Goal: Task Accomplishment & Management: Complete application form

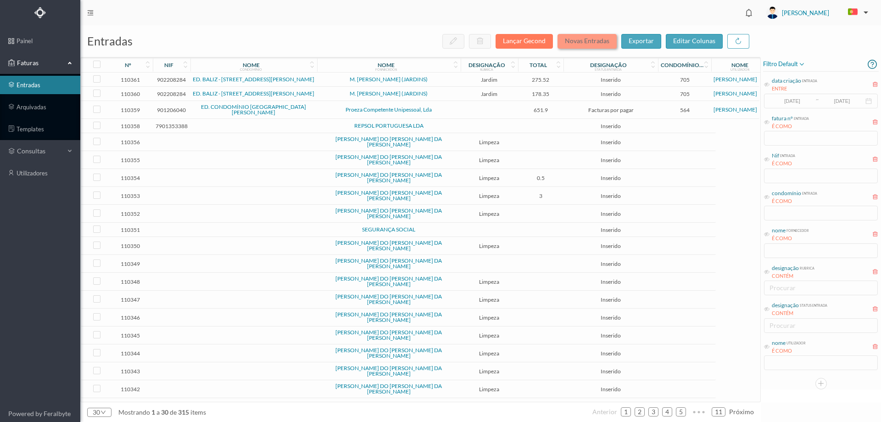
click at [571, 42] on button "Novas Entradas" at bounding box center [587, 41] width 59 height 15
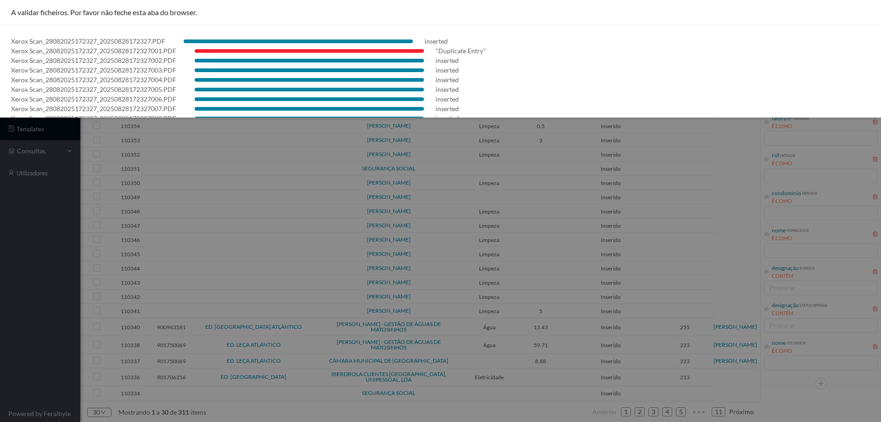
scroll to position [190, 0]
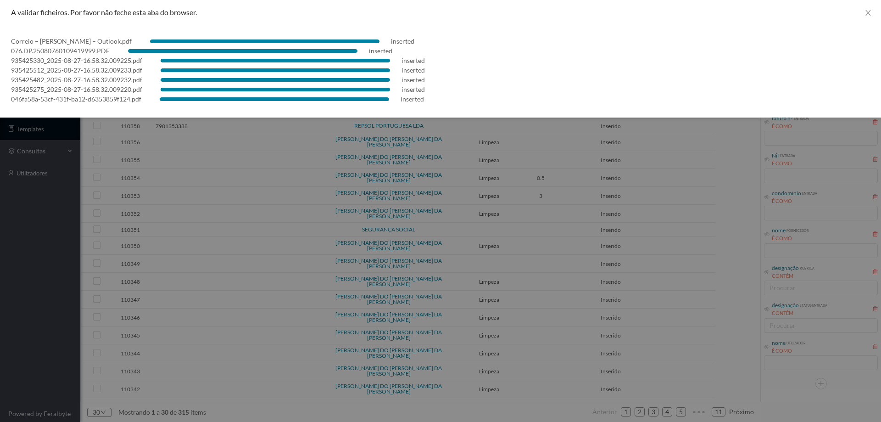
drag, startPoint x: 3, startPoint y: 282, endPoint x: 18, endPoint y: 258, distance: 28.9
click at [4, 278] on div at bounding box center [440, 211] width 881 height 422
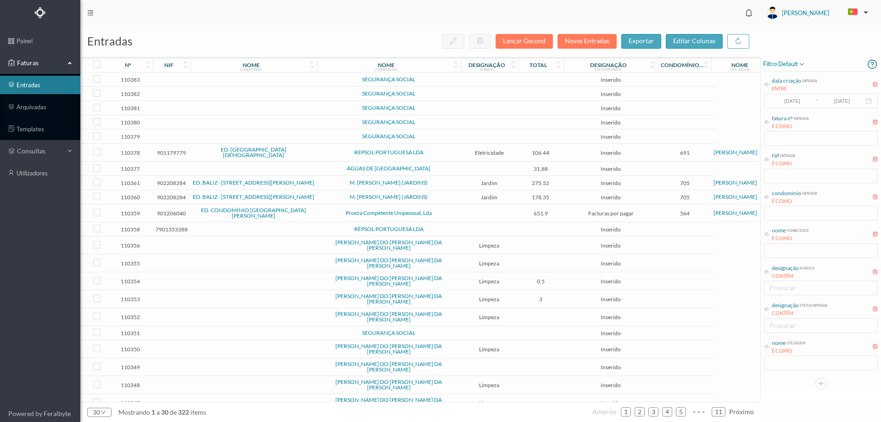
click at [323, 77] on span "SEGURANÇA SOCIAL" at bounding box center [388, 80] width 139 height 6
click at [324, 77] on span "SEGURANÇA SOCIAL" at bounding box center [388, 80] width 139 height 6
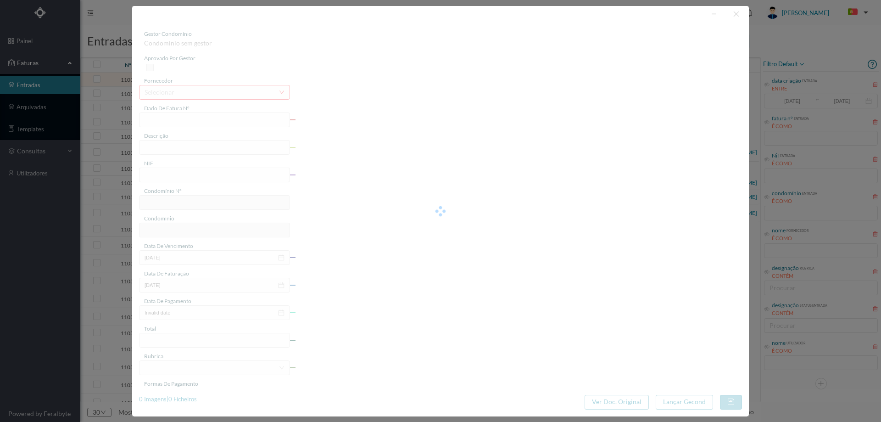
type input "0"
type input "Invalid date"
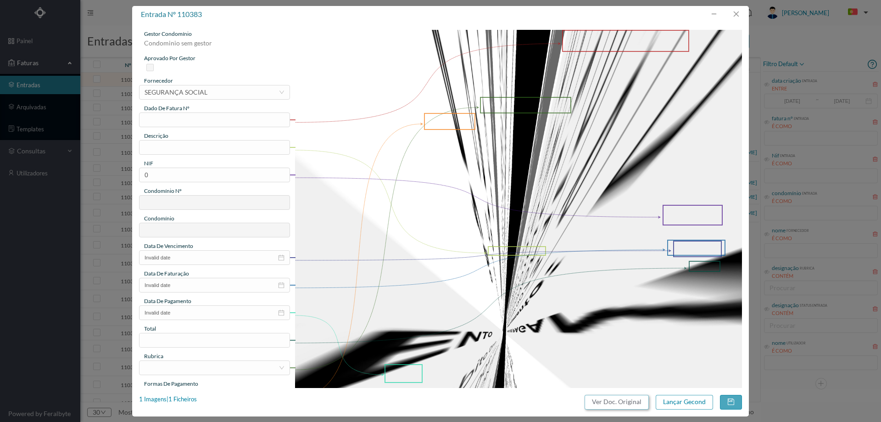
click at [605, 398] on button "Ver Doc. Original" at bounding box center [617, 402] width 64 height 15
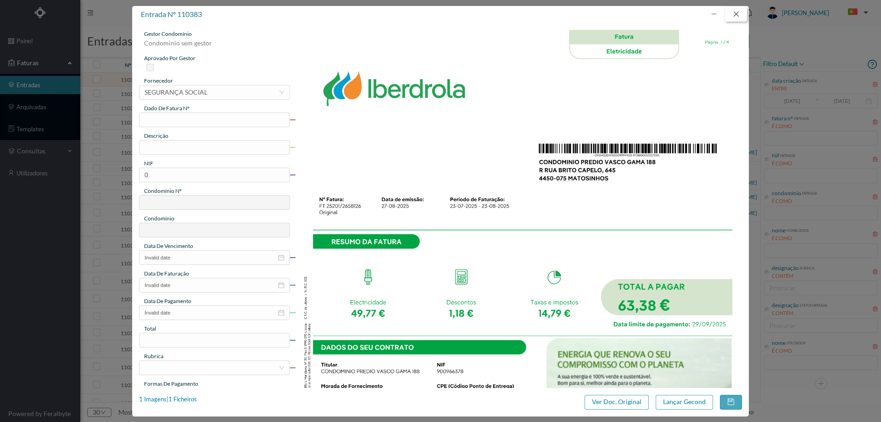
click at [735, 12] on button "button" at bounding box center [736, 14] width 22 height 15
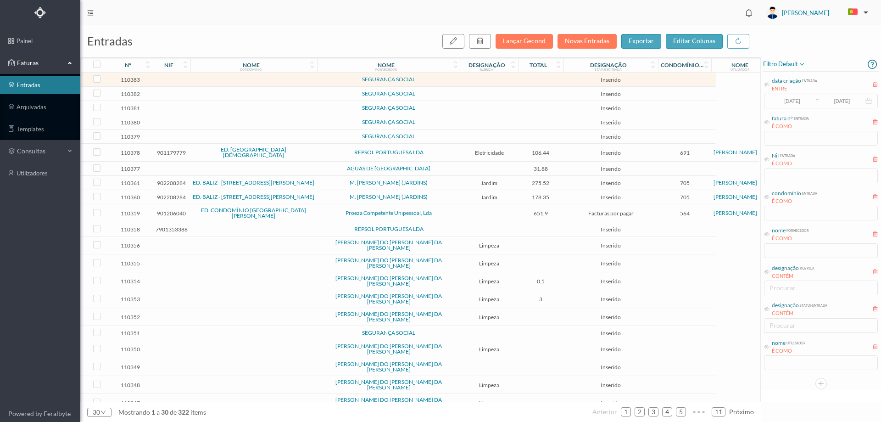
click at [500, 90] on td at bounding box center [489, 94] width 57 height 14
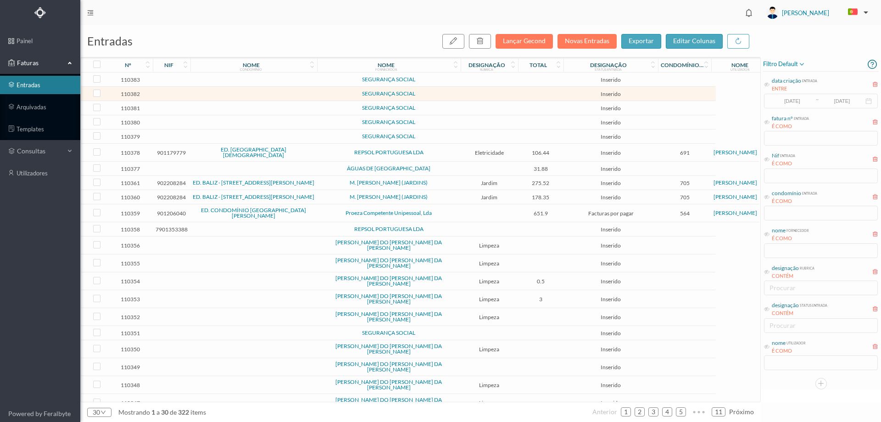
click at [500, 90] on td at bounding box center [489, 94] width 57 height 14
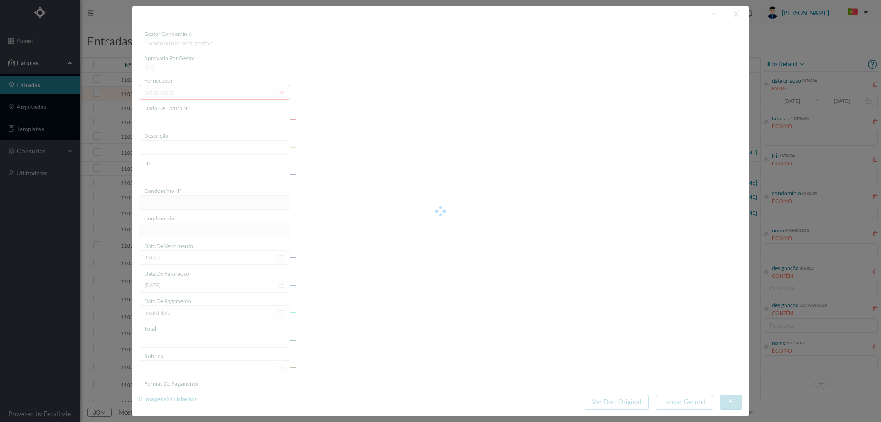
type input "0"
type input "Invalid date"
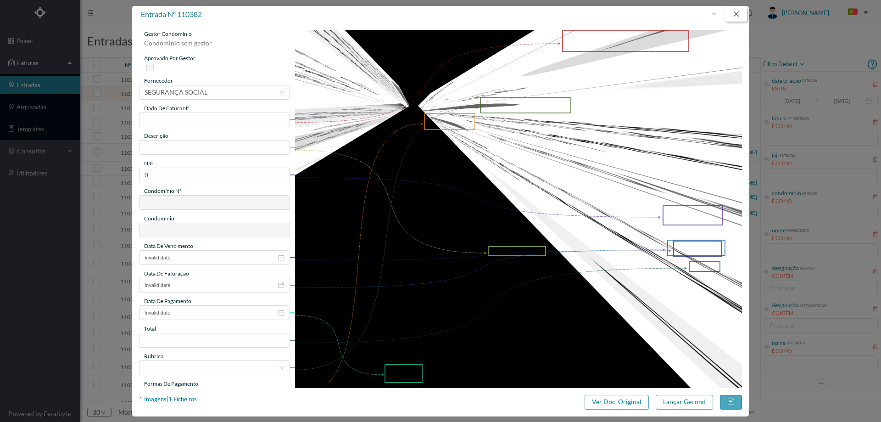
click at [742, 13] on button "button" at bounding box center [736, 14] width 22 height 15
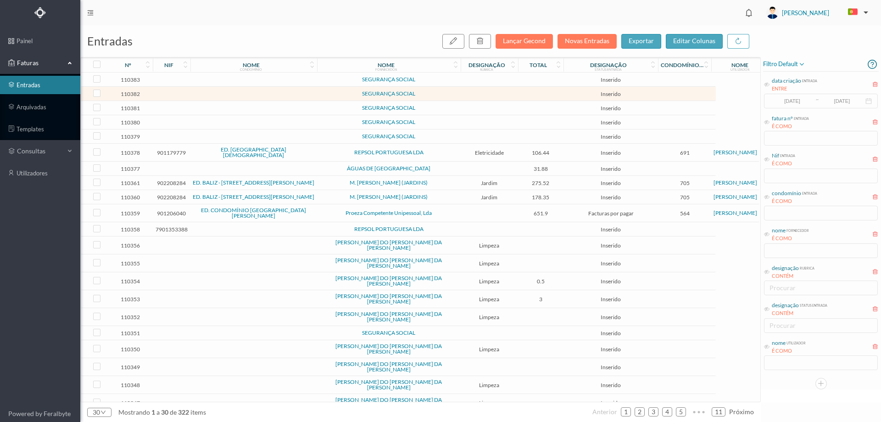
click at [478, 109] on td at bounding box center [489, 108] width 57 height 14
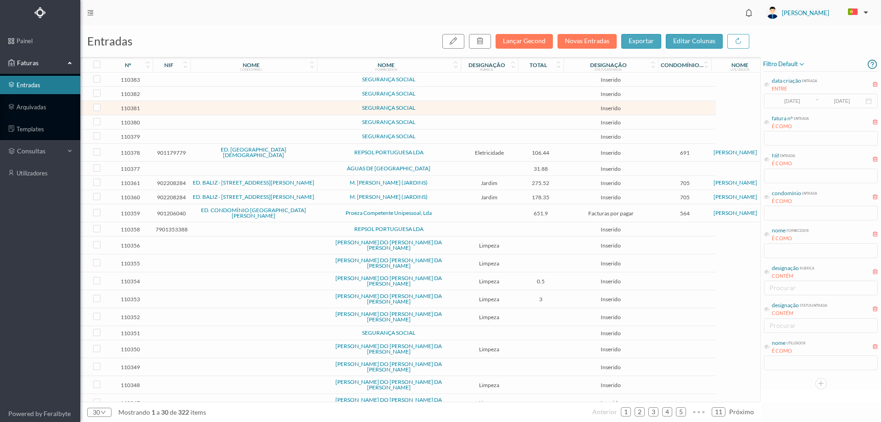
click at [478, 109] on td at bounding box center [489, 108] width 57 height 14
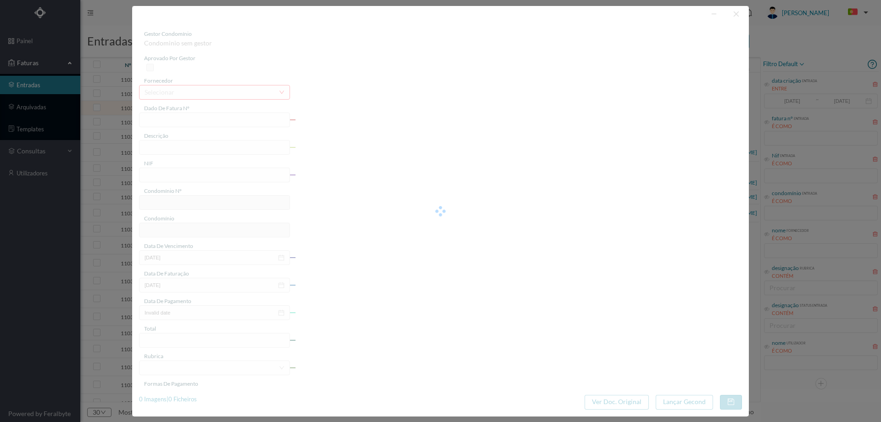
type input "0"
type input "Invalid date"
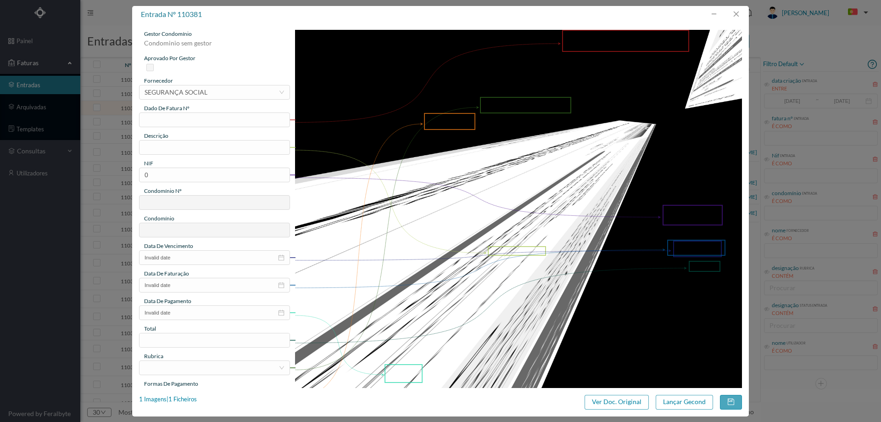
click at [603, 392] on div "entrada nº 110381 gestor condomínio Condominio sem gestor aprovado por gestor f…" at bounding box center [440, 211] width 617 height 410
click at [602, 401] on button "Ver Doc. Original" at bounding box center [617, 402] width 64 height 15
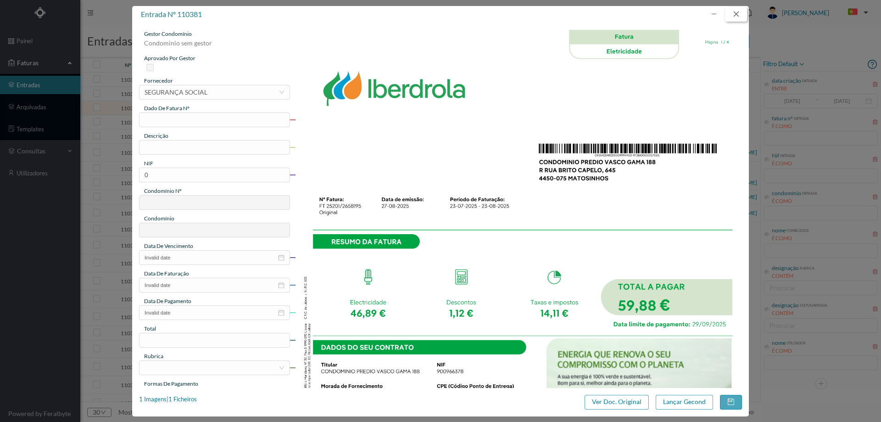
click at [735, 14] on button "button" at bounding box center [736, 14] width 22 height 15
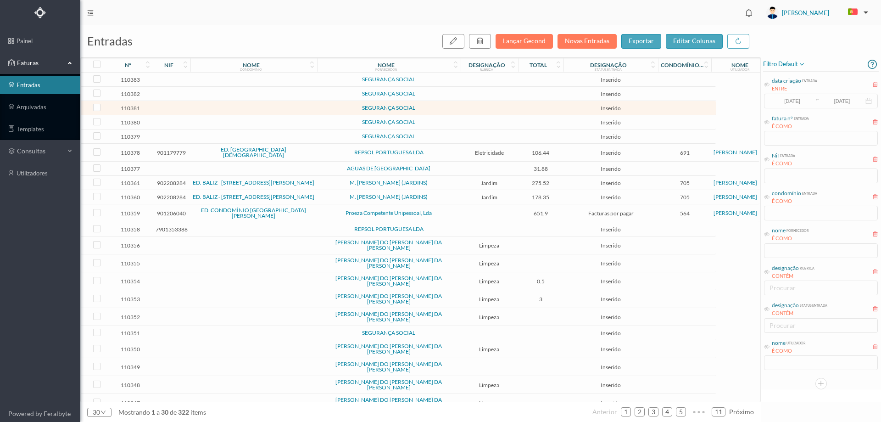
click at [538, 116] on td at bounding box center [541, 122] width 46 height 14
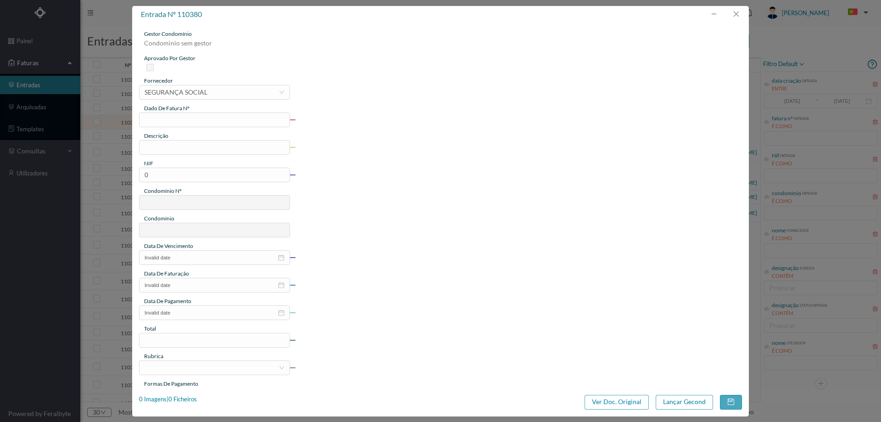
type input "0"
type input "Invalid date"
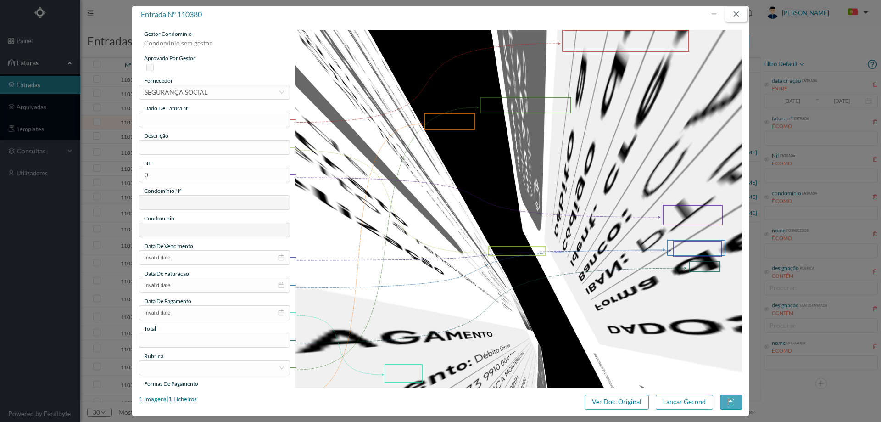
drag, startPoint x: 736, startPoint y: 13, endPoint x: 659, endPoint y: 69, distance: 95.4
click at [736, 13] on button "button" at bounding box center [736, 14] width 22 height 15
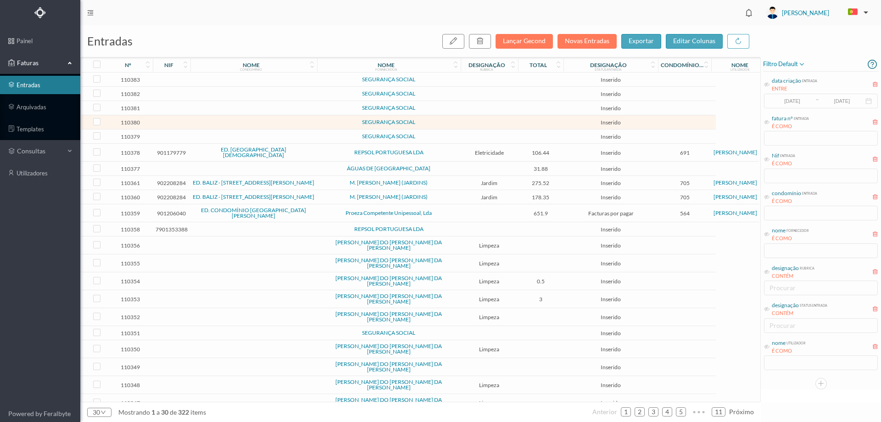
click at [444, 82] on span "SEGURANÇA SOCIAL" at bounding box center [388, 80] width 139 height 6
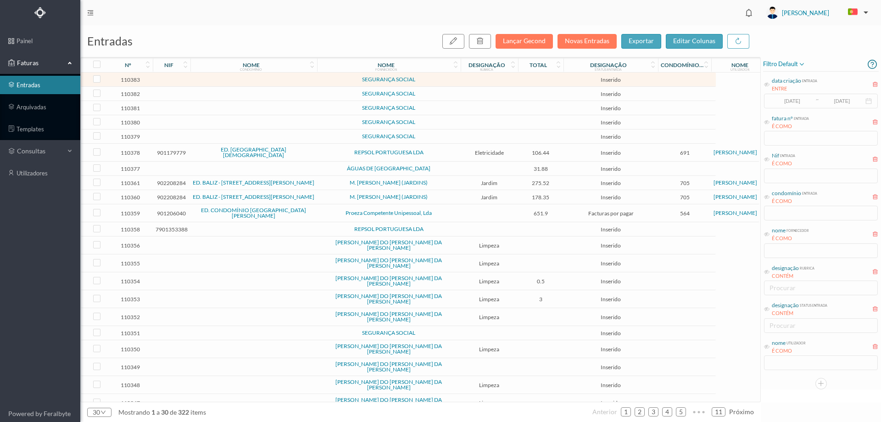
click at [442, 94] on span "SEGURANÇA SOCIAL" at bounding box center [388, 94] width 139 height 6
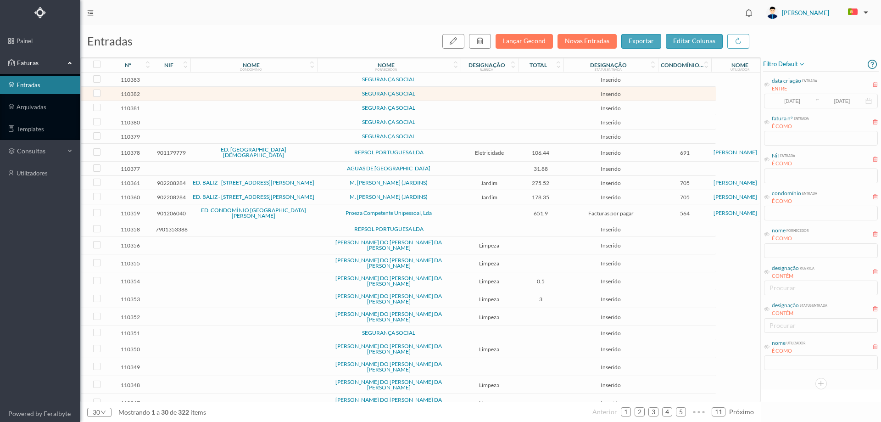
click at [441, 106] on span "SEGURANÇA SOCIAL" at bounding box center [388, 108] width 139 height 6
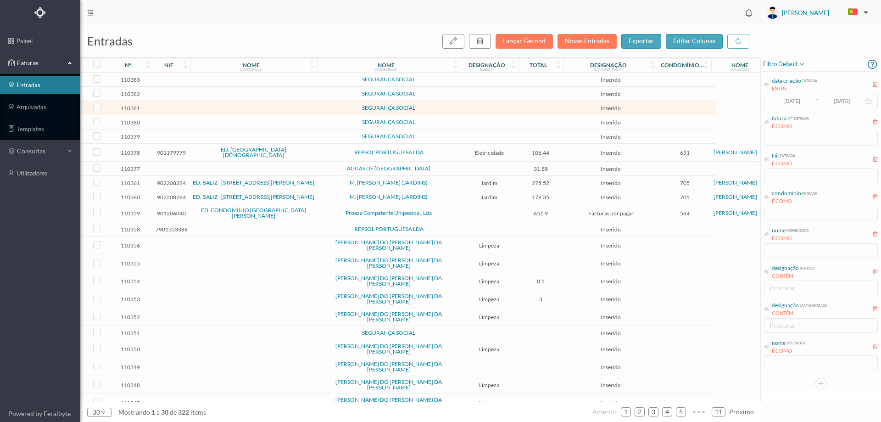
click at [434, 119] on span "SEGURANÇA SOCIAL" at bounding box center [388, 122] width 139 height 6
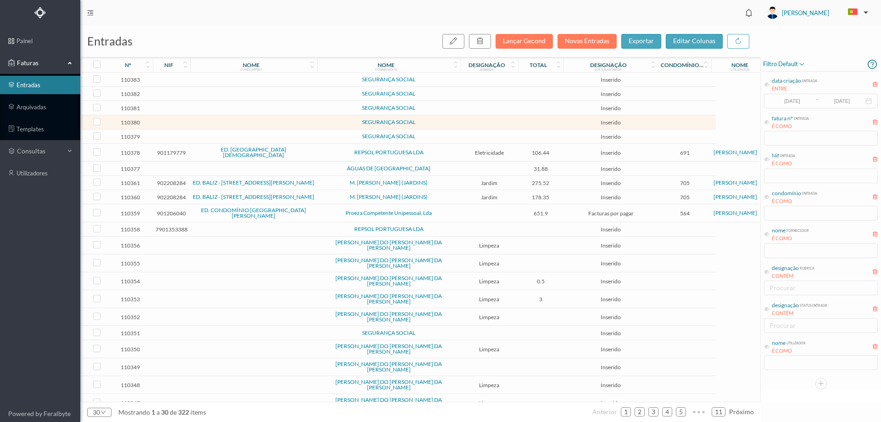
click at [433, 135] on span "SEGURANÇA SOCIAL" at bounding box center [388, 137] width 139 height 6
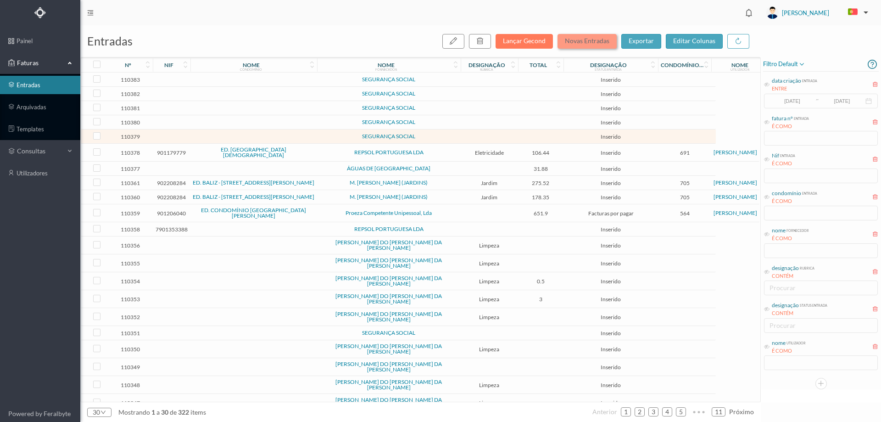
click at [606, 47] on button "Novas Entradas" at bounding box center [587, 41] width 59 height 15
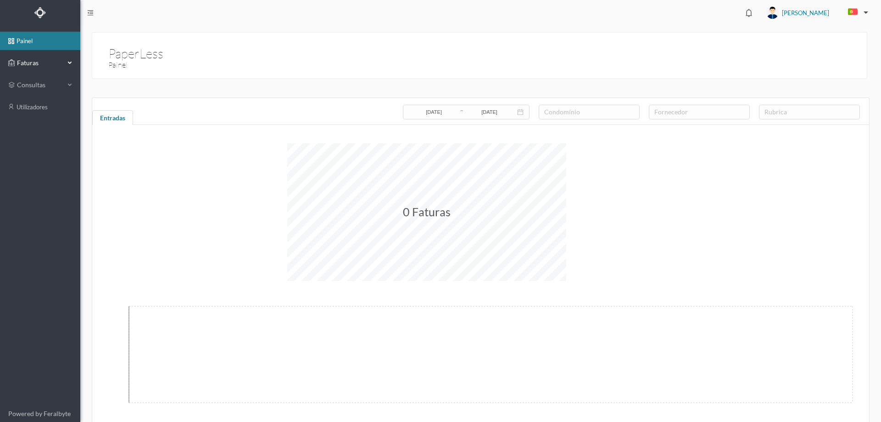
drag, startPoint x: 52, startPoint y: 58, endPoint x: 50, endPoint y: 72, distance: 13.9
click at [52, 59] on span "Faturas" at bounding box center [40, 62] width 50 height 9
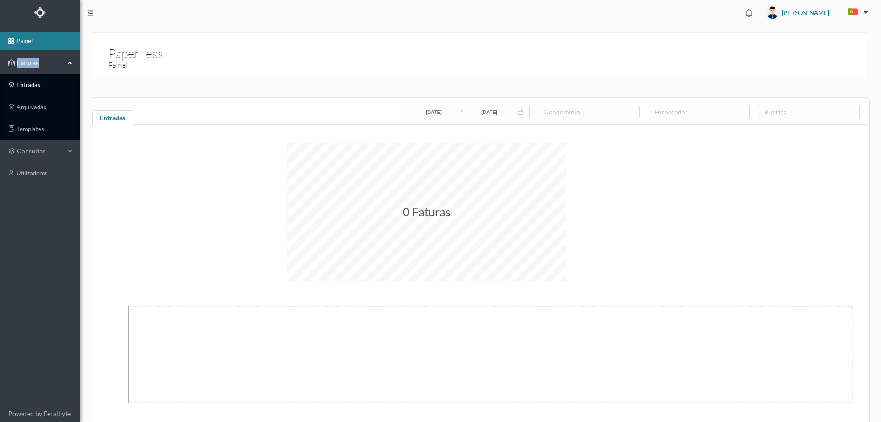
click at [45, 78] on link "entradas" at bounding box center [40, 85] width 80 height 18
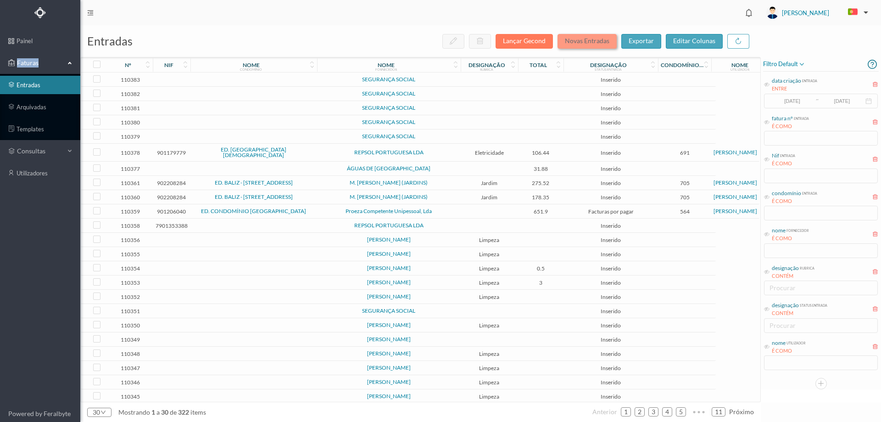
click at [585, 41] on button "Novas Entradas" at bounding box center [587, 41] width 59 height 15
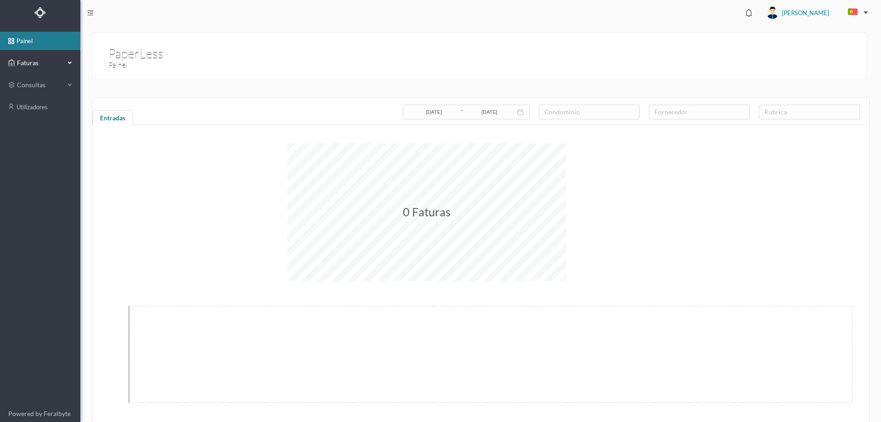
click at [34, 61] on span "Faturas" at bounding box center [40, 62] width 50 height 9
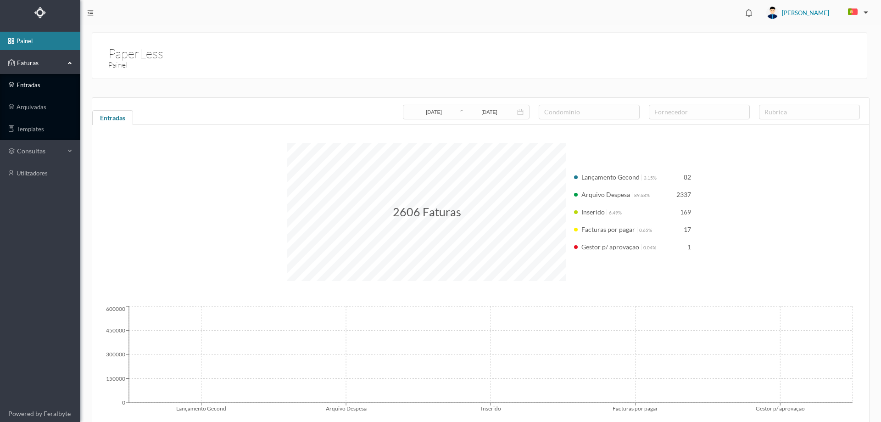
click at [30, 90] on link "entradas" at bounding box center [40, 85] width 80 height 18
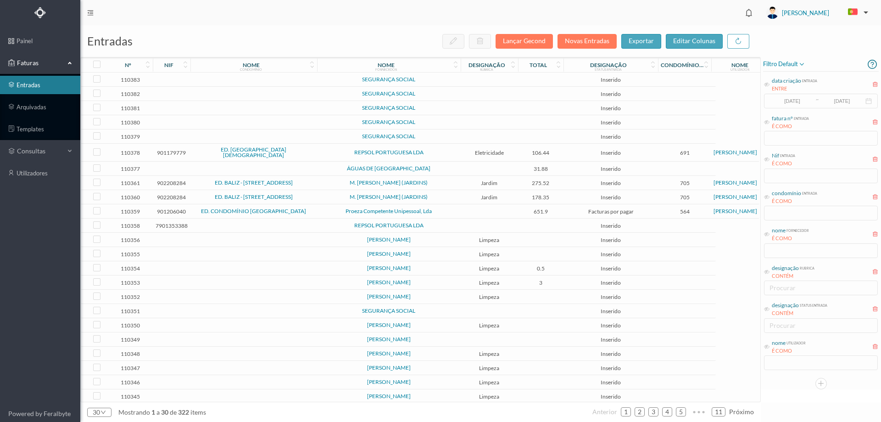
click at [459, 81] on td "SEGURANÇA SOCIAL" at bounding box center [389, 80] width 144 height 14
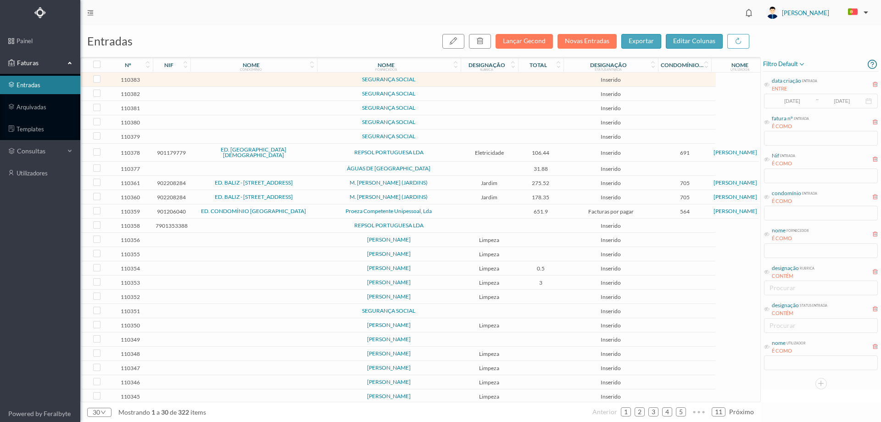
click at [459, 81] on td "SEGURANÇA SOCIAL" at bounding box center [389, 80] width 144 height 14
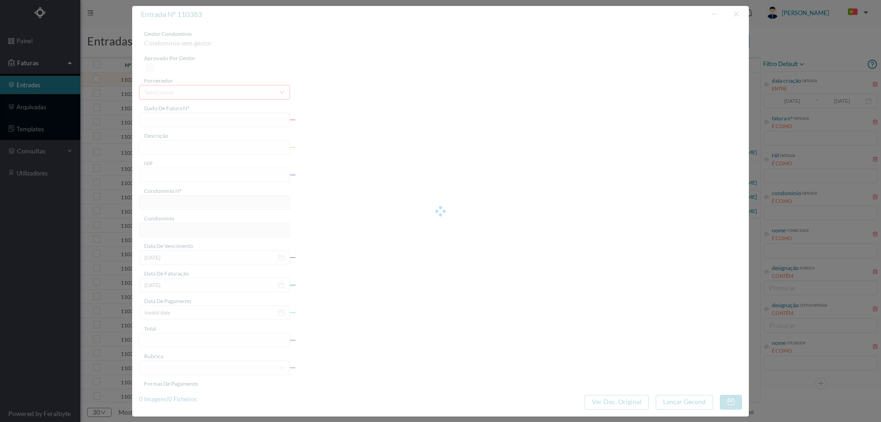
type input "0"
type input "Invalid date"
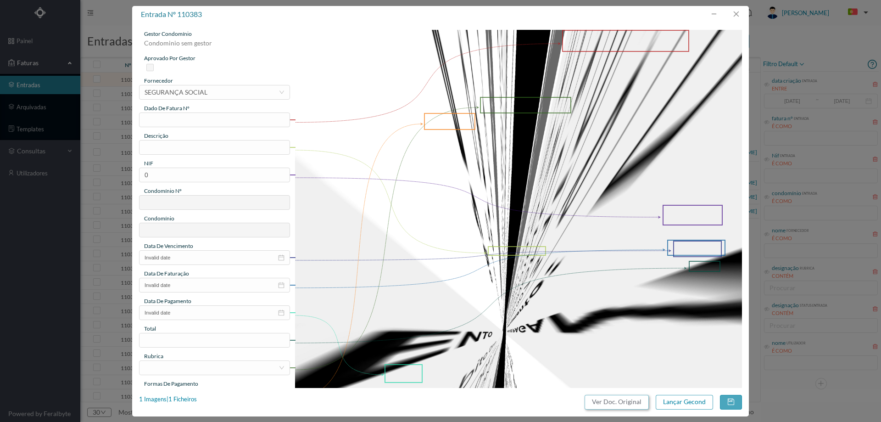
click at [620, 406] on button "Ver Doc. Original" at bounding box center [617, 402] width 64 height 15
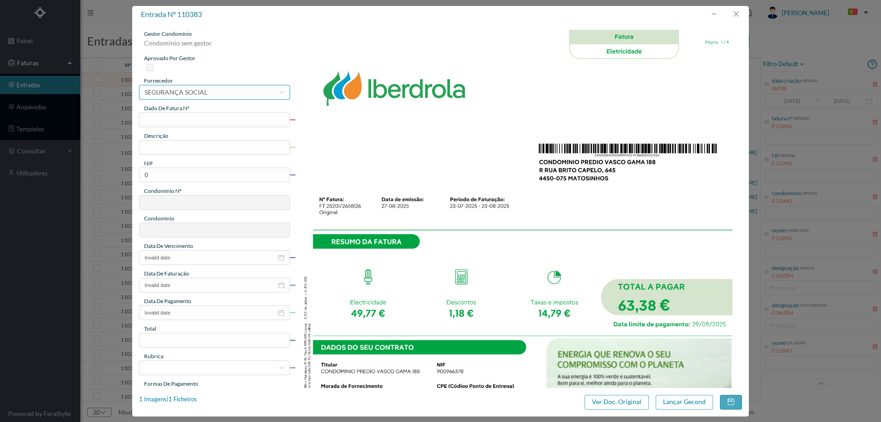
click at [220, 94] on div "selecionar SEGURANÇA SOCIAL" at bounding box center [212, 92] width 134 height 14
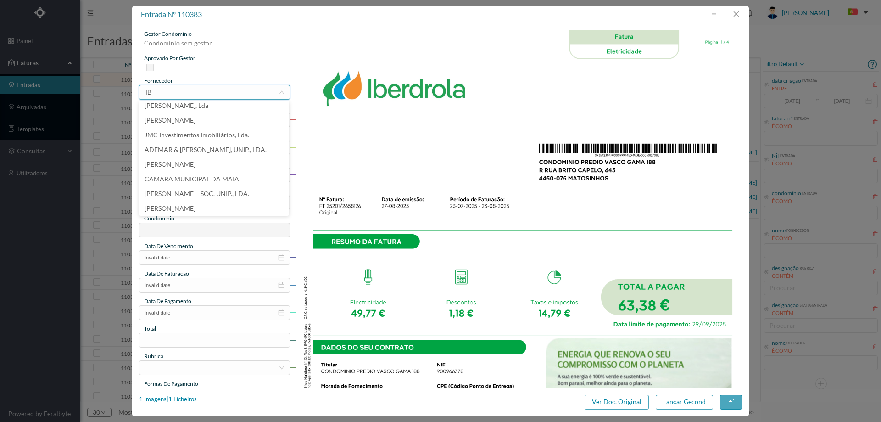
scroll to position [2, 0]
type input "IBER"
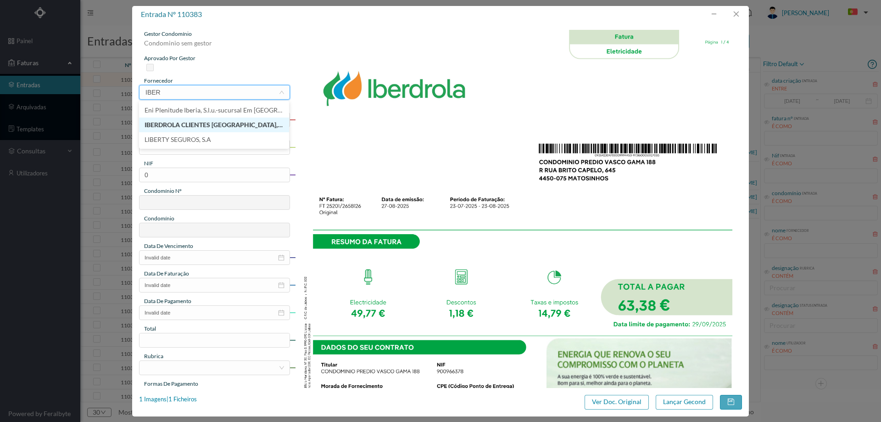
click at [199, 120] on li "IBERDROLA CLIENTES [GEOGRAPHIC_DATA], UNIPESSOAL, LDA" at bounding box center [214, 125] width 150 height 15
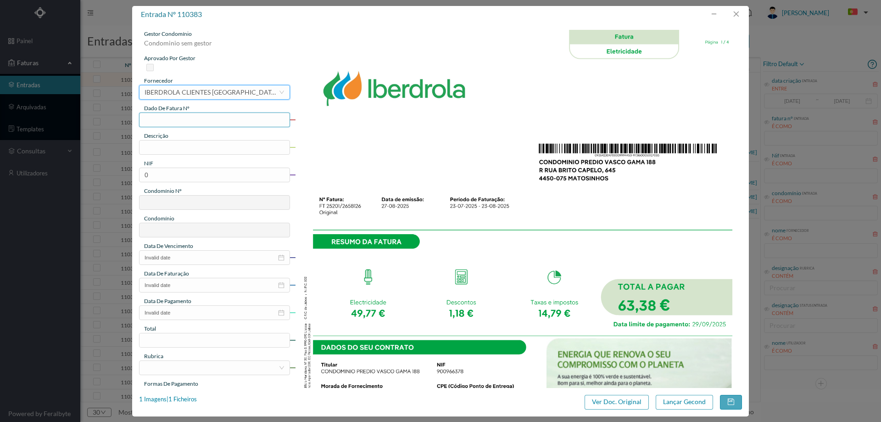
click at [199, 120] on input "text" at bounding box center [214, 119] width 151 height 15
type input "FT25201/2658126"
click at [179, 143] on input "text" at bounding box center [214, 147] width 151 height 15
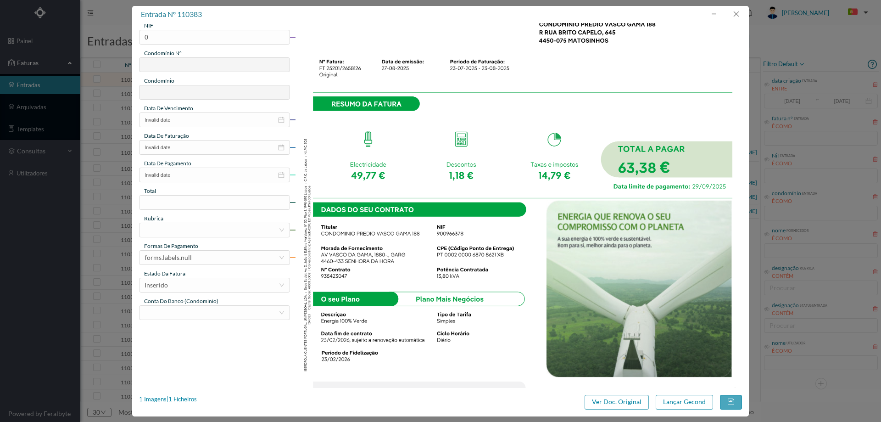
scroll to position [121, 0]
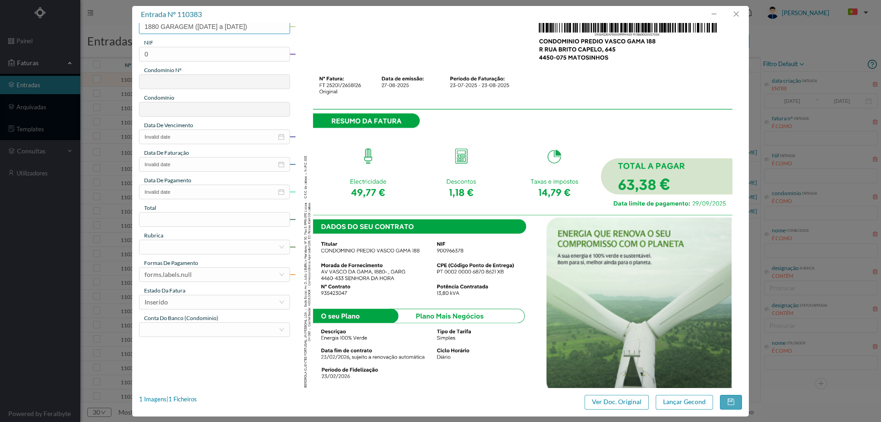
type input "1880 GARAGEM (23.07.2025 a 23.08.2025)"
click at [436, 205] on img at bounding box center [519, 225] width 448 height 632
click at [224, 56] on input "0" at bounding box center [214, 54] width 151 height 15
type input "900966378"
type input "773"
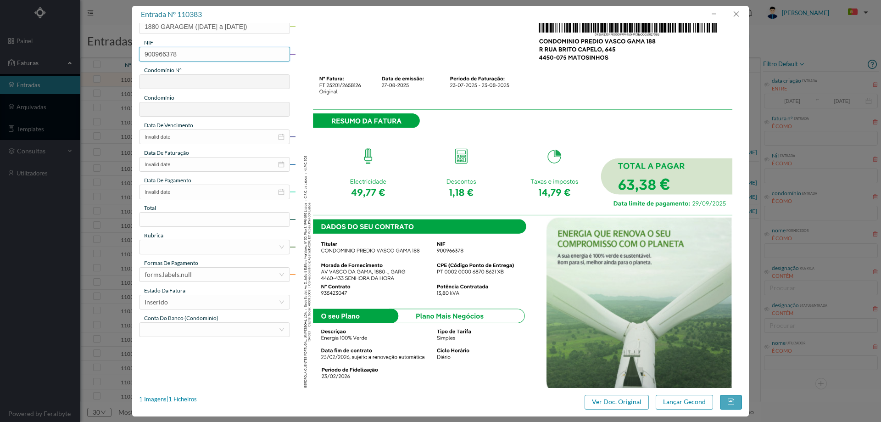
type input "ED. VASCO DA GAMA 1880"
type input "900966378"
click at [188, 137] on input "Invalid date" at bounding box center [214, 136] width 151 height 15
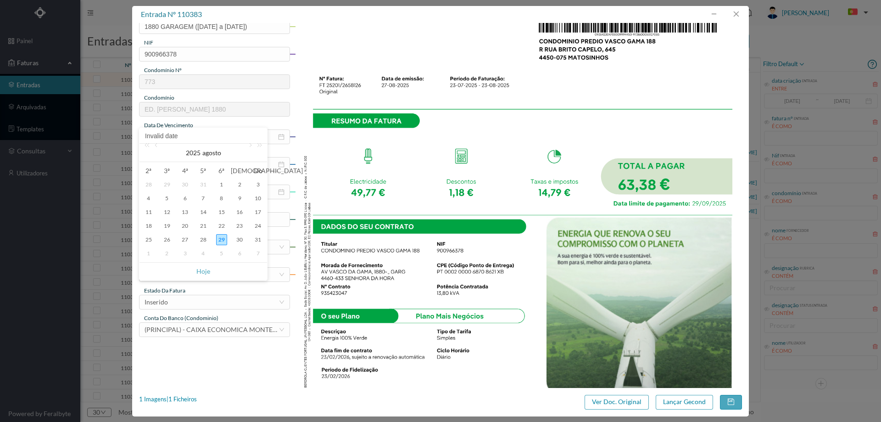
click at [222, 236] on div "29" at bounding box center [221, 239] width 11 height 11
type input "[DATE]"
click at [198, 166] on input "Invalid date" at bounding box center [214, 164] width 151 height 15
click at [187, 268] on div "27" at bounding box center [184, 267] width 11 height 11
type input "2025-08-27"
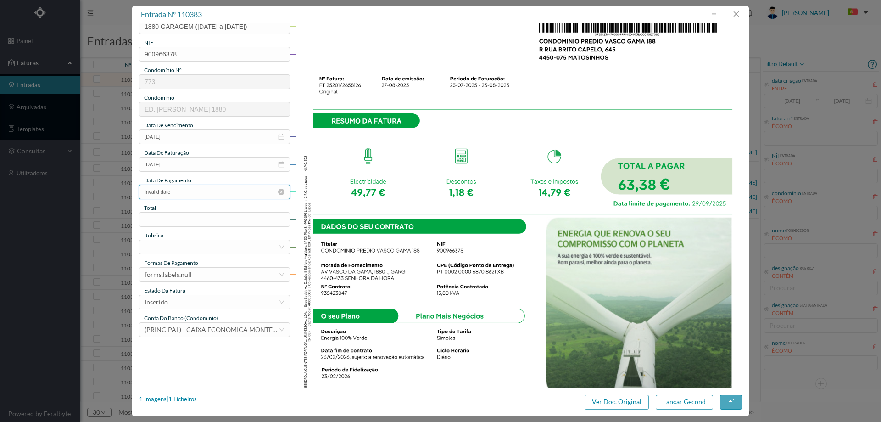
click at [194, 193] on input "Invalid date" at bounding box center [214, 192] width 151 height 15
click at [222, 294] on div "29" at bounding box center [221, 294] width 11 height 11
type input "[DATE]"
click at [195, 217] on input at bounding box center [215, 220] width 150 height 14
type input "63.38"
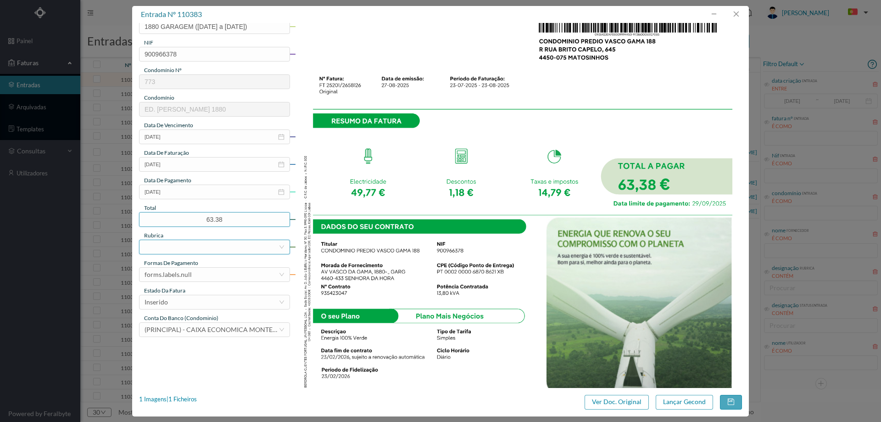
click at [211, 245] on div at bounding box center [212, 247] width 134 height 14
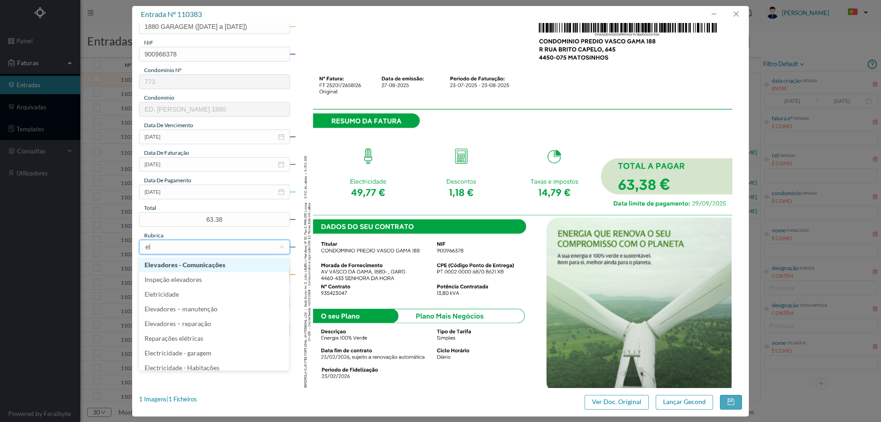
type input "ele"
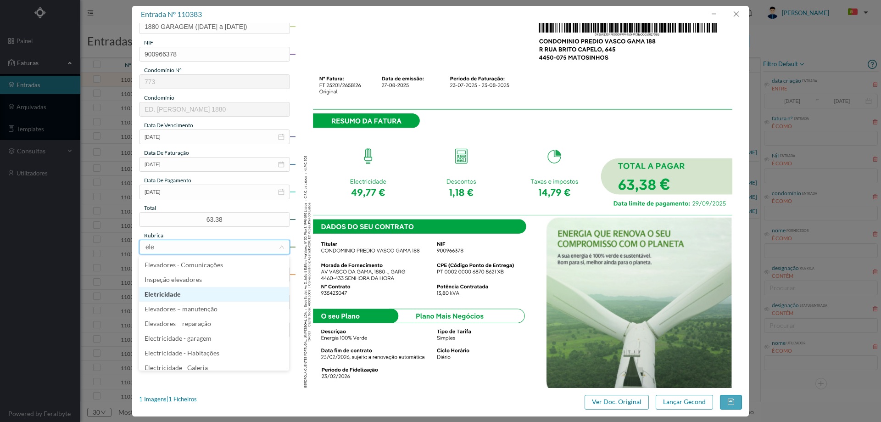
click at [195, 295] on li "Eletricidade" at bounding box center [214, 294] width 150 height 15
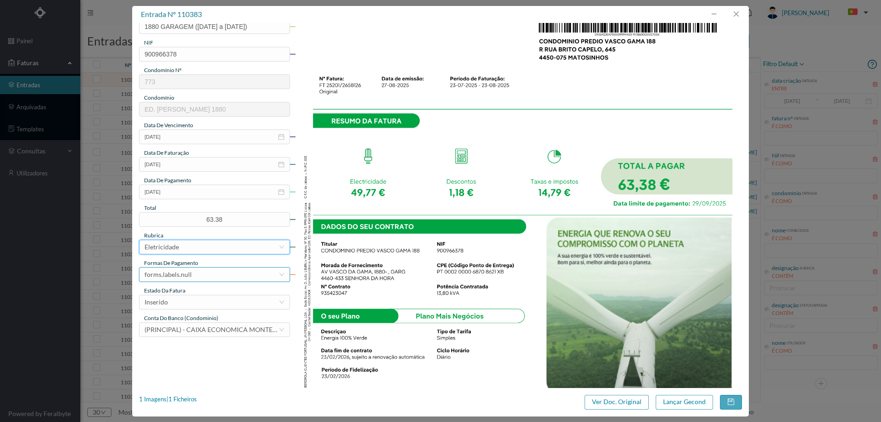
click at [196, 272] on div "forms.labels.null" at bounding box center [212, 275] width 134 height 14
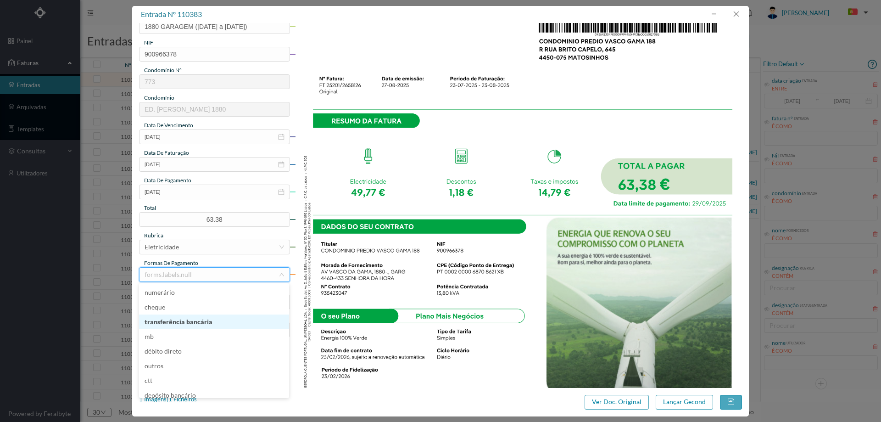
click at [193, 319] on li "transferência bancária" at bounding box center [214, 321] width 150 height 15
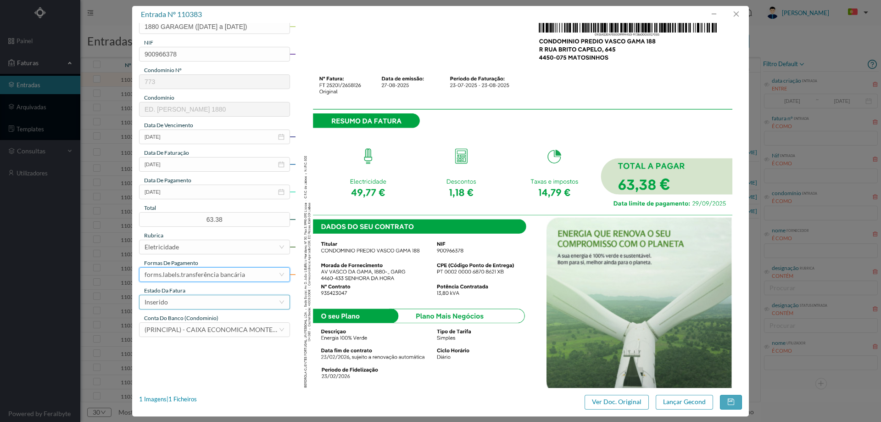
click at [194, 302] on div "Inserido" at bounding box center [212, 302] width 134 height 14
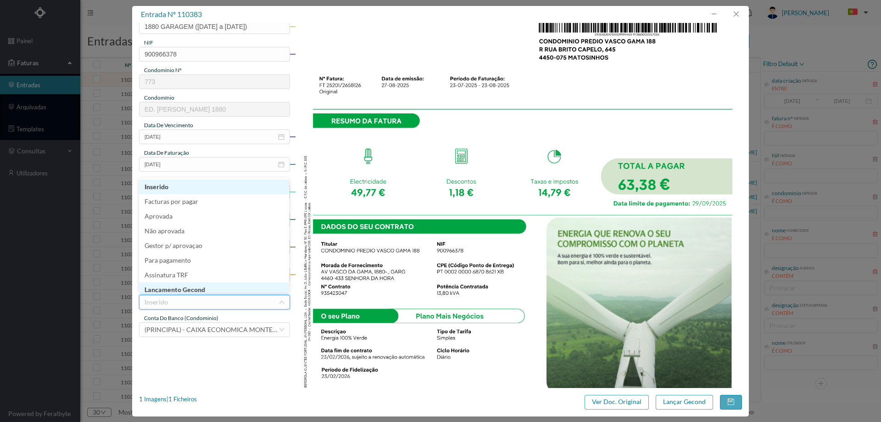
scroll to position [5, 0]
click at [197, 285] on li "Lançamento Gecond" at bounding box center [214, 285] width 150 height 15
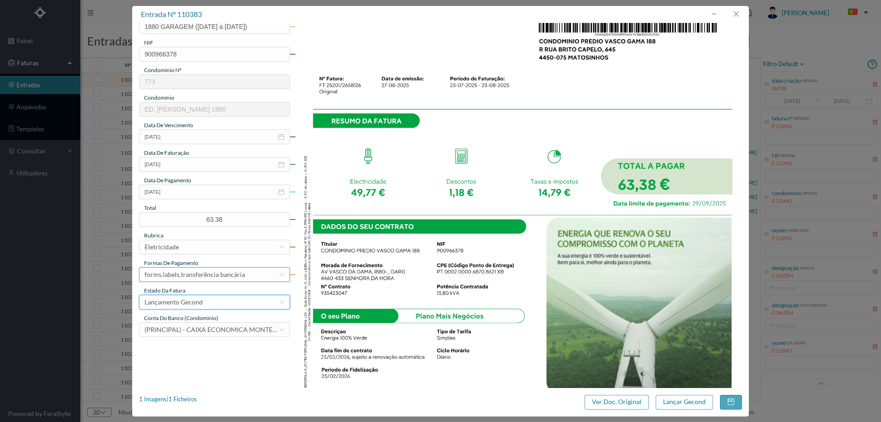
click at [201, 276] on div "forms.labels.transferência bancária" at bounding box center [195, 275] width 101 height 14
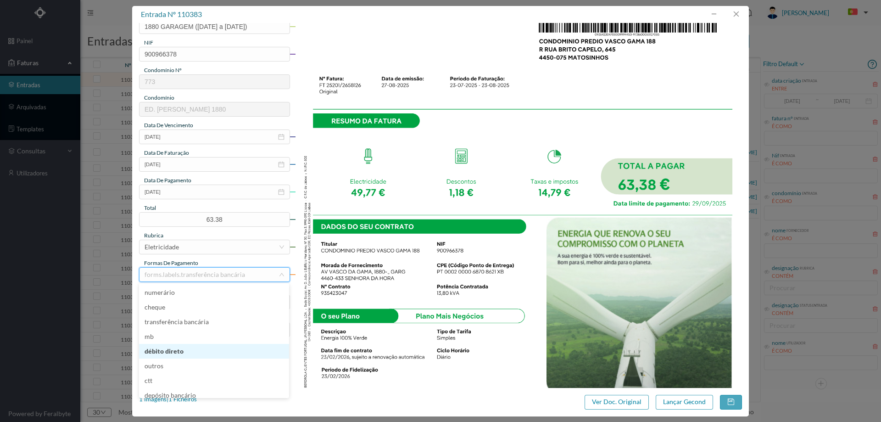
click at [185, 349] on li "débito direto" at bounding box center [214, 351] width 150 height 15
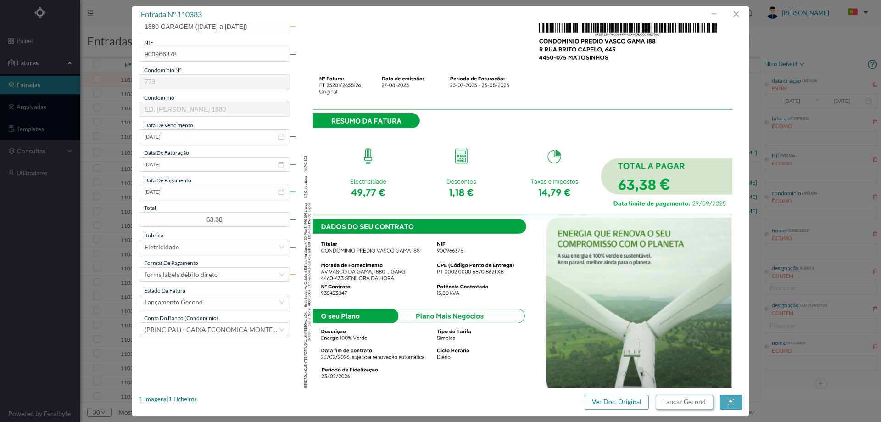
click at [679, 403] on button "Lançar Gecond" at bounding box center [684, 402] width 57 height 15
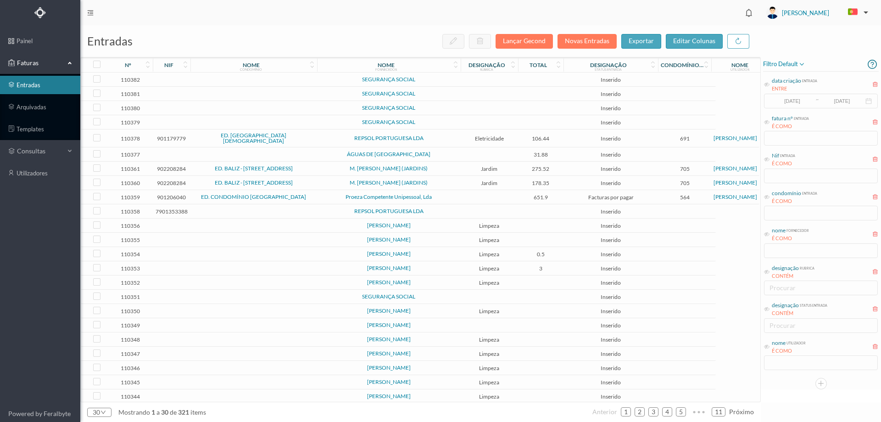
click at [435, 82] on span "SEGURANÇA SOCIAL" at bounding box center [388, 80] width 139 height 6
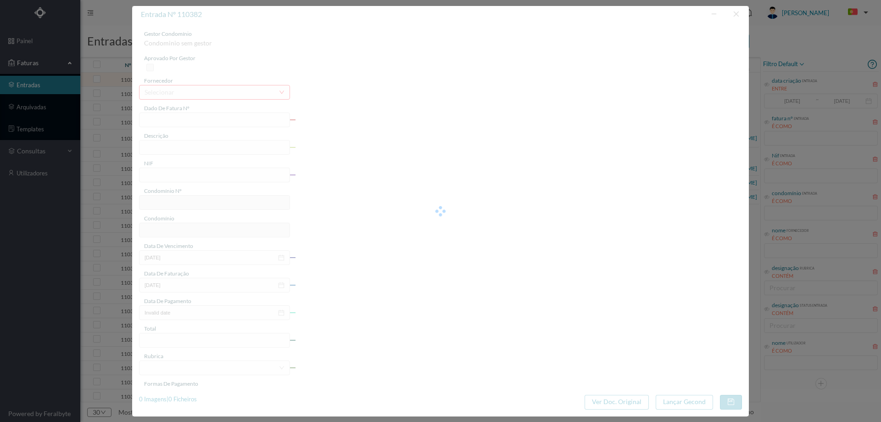
type input "0"
type input "Invalid date"
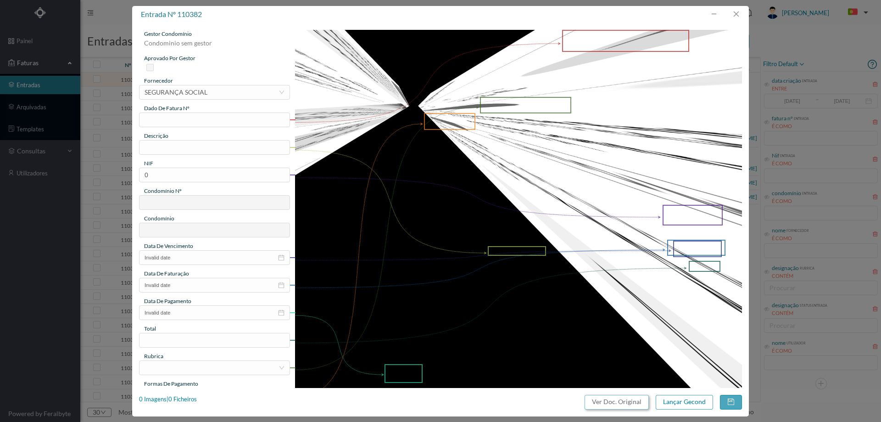
click at [600, 407] on button "Ver Doc. Original" at bounding box center [617, 402] width 64 height 15
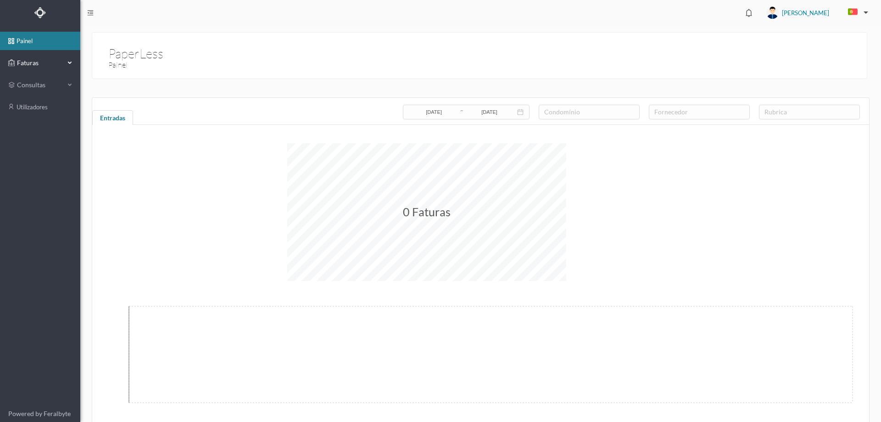
click at [31, 62] on span "Faturas" at bounding box center [40, 62] width 50 height 9
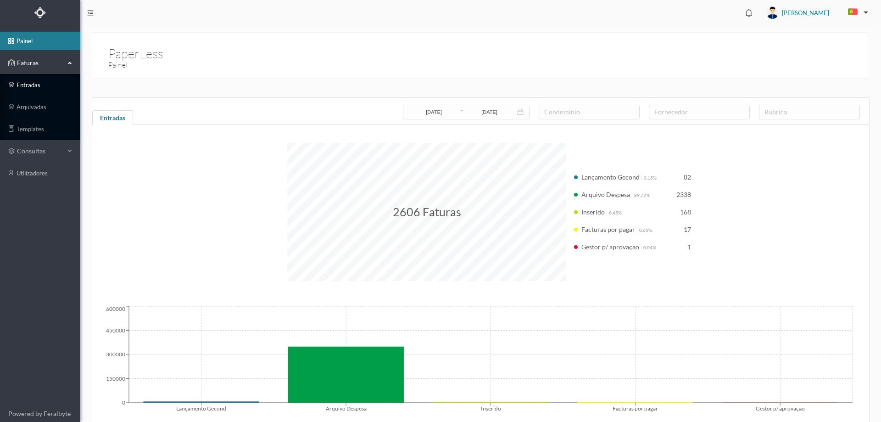
click at [31, 88] on link "entradas" at bounding box center [40, 85] width 80 height 18
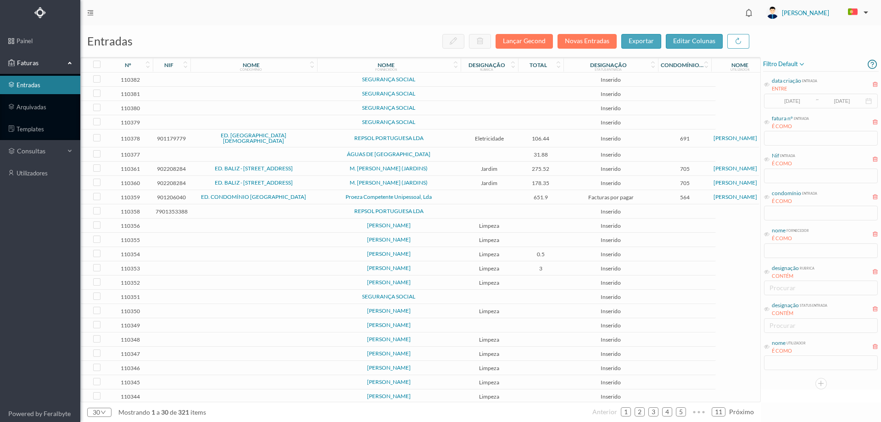
click at [344, 81] on span "SEGURANÇA SOCIAL" at bounding box center [388, 80] width 139 height 6
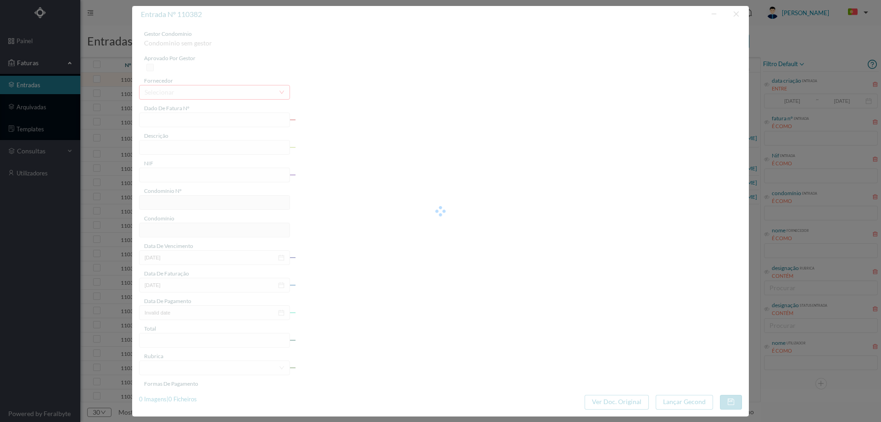
type input "0"
type input "Invalid date"
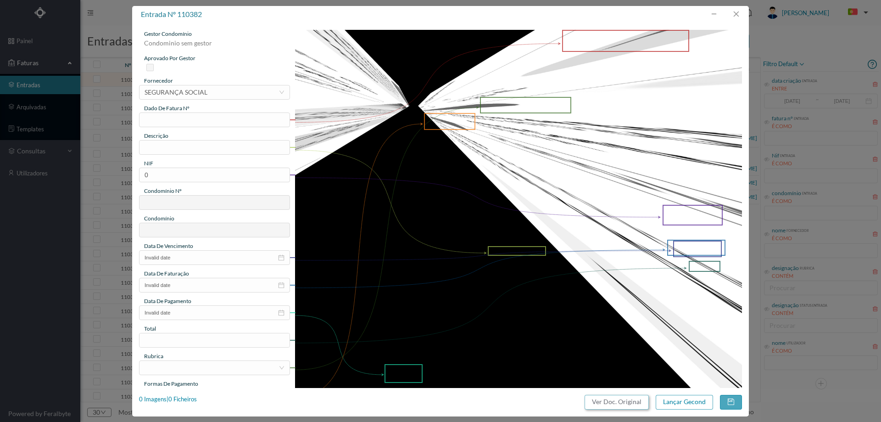
click at [594, 400] on button "Ver Doc. Original" at bounding box center [617, 402] width 64 height 15
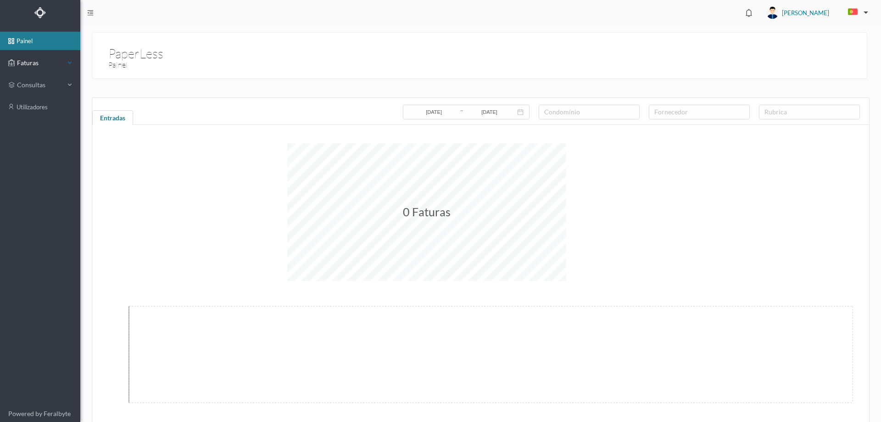
click at [59, 66] on span "Faturas" at bounding box center [40, 62] width 50 height 9
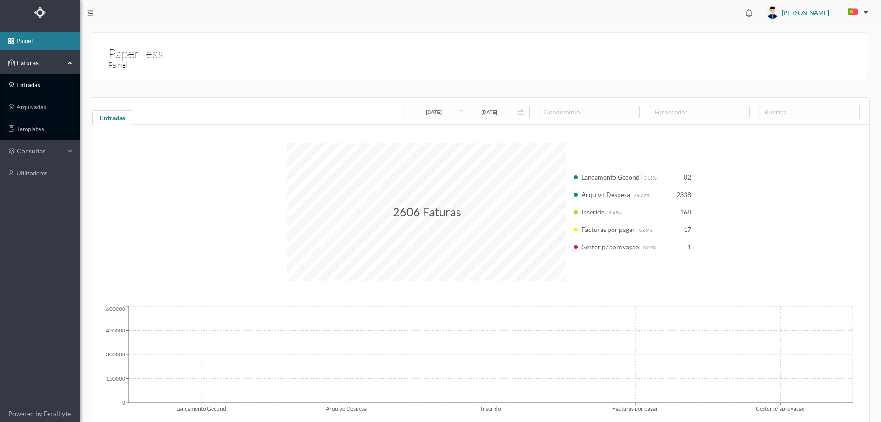
click at [44, 90] on link "entradas" at bounding box center [40, 85] width 80 height 18
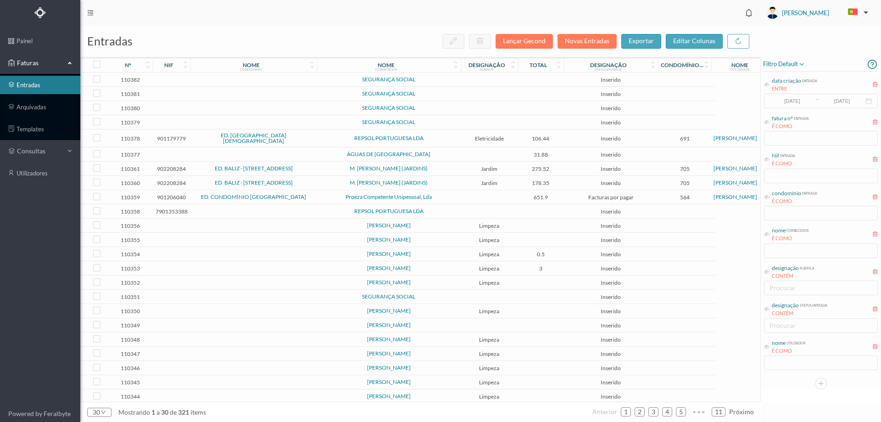
click at [332, 95] on span "SEGURANÇA SOCIAL" at bounding box center [388, 94] width 139 height 6
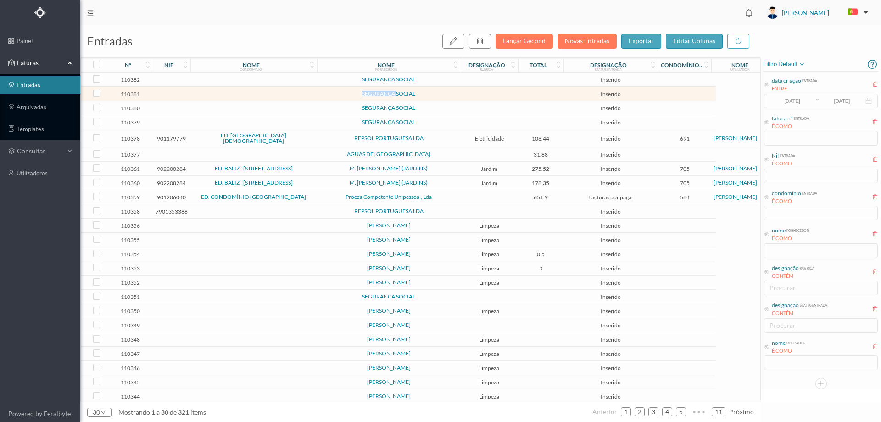
click at [332, 95] on span "SEGURANÇA SOCIAL" at bounding box center [388, 94] width 139 height 6
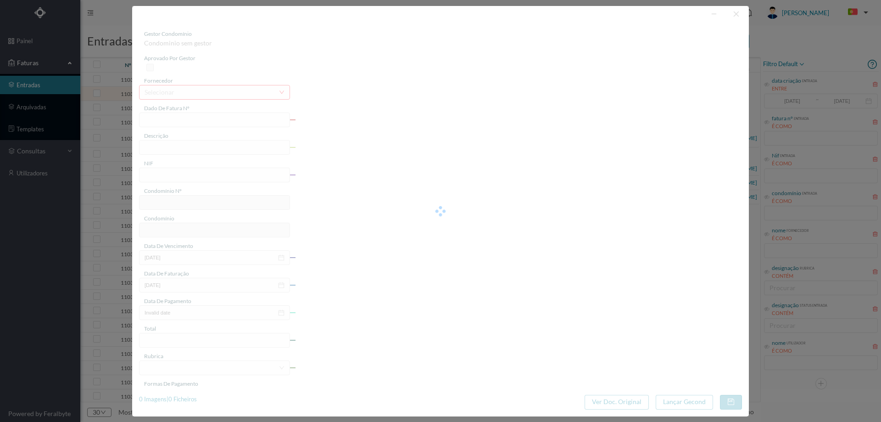
type input "0"
type input "Invalid date"
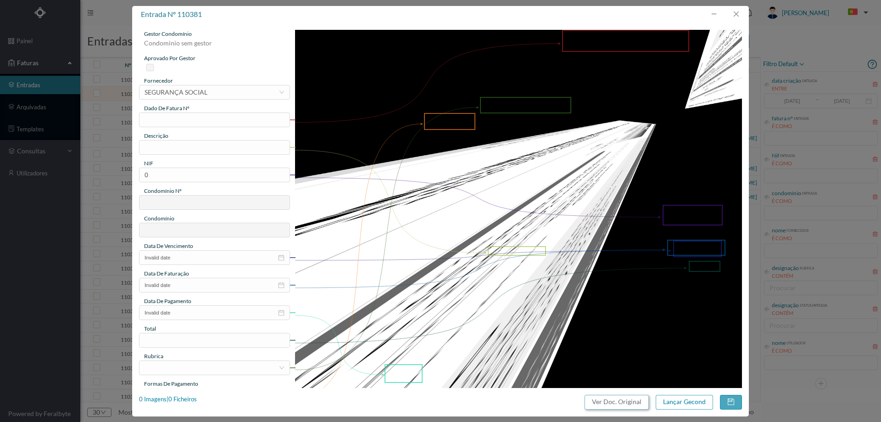
click at [625, 397] on button "Ver Doc. Original" at bounding box center [617, 402] width 64 height 15
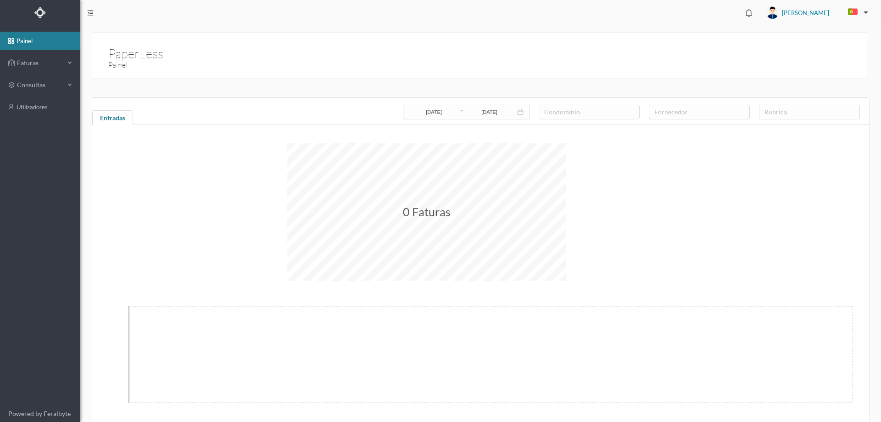
click at [39, 50] on ul "painel Faturas consultas utilizadores" at bounding box center [40, 215] width 80 height 380
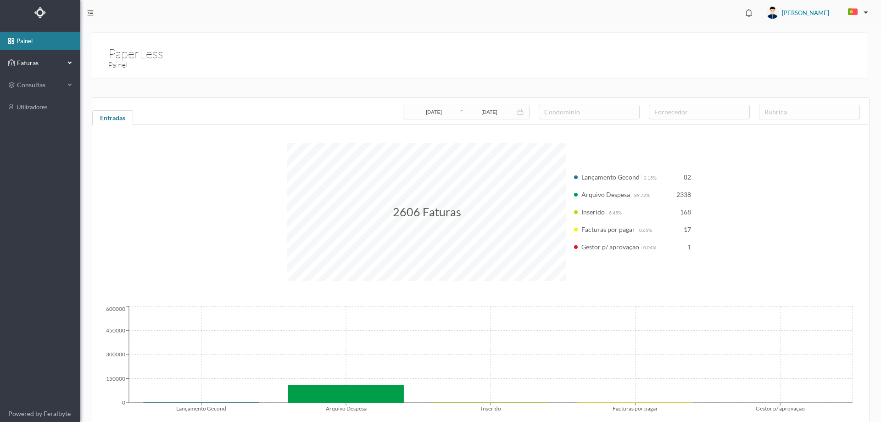
click at [39, 64] on span "Faturas" at bounding box center [40, 62] width 50 height 9
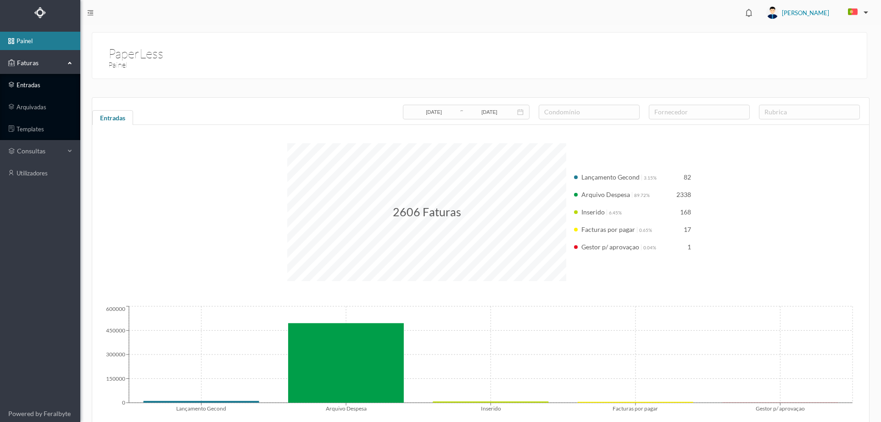
click at [41, 82] on link "entradas" at bounding box center [40, 85] width 80 height 18
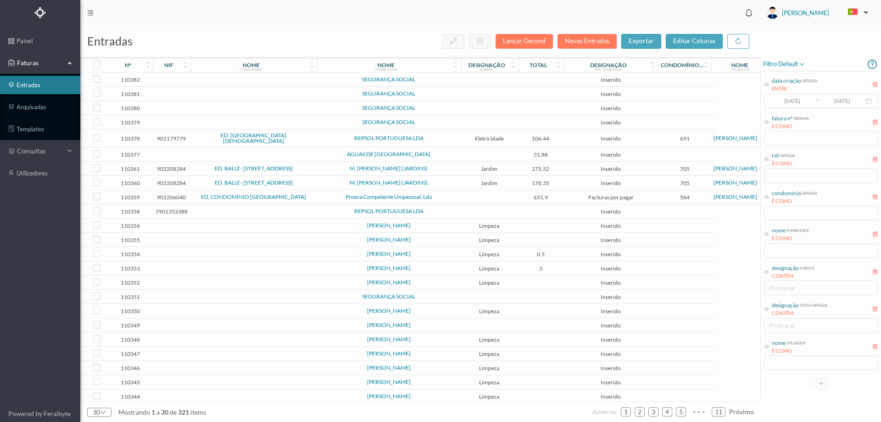
click at [435, 121] on span "SEGURANÇA SOCIAL" at bounding box center [388, 122] width 139 height 6
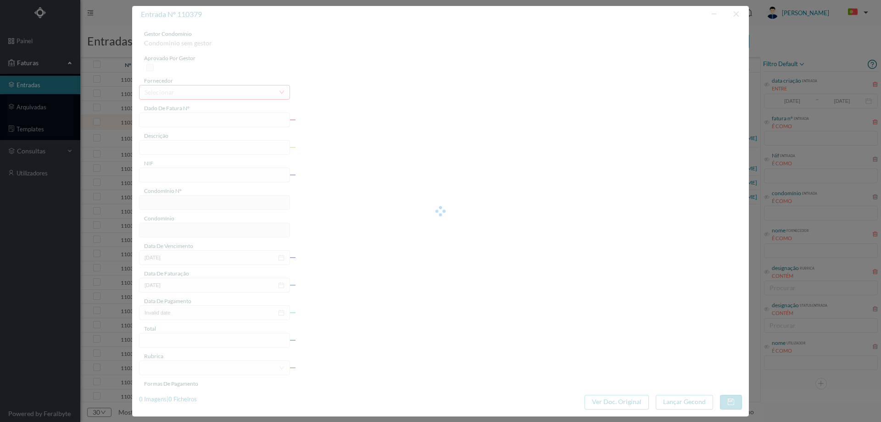
type input "0"
type input "Invalid date"
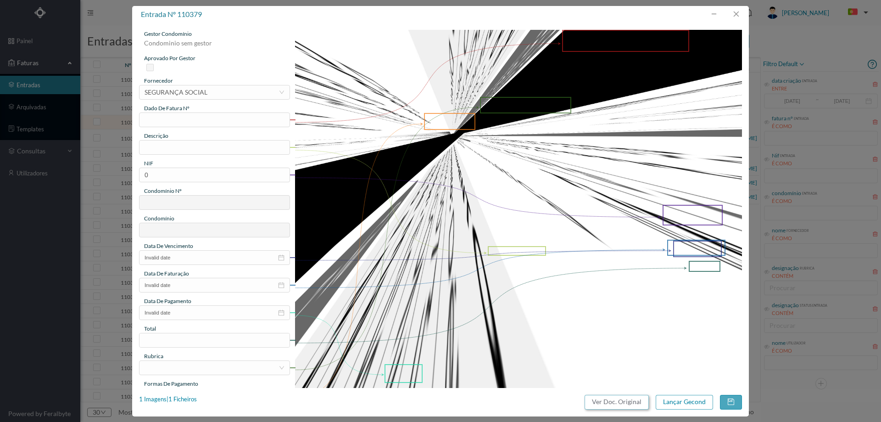
click at [632, 397] on button "Ver Doc. Original" at bounding box center [617, 402] width 64 height 15
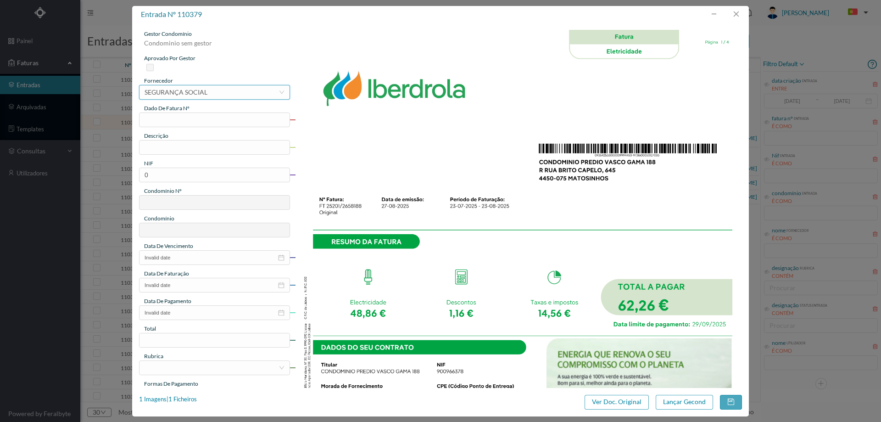
click at [197, 87] on div "SEGURANÇA SOCIAL" at bounding box center [176, 92] width 63 height 14
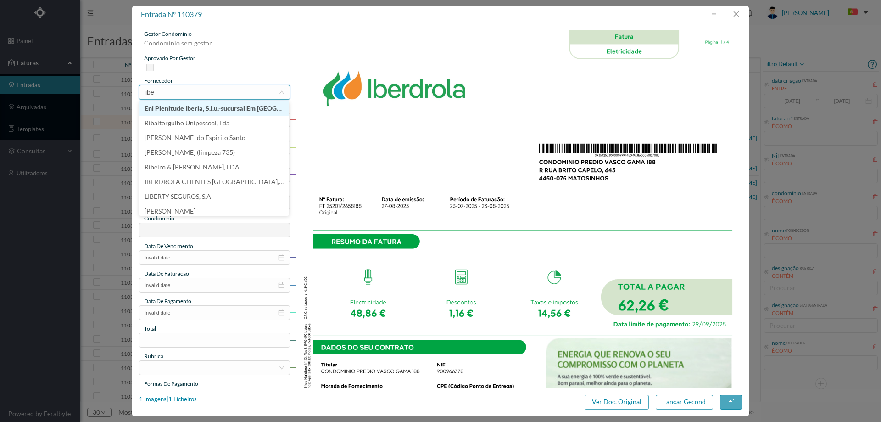
type input "iber"
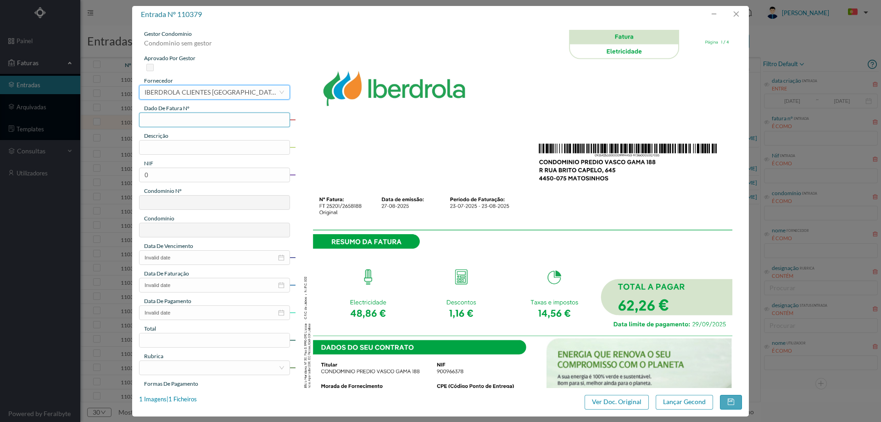
click at [179, 123] on input "text" at bounding box center [214, 119] width 151 height 15
type input "ft25201/2658188"
click at [189, 142] on input "text" at bounding box center [214, 147] width 151 height 15
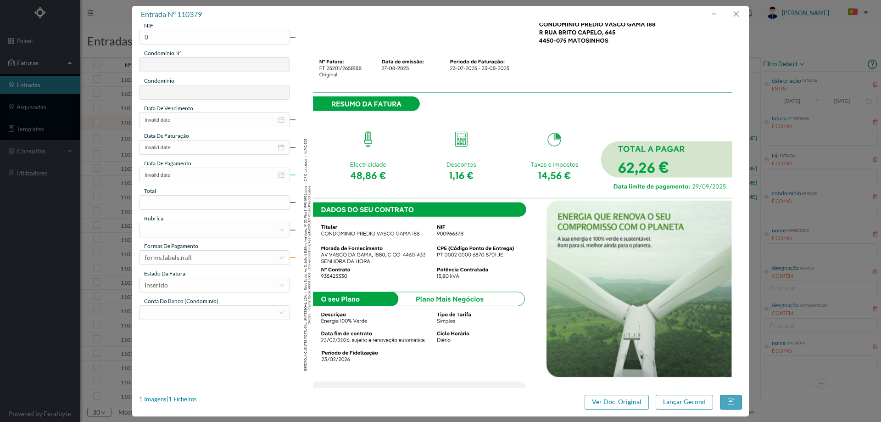
scroll to position [121, 0]
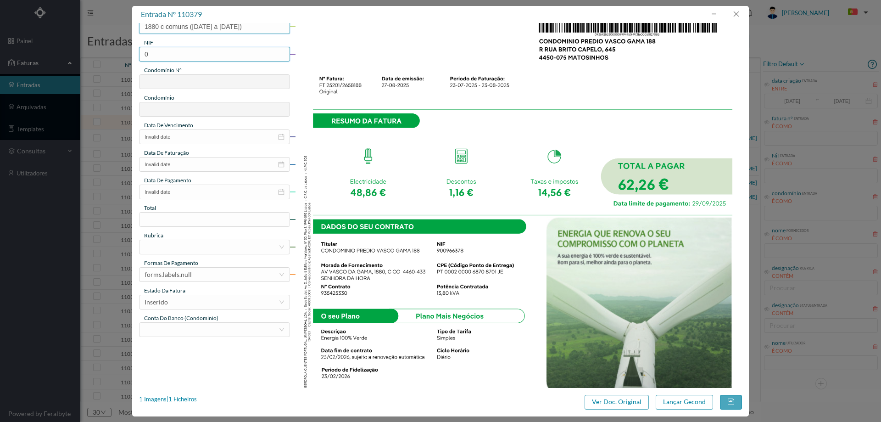
type input "1880 c comuns (23.07.2025 a 23.08.2025)"
click at [166, 56] on input "0" at bounding box center [214, 54] width 151 height 15
type input "900966378"
type input "773"
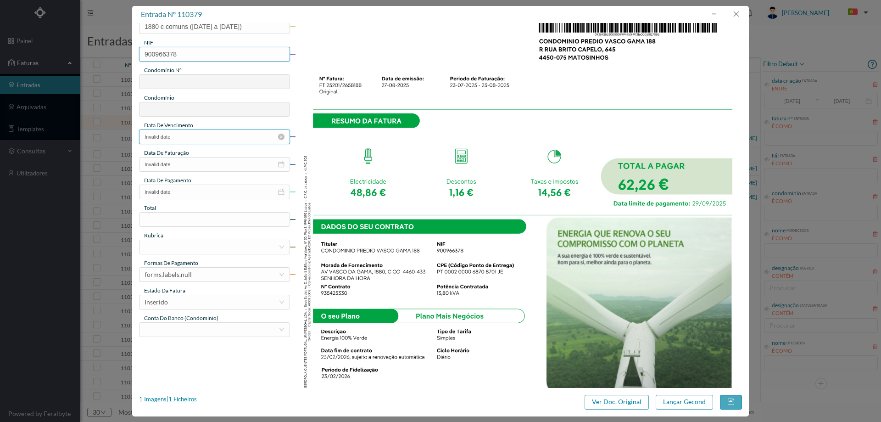
type input "ED. VASCO DA GAMA 1880"
type input "900966378"
click at [178, 138] on input "Invalid date" at bounding box center [214, 136] width 151 height 15
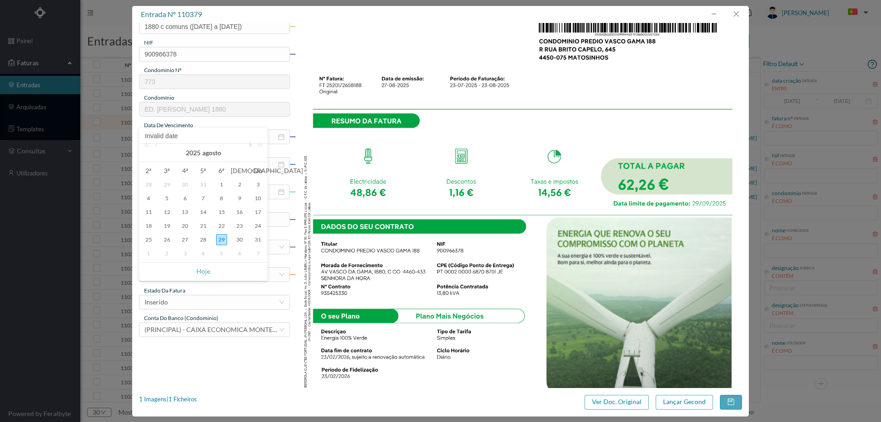
click at [247, 147] on link at bounding box center [250, 153] width 8 height 18
click at [148, 238] on div "29" at bounding box center [148, 239] width 11 height 11
type input "2025-09-29"
click at [188, 164] on input "Invalid date" at bounding box center [214, 164] width 151 height 15
click at [185, 268] on div "27" at bounding box center [184, 267] width 11 height 11
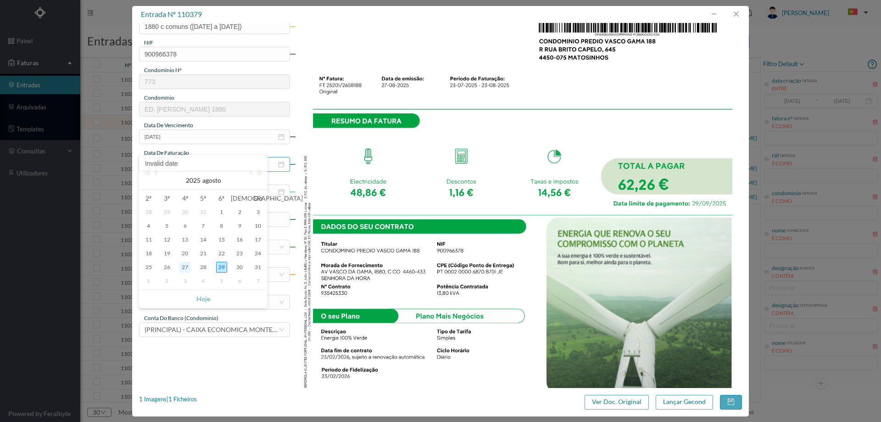
type input "[DATE]"
click at [199, 197] on input "Invalid date" at bounding box center [214, 192] width 151 height 15
click at [250, 201] on link at bounding box center [250, 208] width 8 height 18
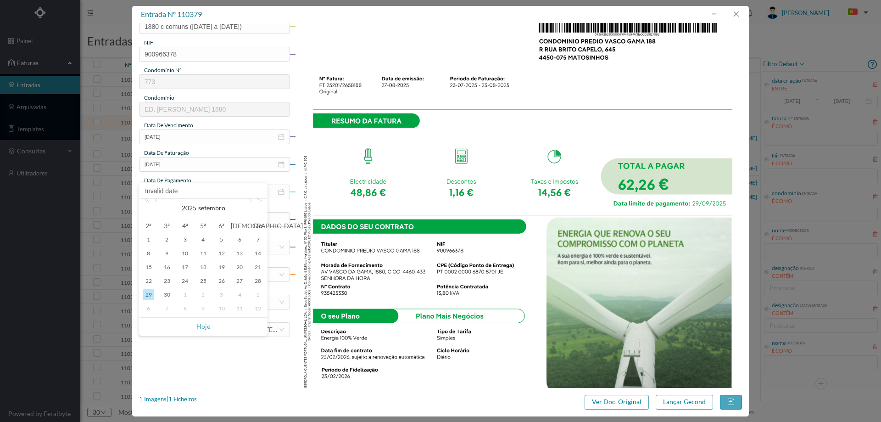
click at [145, 294] on div "29" at bounding box center [148, 294] width 11 height 11
type input "[DATE]"
click at [184, 215] on input at bounding box center [215, 220] width 150 height 14
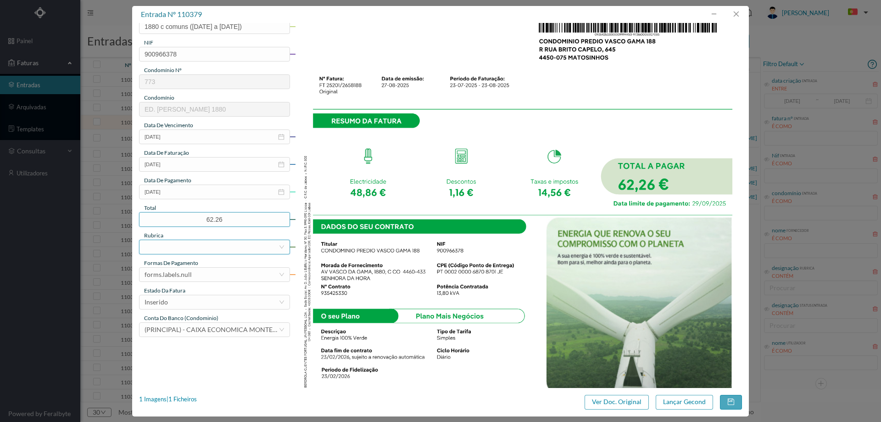
type input "62.26"
click at [176, 250] on div at bounding box center [212, 247] width 134 height 14
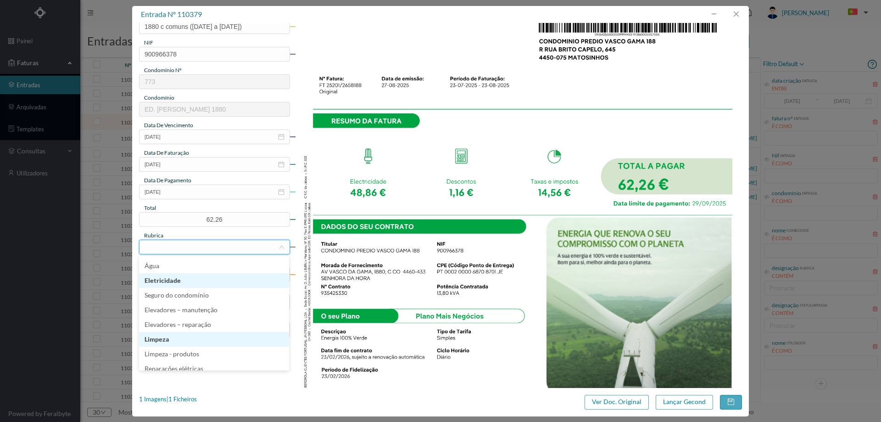
scroll to position [184, 0]
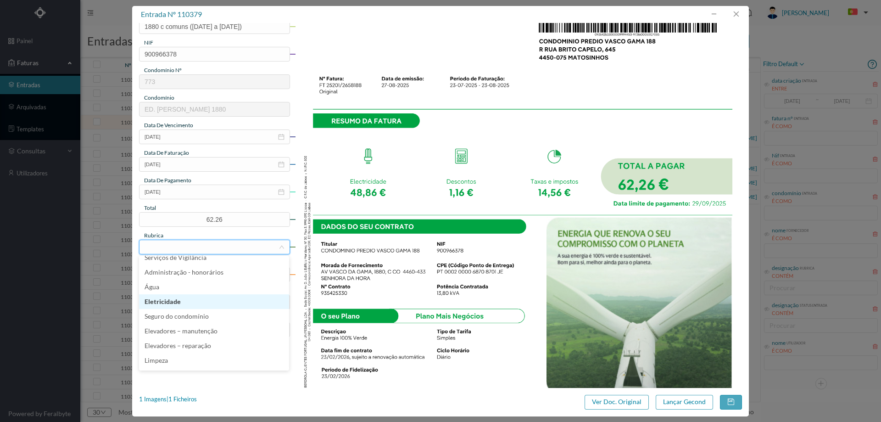
click at [189, 301] on li "Eletricidade" at bounding box center [214, 301] width 150 height 15
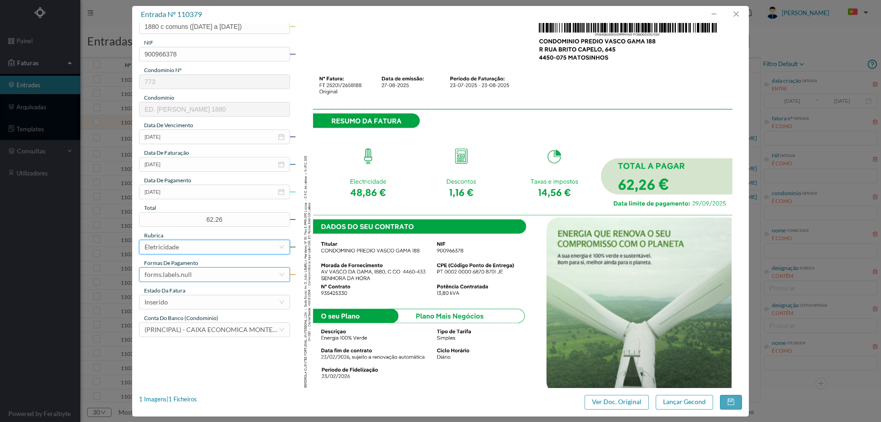
click at [188, 275] on div "forms.labels.null" at bounding box center [168, 275] width 47 height 14
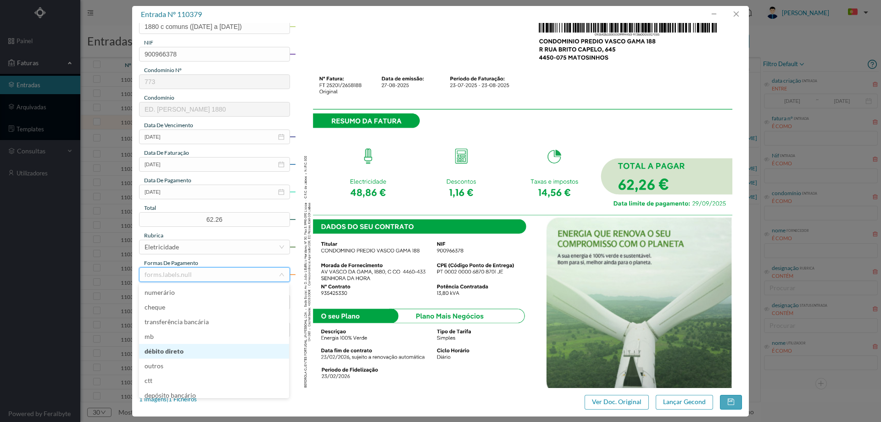
click at [191, 353] on li "débito direto" at bounding box center [214, 351] width 150 height 15
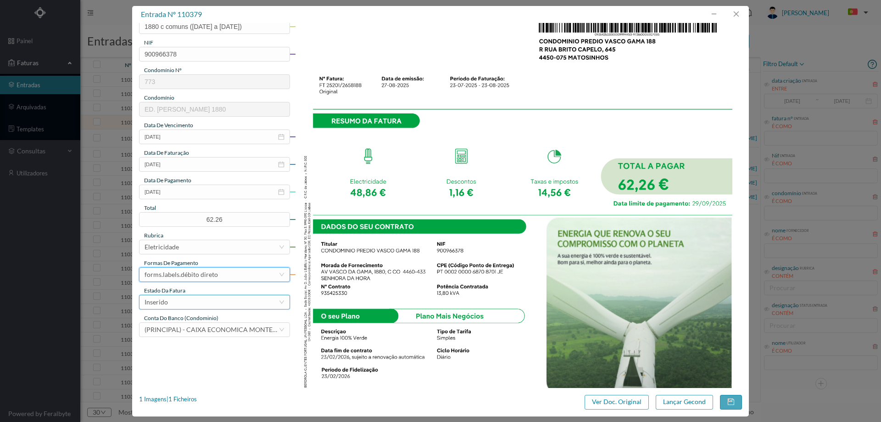
click at [189, 309] on div "Inserido" at bounding box center [214, 302] width 151 height 15
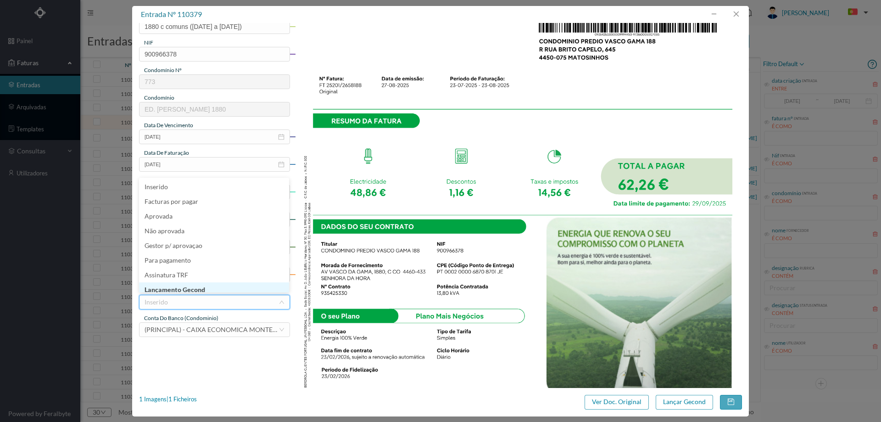
scroll to position [5, 0]
click at [190, 283] on li "Lançamento Gecond" at bounding box center [214, 285] width 150 height 15
click at [667, 393] on div "entrada nº 110379 gestor condomínio Hugo Moreira aprovado por gestor fornecedor…" at bounding box center [440, 211] width 617 height 410
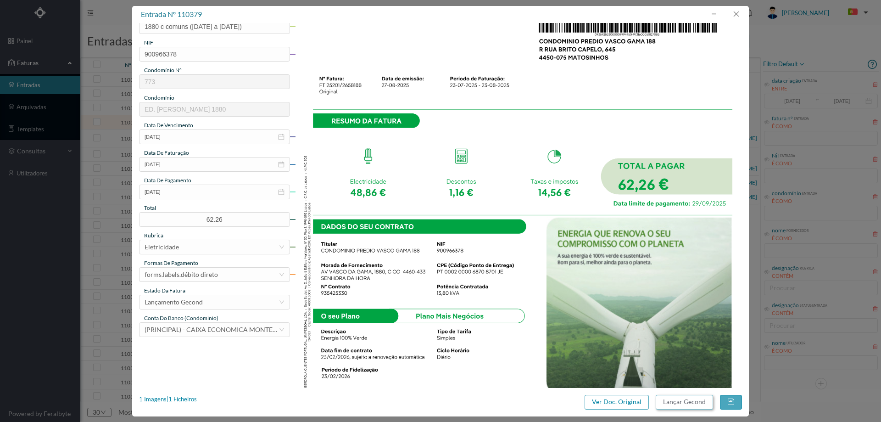
click at [667, 398] on button "Lançar Gecond" at bounding box center [684, 402] width 57 height 15
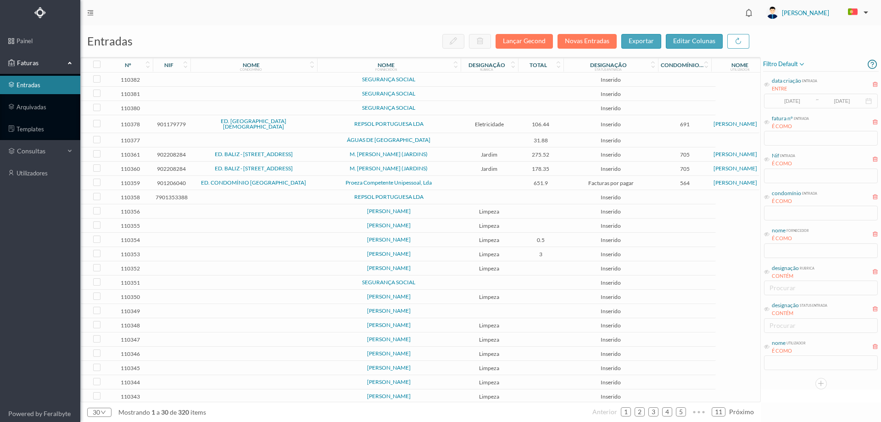
click at [434, 110] on span "SEGURANÇA SOCIAL" at bounding box center [388, 108] width 139 height 6
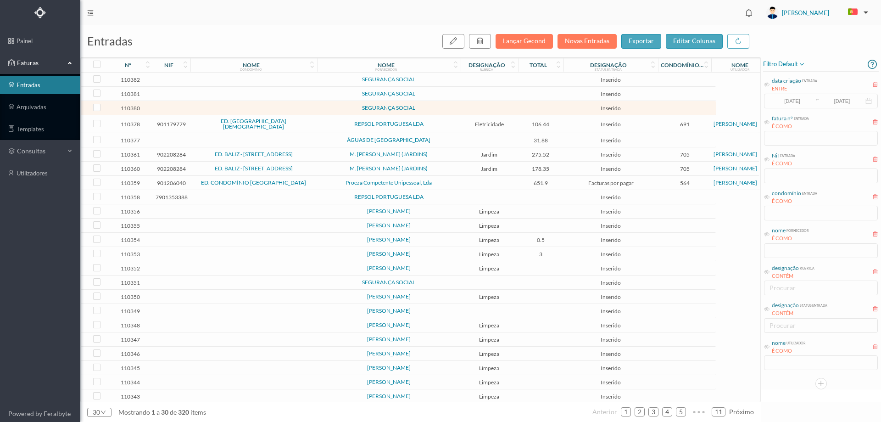
click at [434, 110] on span "SEGURANÇA SOCIAL" at bounding box center [388, 108] width 139 height 6
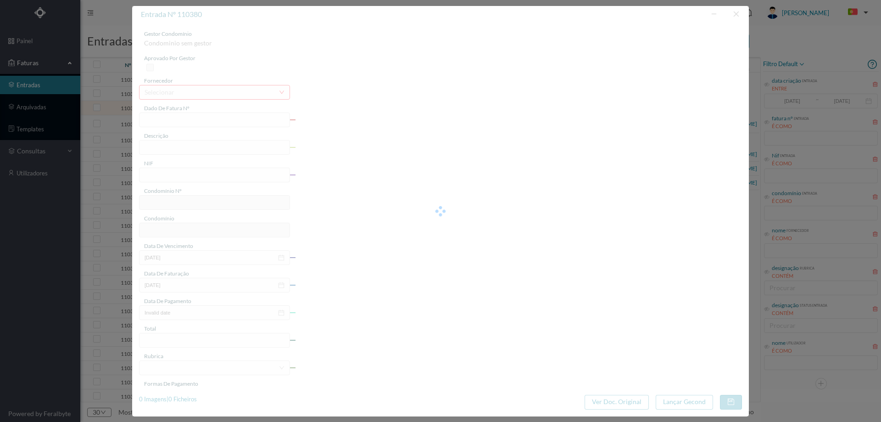
type input "0"
type input "Invalid date"
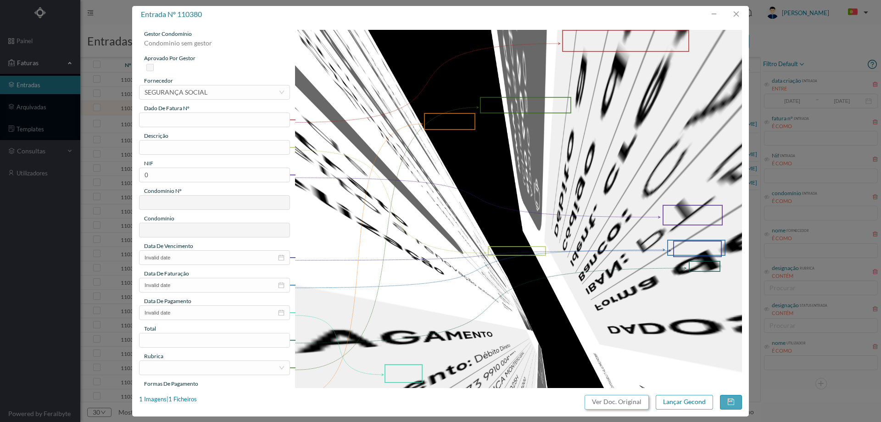
drag, startPoint x: 606, startPoint y: 404, endPoint x: 520, endPoint y: 62, distance: 352.6
click at [606, 404] on button "Ver Doc. Original" at bounding box center [617, 402] width 64 height 15
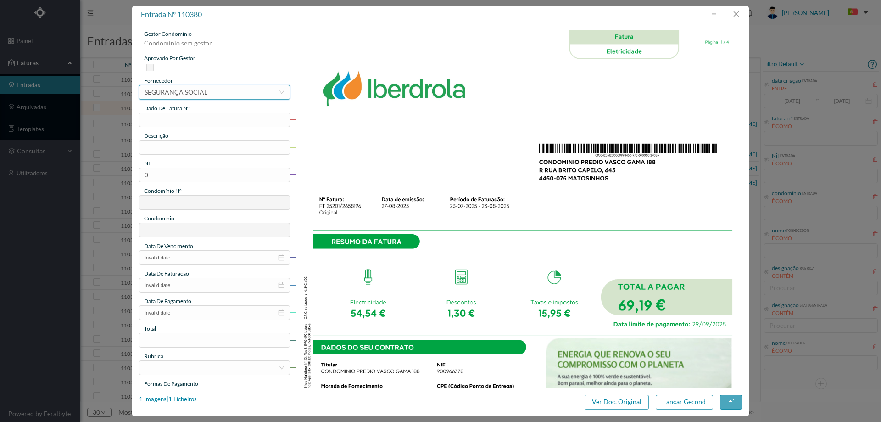
click at [219, 92] on div "selecionar SEGURANÇA SOCIAL" at bounding box center [212, 92] width 134 height 14
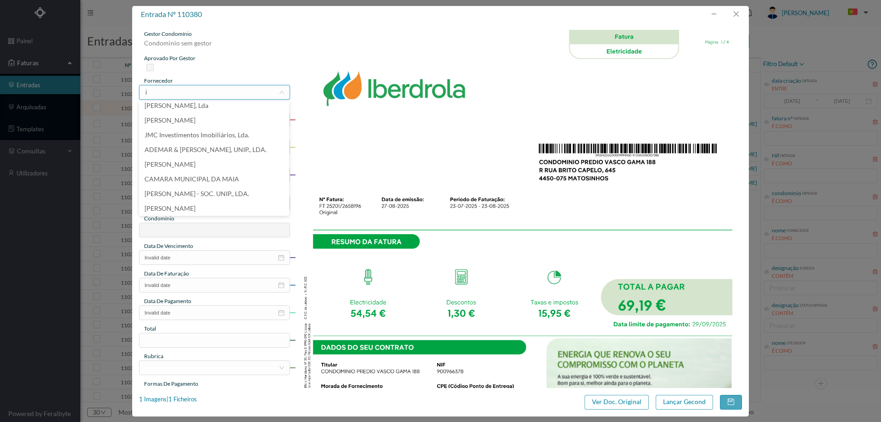
scroll to position [2, 0]
type input "iber"
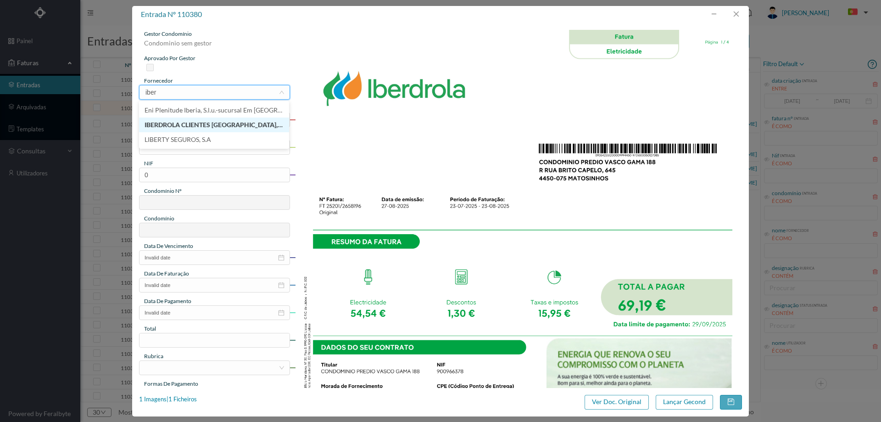
click at [201, 130] on li "IBERDROLA CLIENTES [GEOGRAPHIC_DATA], UNIPESSOAL, LDA" at bounding box center [214, 125] width 150 height 15
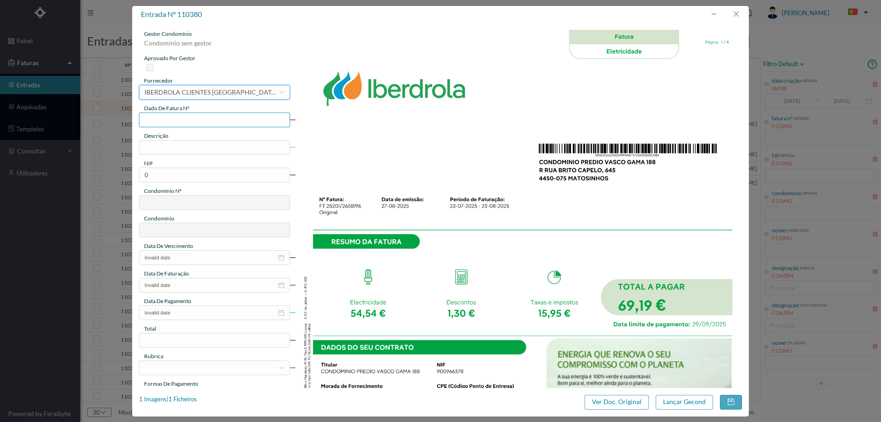
click at [201, 115] on input "text" at bounding box center [214, 119] width 151 height 15
type input "d"
type input "FT25201/2658196"
click at [184, 153] on input "text" at bounding box center [214, 147] width 151 height 15
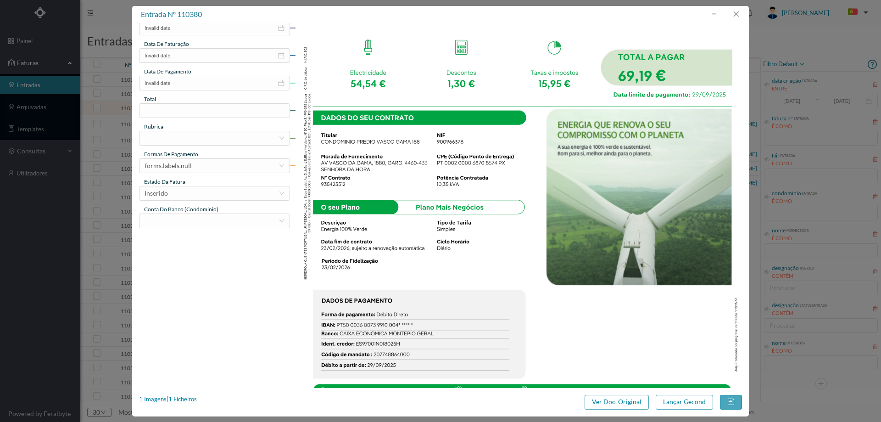
scroll to position [121, 0]
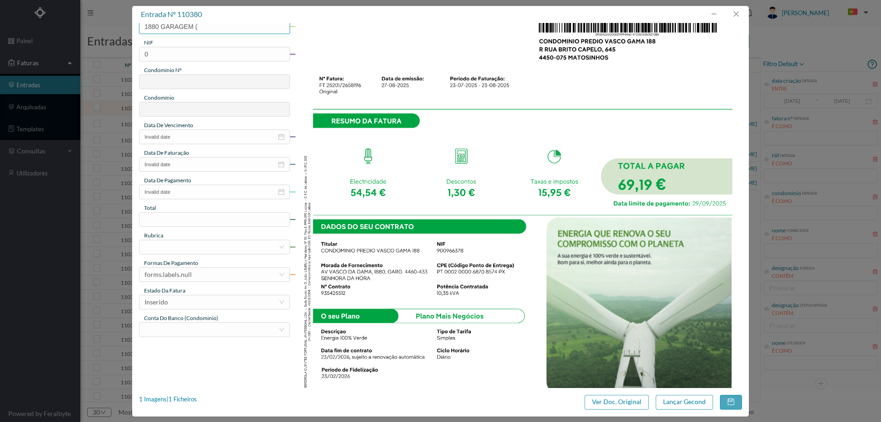
click at [221, 25] on input "1880 GARAGEM (" at bounding box center [214, 26] width 151 height 15
type input "1880 GARAGEM (23.07.2025 a 23.08.2025)"
click at [188, 54] on input "0" at bounding box center [214, 54] width 151 height 15
type input "900966378"
type input "773"
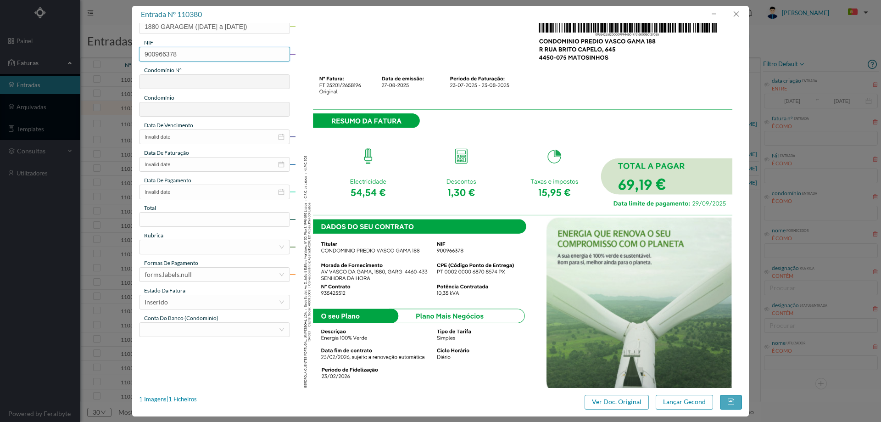
type input "ED. [PERSON_NAME] 1880"
type input "900966378"
click at [179, 136] on input "Invalid date" at bounding box center [214, 136] width 151 height 15
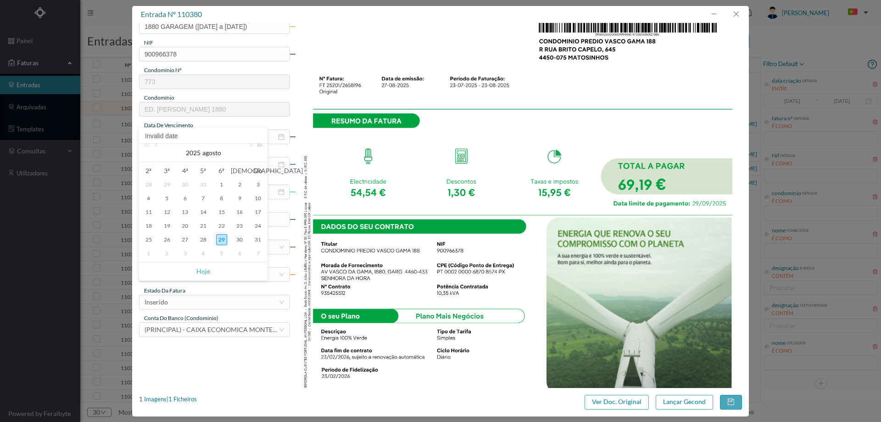
click at [252, 146] on link at bounding box center [258, 153] width 12 height 18
click at [240, 238] on div "29" at bounding box center [239, 239] width 11 height 11
type input "2026-08-29"
click at [237, 169] on input "Invalid date" at bounding box center [214, 164] width 151 height 15
click at [187, 267] on div "27" at bounding box center [184, 267] width 11 height 11
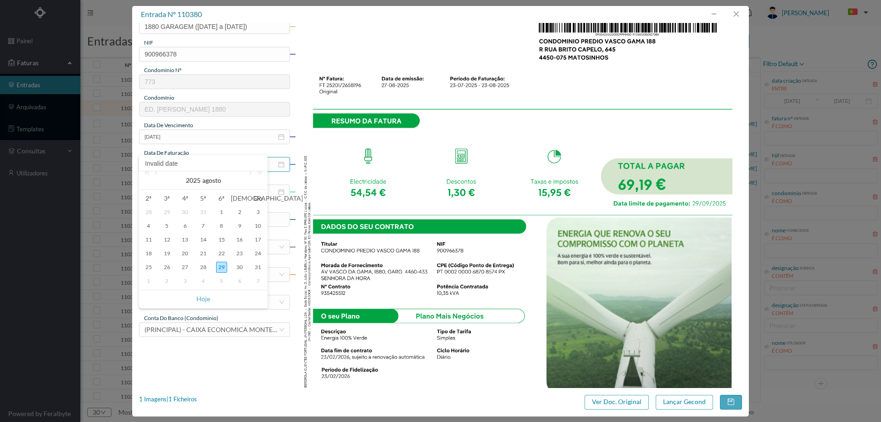
type input "[DATE]"
click at [198, 196] on input "Invalid date" at bounding box center [214, 192] width 151 height 15
click at [247, 205] on link at bounding box center [250, 208] width 8 height 18
click at [148, 294] on div "29" at bounding box center [148, 294] width 11 height 11
type input "[DATE]"
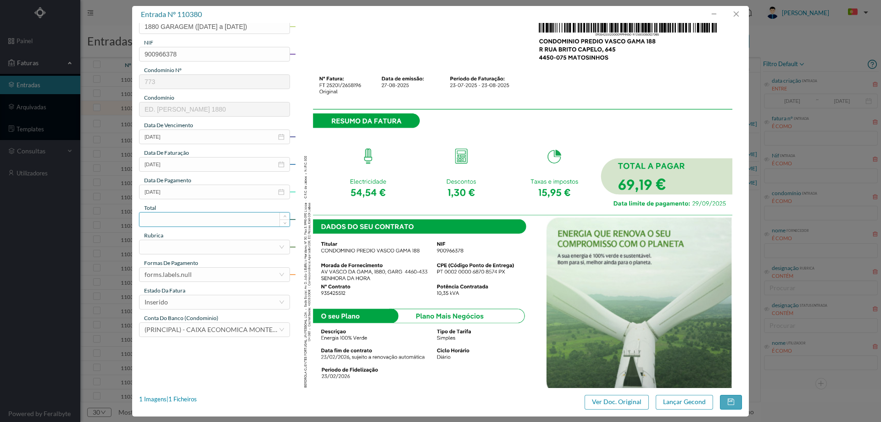
click at [179, 223] on input at bounding box center [215, 220] width 150 height 14
type input "69.19"
click at [172, 244] on div at bounding box center [212, 247] width 134 height 14
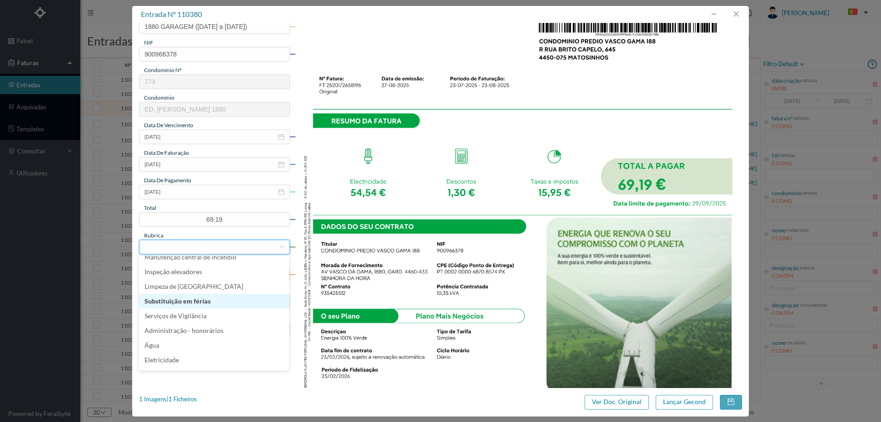
scroll to position [138, 0]
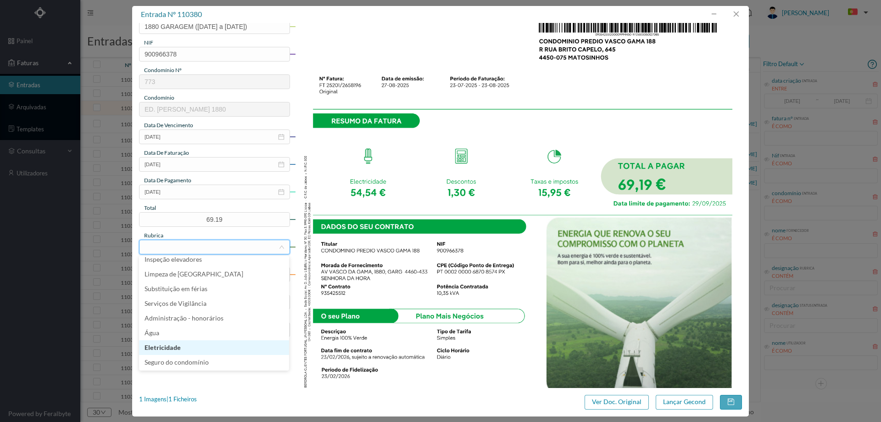
click at [187, 345] on li "Eletricidade" at bounding box center [214, 347] width 150 height 15
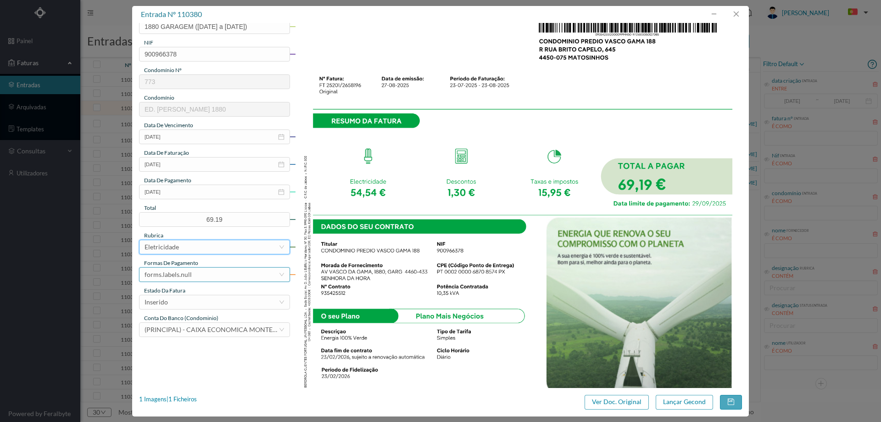
click at [198, 270] on div "forms.labels.null" at bounding box center [212, 275] width 134 height 14
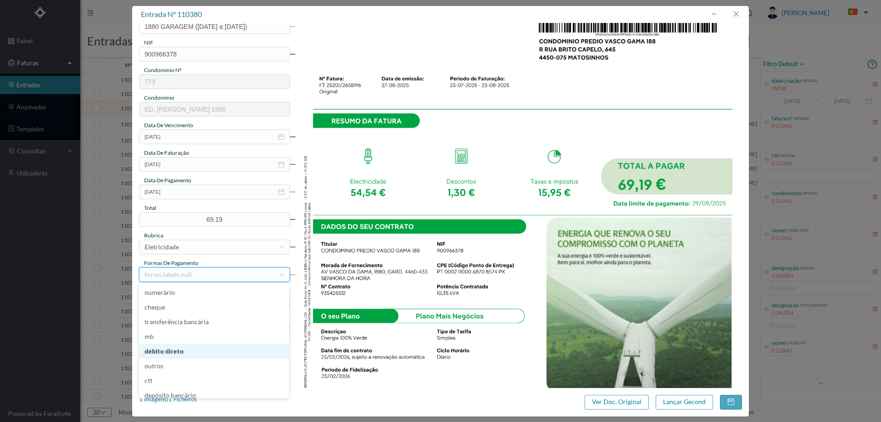
click at [174, 350] on li "débito direto" at bounding box center [214, 351] width 150 height 15
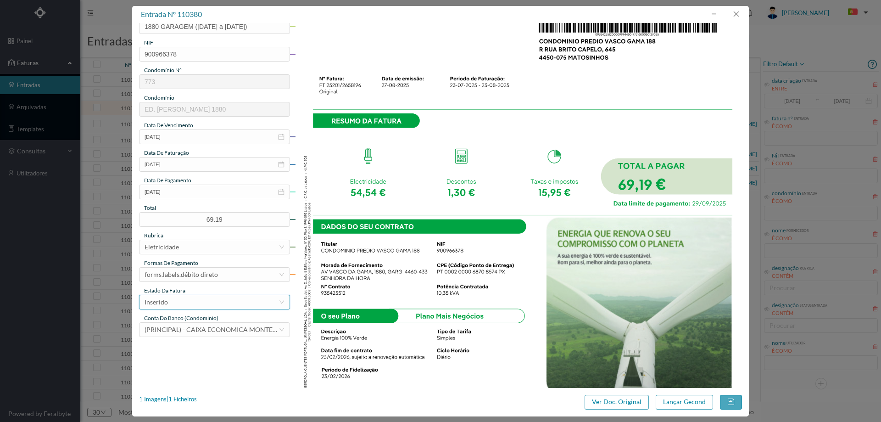
click at [186, 298] on div "Inserido" at bounding box center [212, 302] width 134 height 14
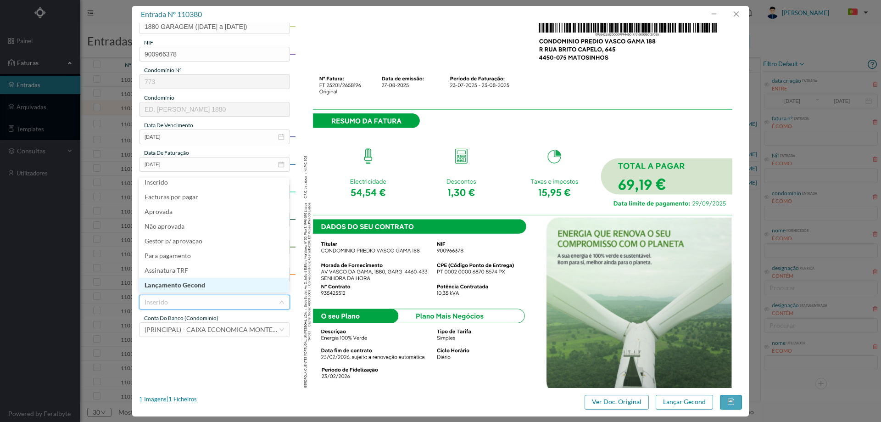
click at [194, 287] on li "Lançamento Gecond" at bounding box center [214, 285] width 150 height 15
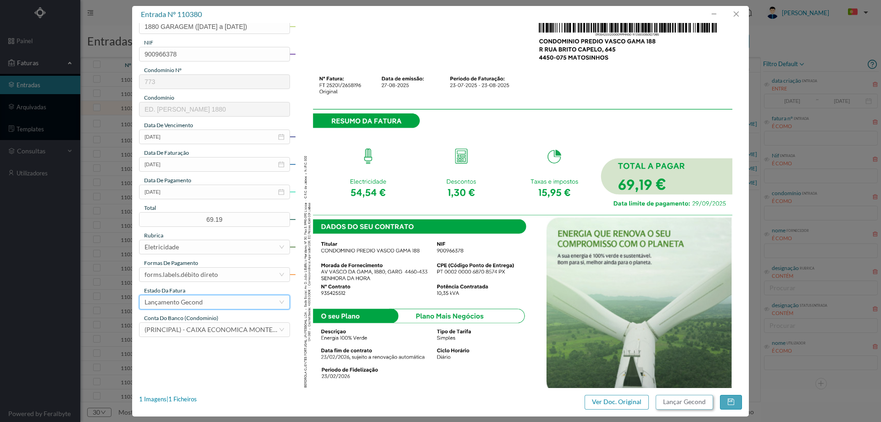
click at [679, 402] on button "Lançar Gecond" at bounding box center [684, 402] width 57 height 15
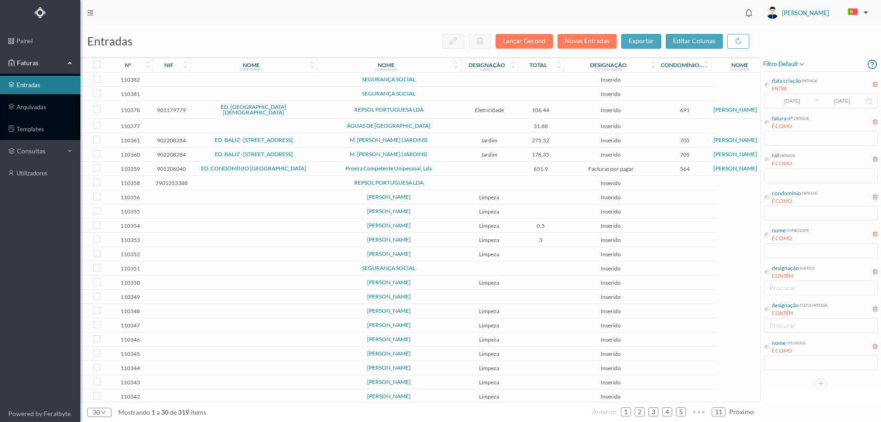
click at [455, 96] on span "SEGURANÇA SOCIAL" at bounding box center [388, 94] width 139 height 6
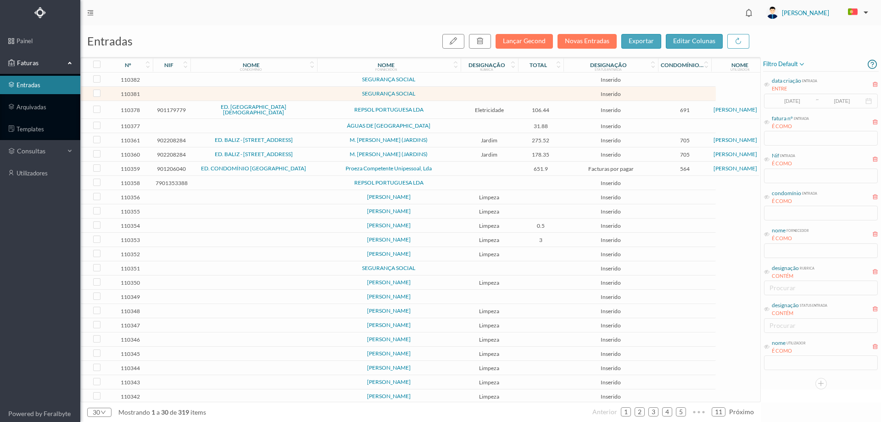
click at [455, 96] on span "SEGURANÇA SOCIAL" at bounding box center [388, 94] width 139 height 6
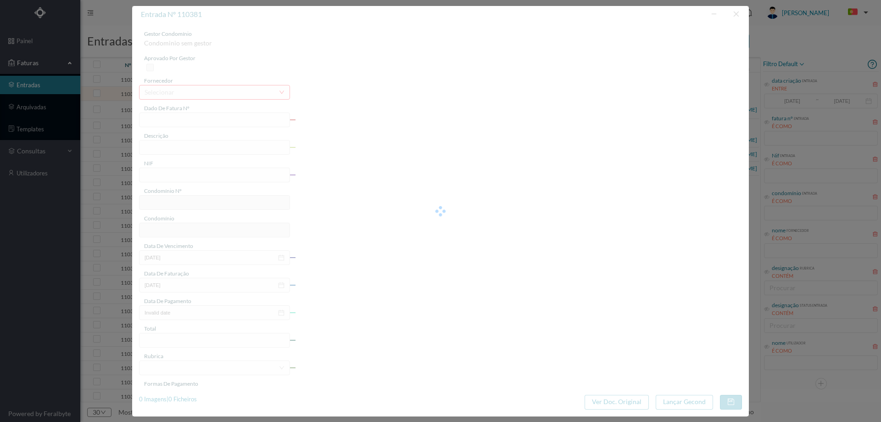
type input "0"
type input "Invalid date"
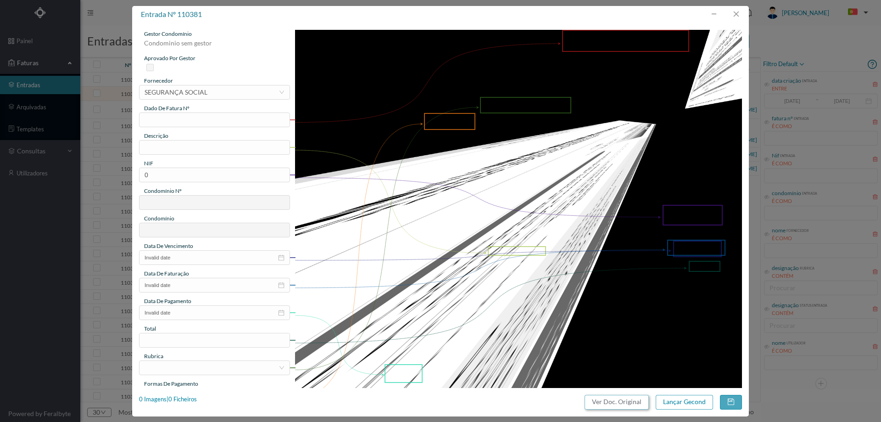
click at [590, 404] on button "Ver Doc. Original" at bounding box center [617, 402] width 64 height 15
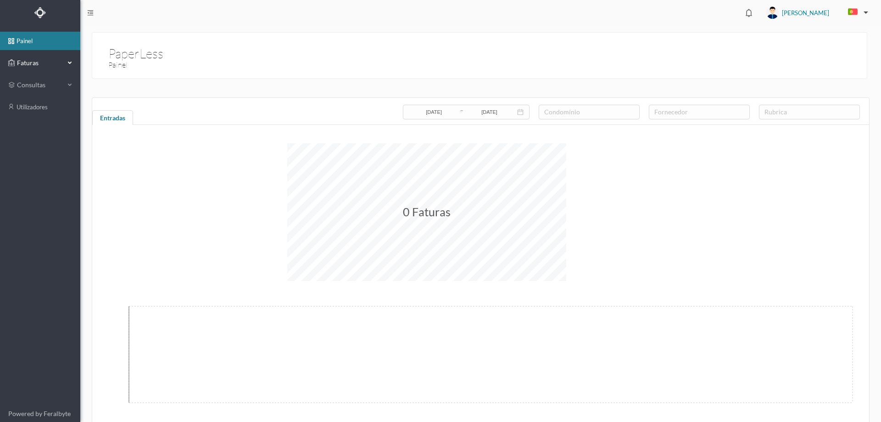
click at [54, 59] on span "Faturas" at bounding box center [40, 62] width 50 height 9
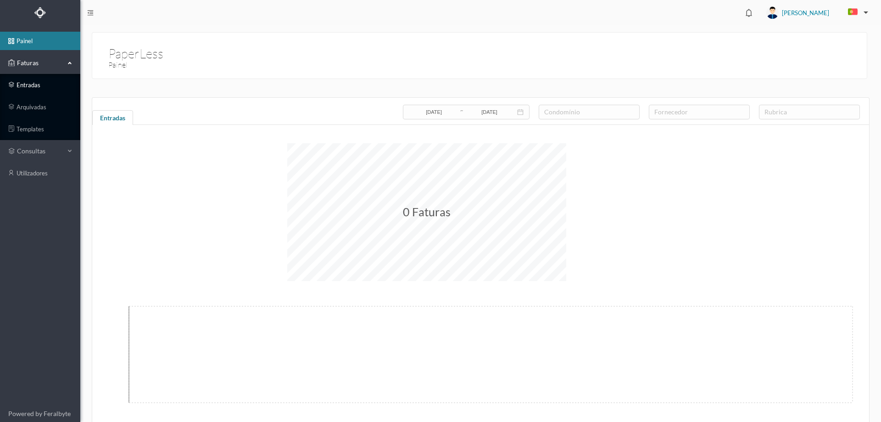
click at [52, 81] on link "entradas" at bounding box center [40, 85] width 80 height 18
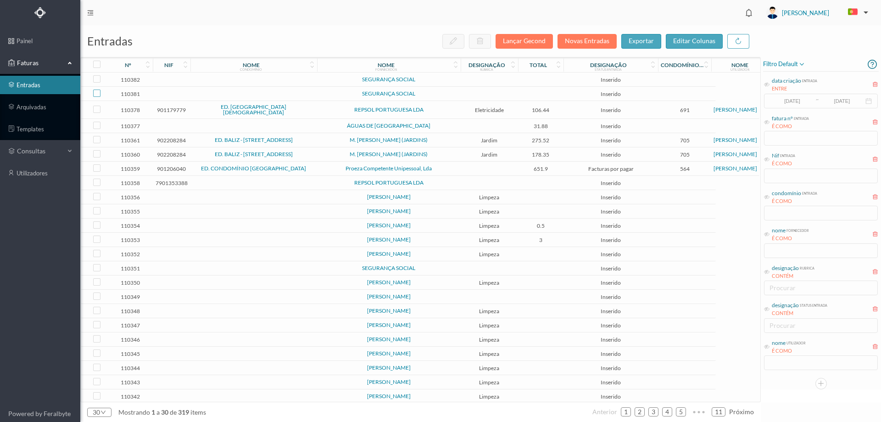
click at [97, 92] on input "checkbox" at bounding box center [96, 93] width 7 height 7
checkbox input "true"
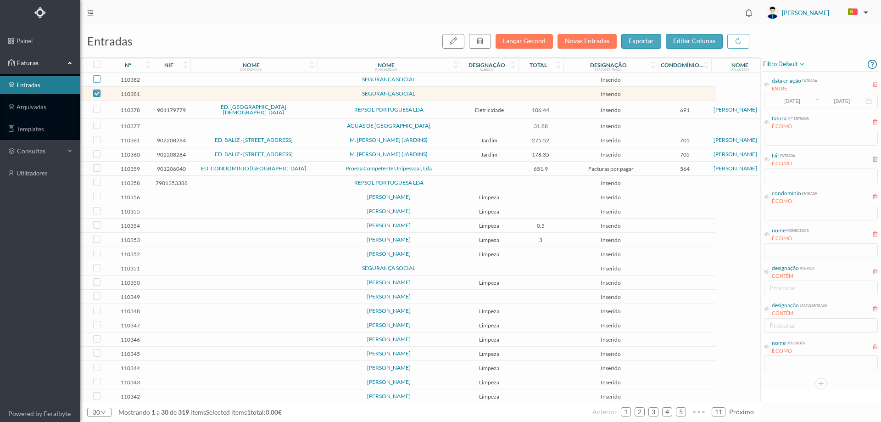
click at [99, 77] on input "checkbox" at bounding box center [96, 78] width 7 height 7
checkbox input "true"
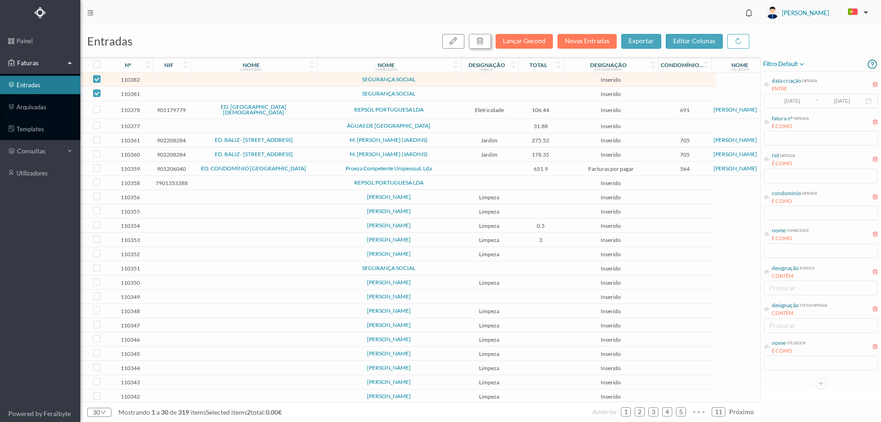
click at [478, 45] on button "button" at bounding box center [480, 41] width 22 height 15
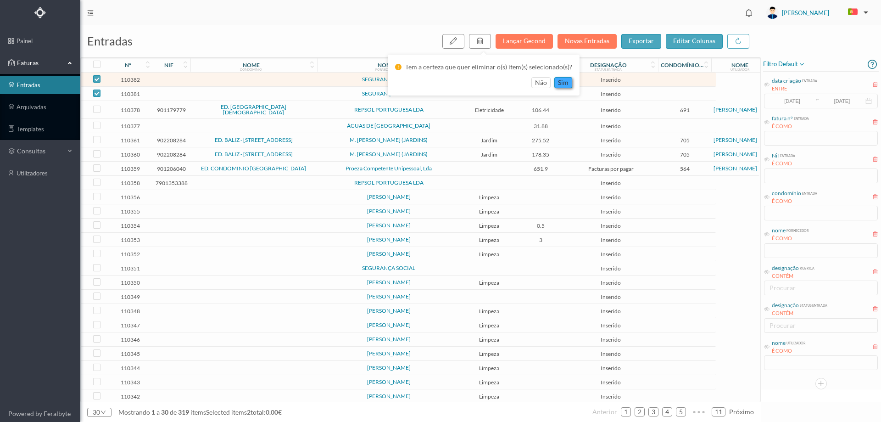
click at [565, 83] on button "sim" at bounding box center [563, 82] width 18 height 11
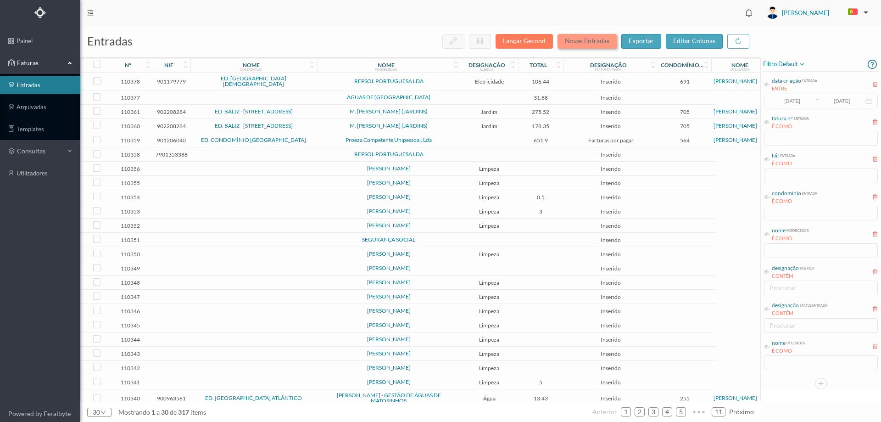
click at [602, 40] on button "Novas Entradas" at bounding box center [587, 41] width 59 height 15
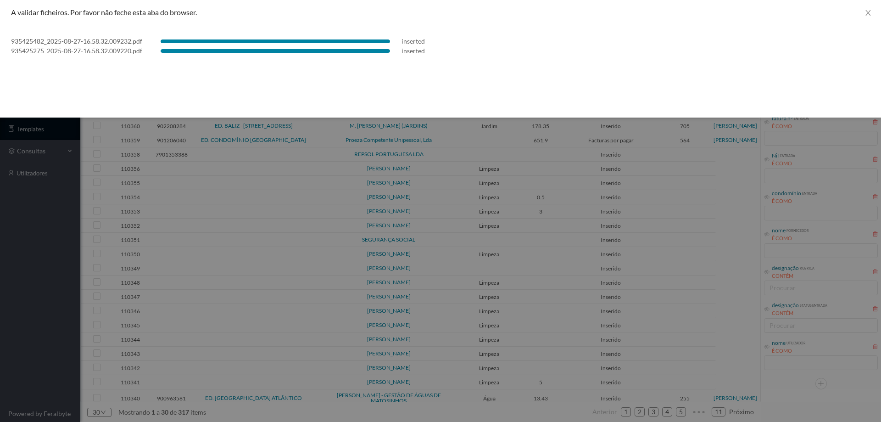
click at [76, 249] on div at bounding box center [440, 211] width 881 height 422
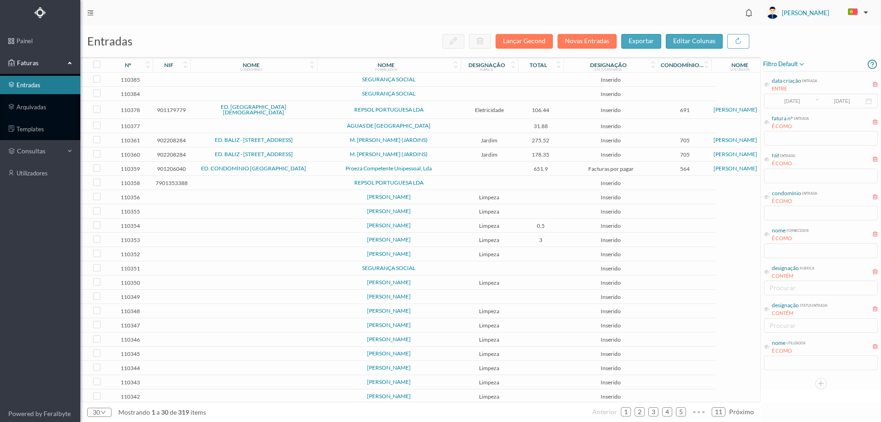
click at [443, 80] on span "SEGURANÇA SOCIAL" at bounding box center [388, 80] width 139 height 6
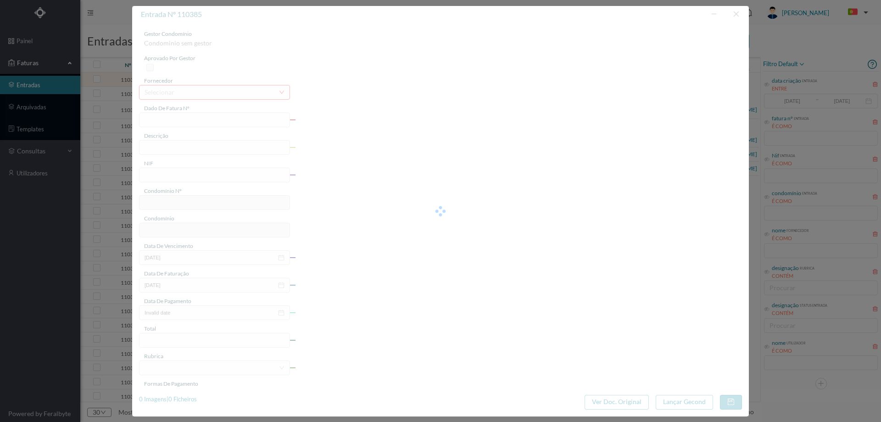
type input "0"
type input "Invalid date"
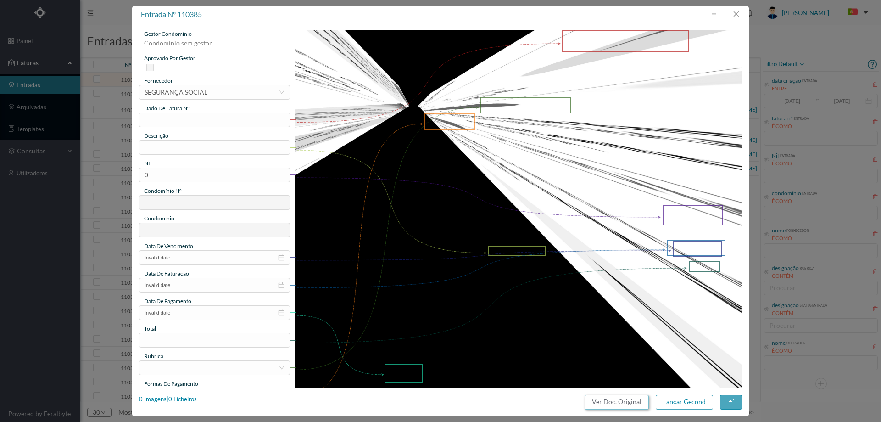
click at [630, 403] on button "Ver Doc. Original" at bounding box center [617, 402] width 64 height 15
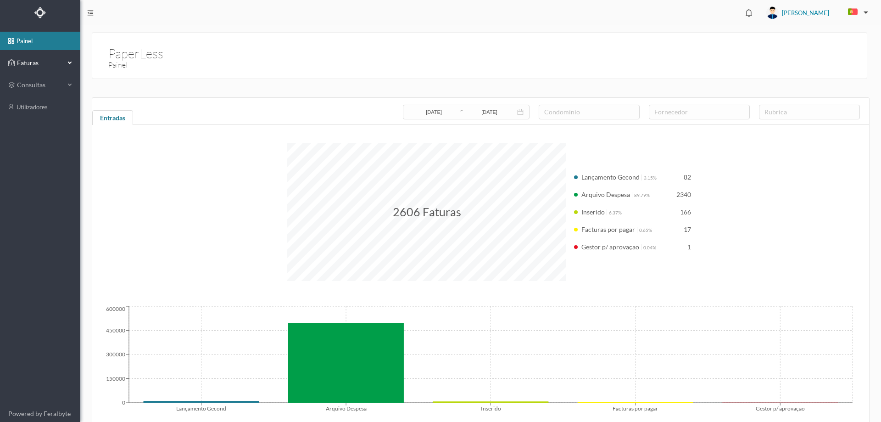
click at [48, 60] on span "Faturas" at bounding box center [40, 62] width 50 height 9
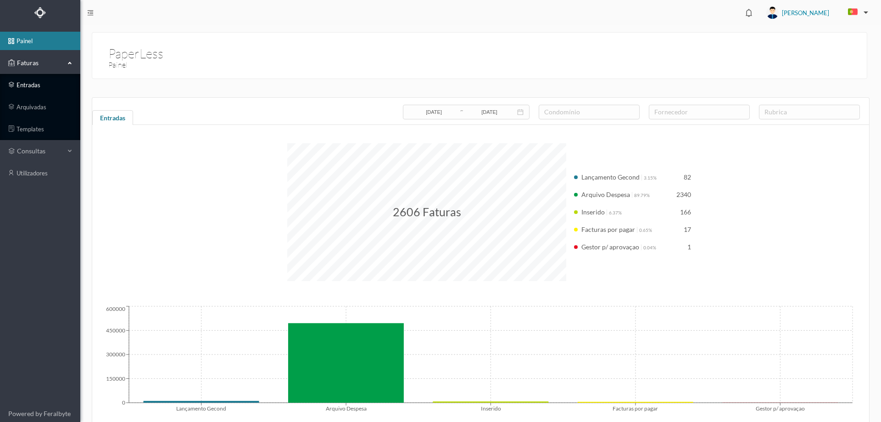
click at [39, 84] on link "entradas" at bounding box center [40, 85] width 80 height 18
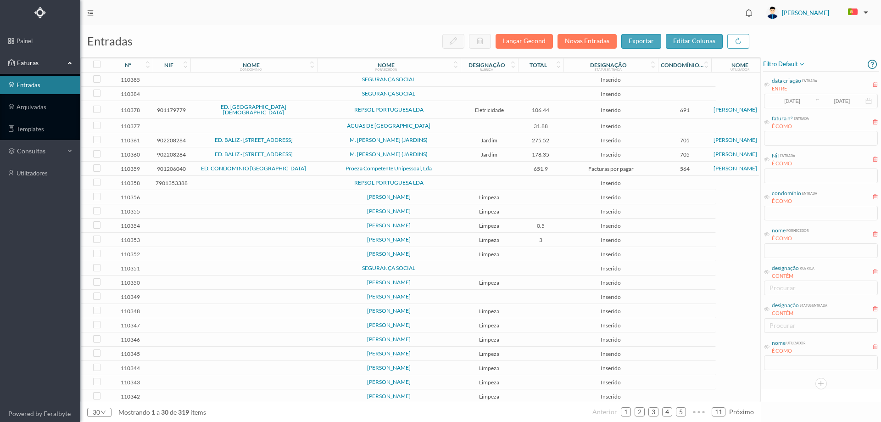
click at [867, 10] on button "button" at bounding box center [856, 12] width 31 height 15
click at [807, 9] on span "[PERSON_NAME]" at bounding box center [805, 12] width 47 height 29
click at [809, 92] on li "sair" at bounding box center [810, 95] width 64 height 15
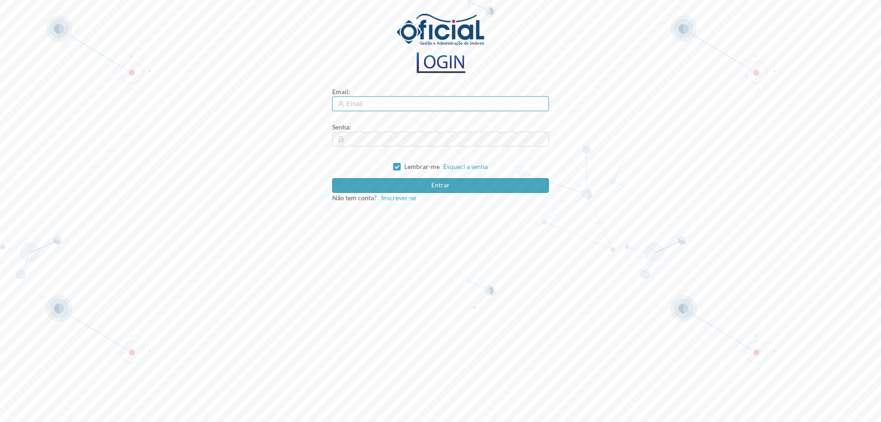
type input "[EMAIL_ADDRESS][DOMAIN_NAME]"
click at [367, 184] on button "Entrar" at bounding box center [440, 185] width 217 height 15
click at [381, 187] on button "Entrar" at bounding box center [440, 185] width 217 height 15
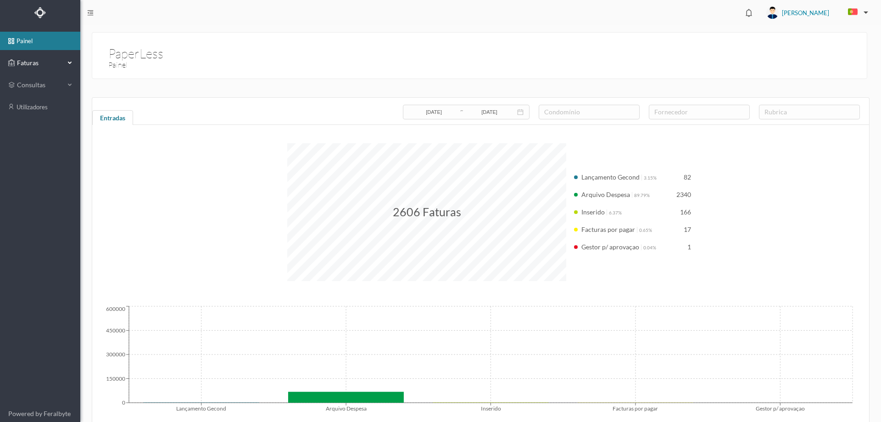
click at [54, 62] on span "Faturas" at bounding box center [40, 62] width 50 height 9
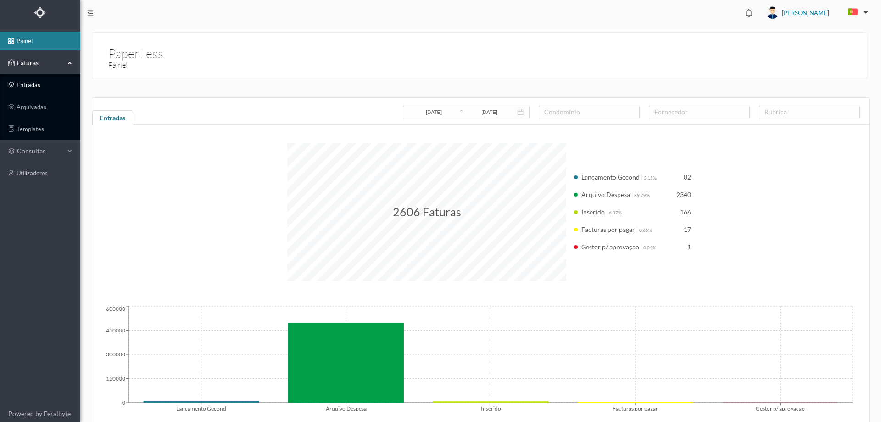
click at [37, 85] on link "entradas" at bounding box center [40, 85] width 80 height 18
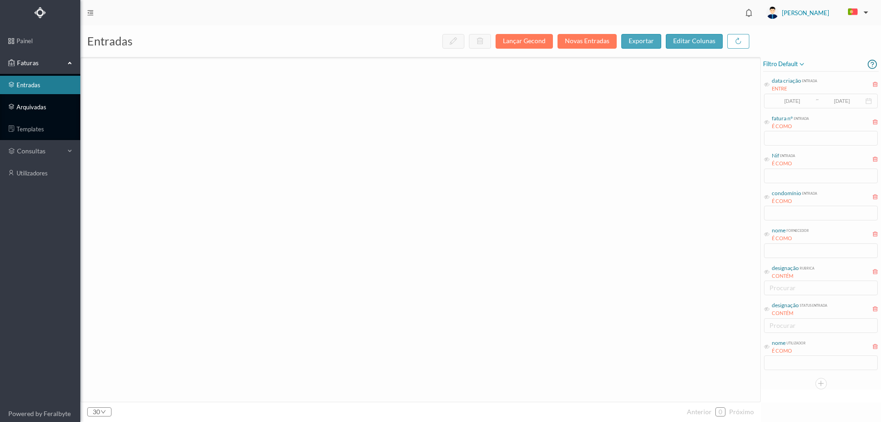
click at [36, 107] on link "arquivadas" at bounding box center [40, 107] width 80 height 18
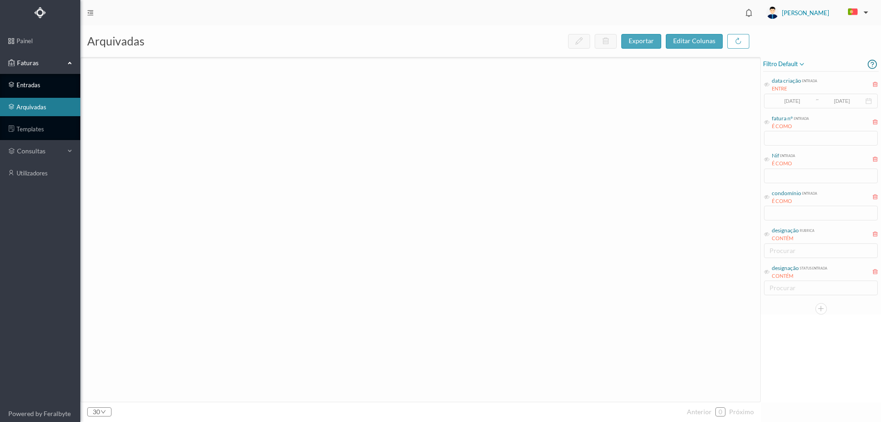
click at [45, 84] on link "entradas" at bounding box center [40, 85] width 80 height 18
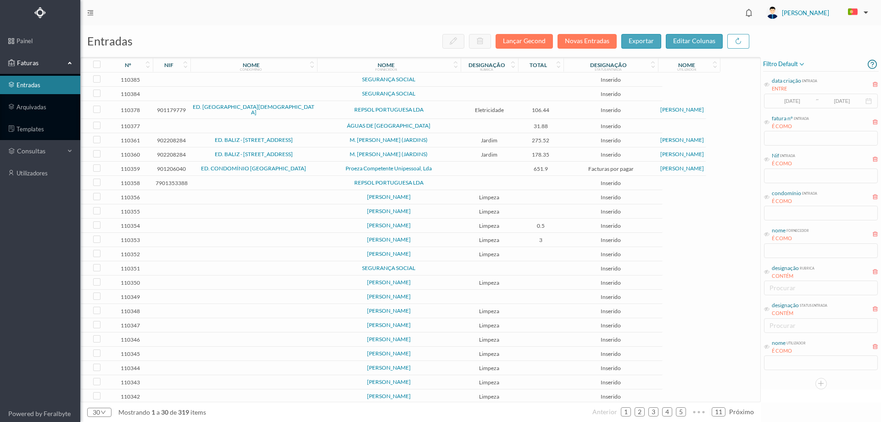
click at [324, 81] on span "SEGURANÇA SOCIAL" at bounding box center [388, 80] width 139 height 6
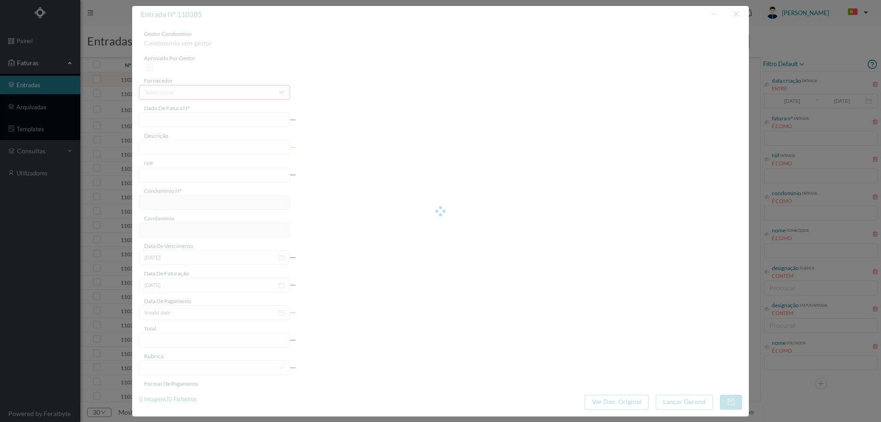
type input "0"
type input "Invalid date"
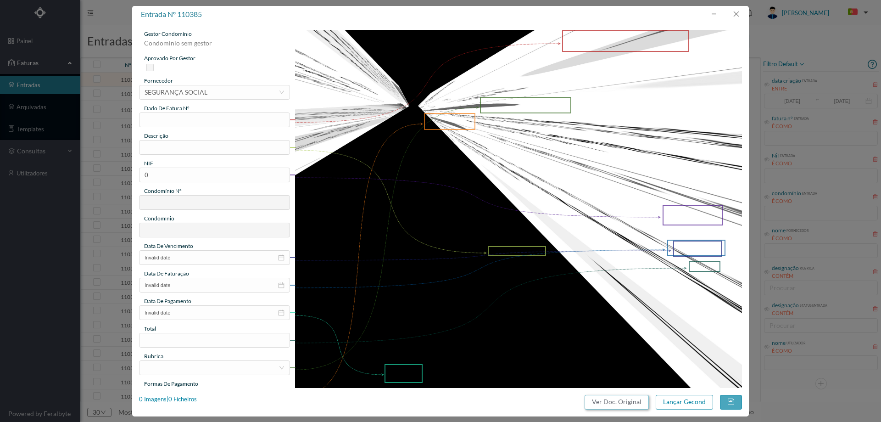
click at [634, 407] on button "Ver Doc. Original" at bounding box center [617, 402] width 64 height 15
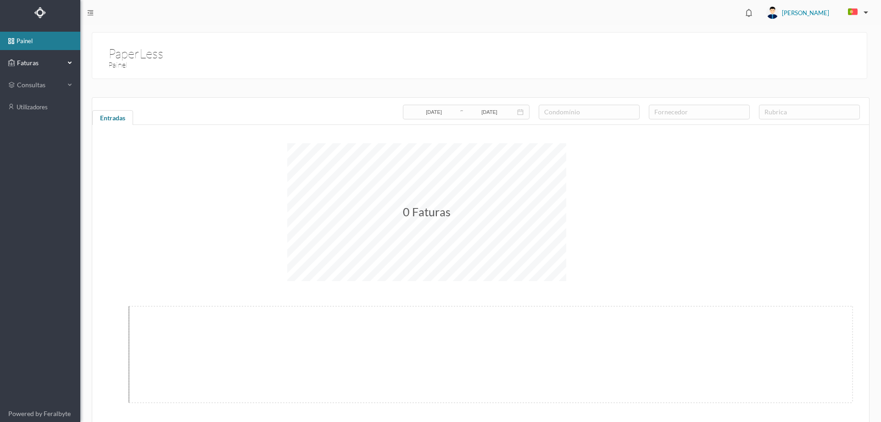
click at [17, 56] on div "Faturas" at bounding box center [36, 63] width 56 height 18
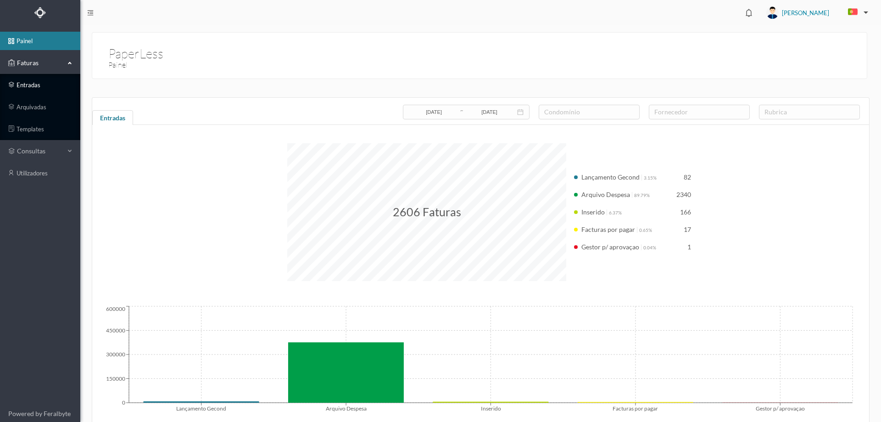
click at [31, 84] on link "entradas" at bounding box center [40, 85] width 80 height 18
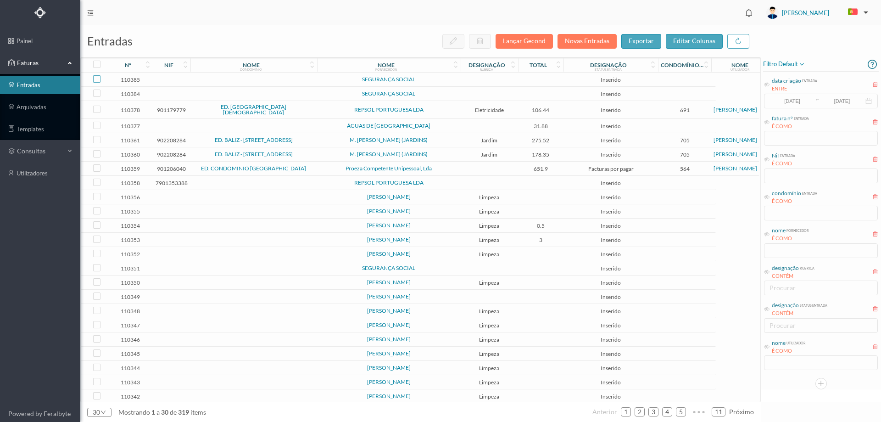
click at [99, 78] on input "checkbox" at bounding box center [96, 78] width 7 height 7
checkbox input "true"
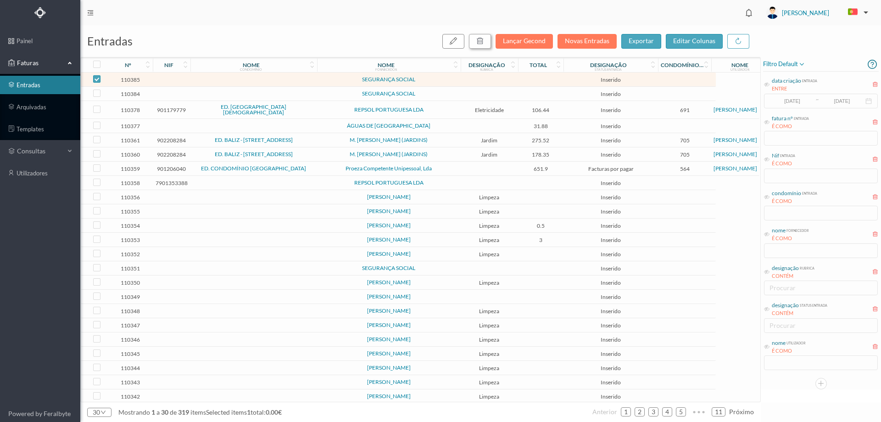
click at [482, 45] on div "button" at bounding box center [479, 41] width 7 height 11
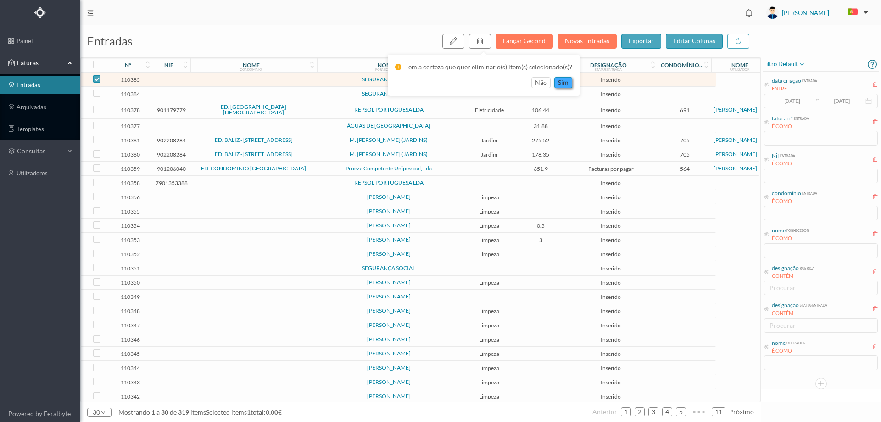
click at [563, 82] on button "sim" at bounding box center [563, 82] width 18 height 11
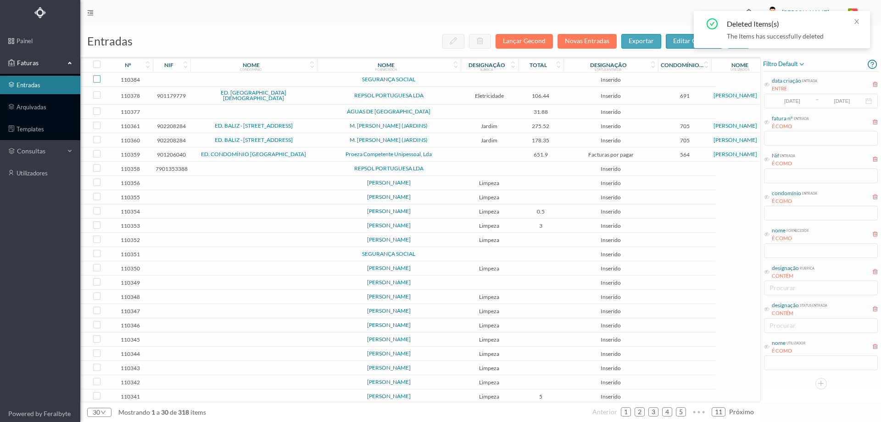
click at [96, 80] on input "checkbox" at bounding box center [96, 78] width 7 height 7
checkbox input "true"
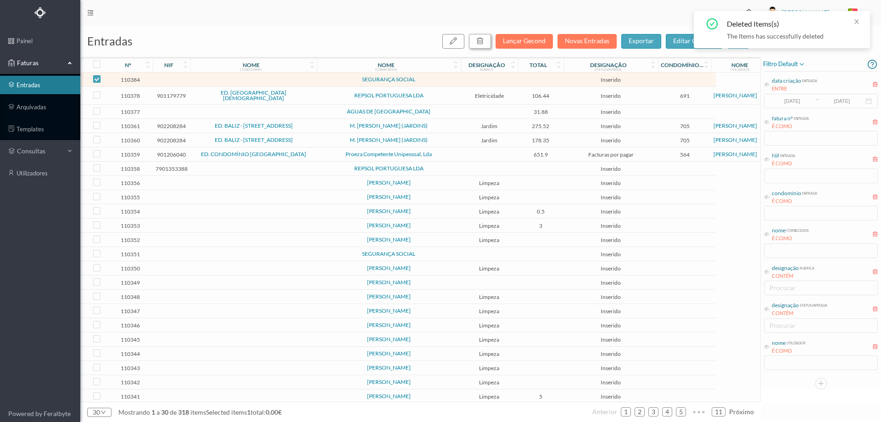
click at [483, 41] on icon "button" at bounding box center [479, 40] width 7 height 7
click at [565, 80] on button "sim" at bounding box center [563, 82] width 18 height 11
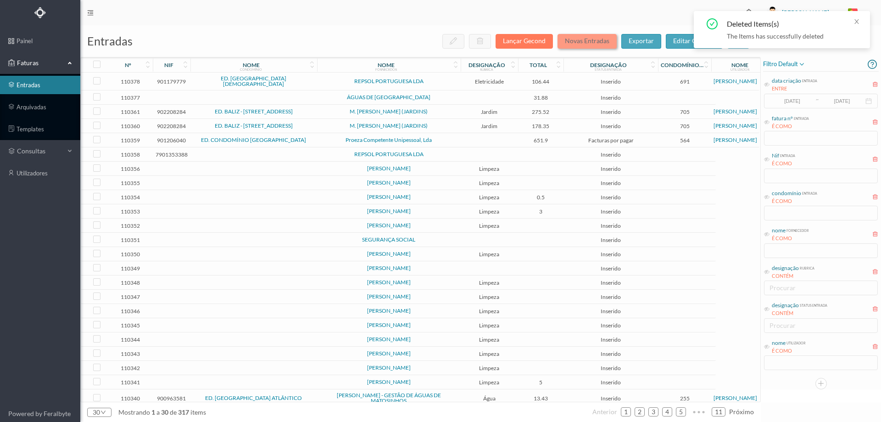
click at [584, 41] on button "Novas Entradas" at bounding box center [587, 41] width 59 height 15
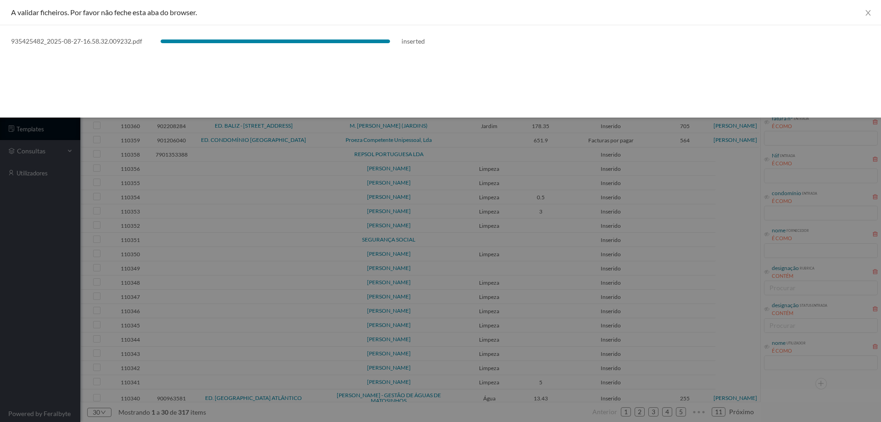
click at [0, 299] on div at bounding box center [440, 211] width 881 height 422
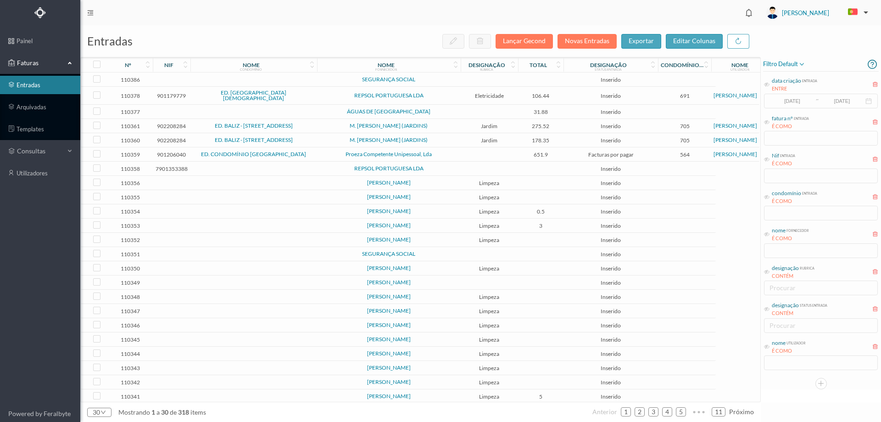
click at [302, 83] on td at bounding box center [253, 80] width 127 height 14
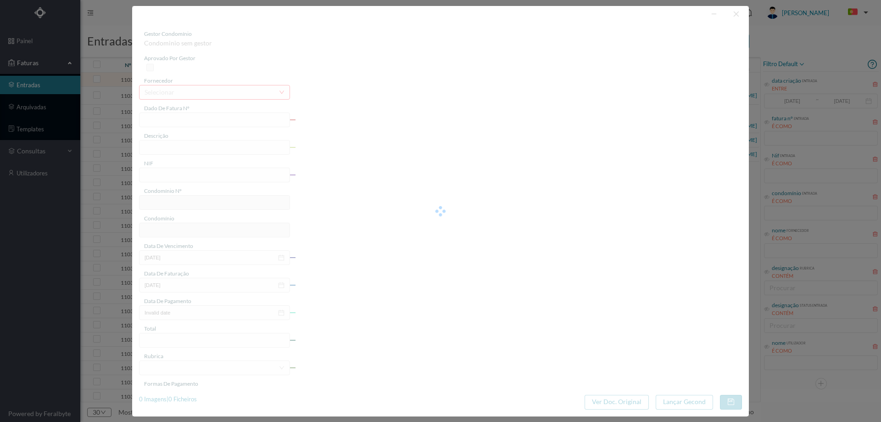
type input "0"
type input "Invalid date"
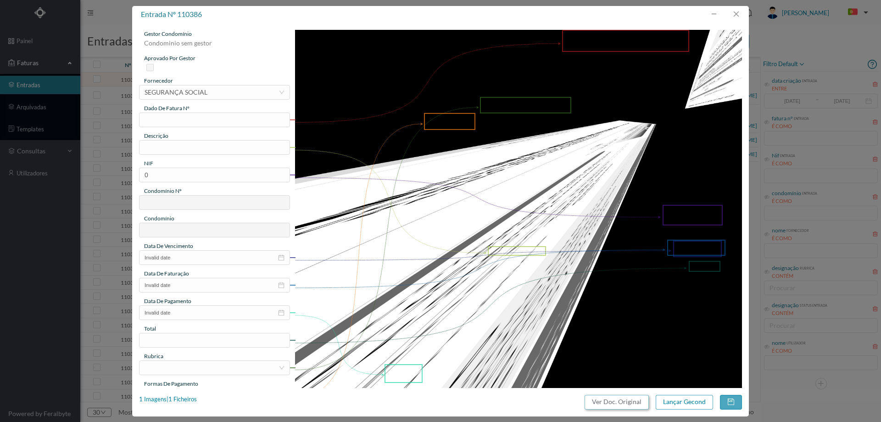
click at [632, 403] on button "Ver Doc. Original" at bounding box center [617, 402] width 64 height 15
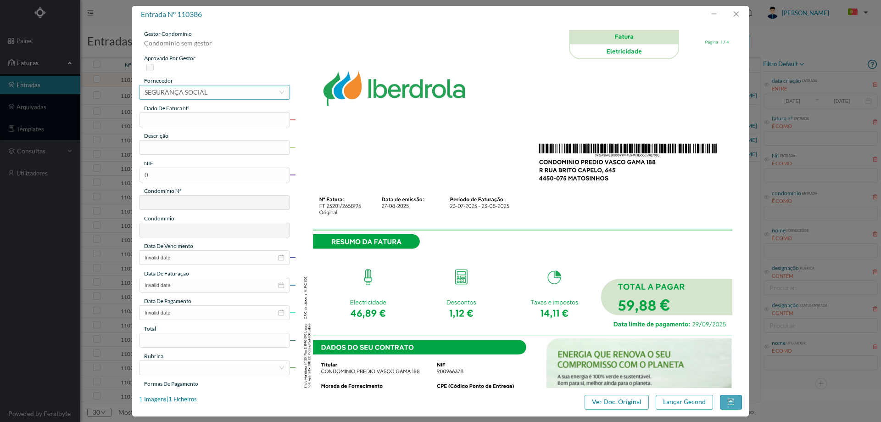
click at [170, 93] on div "SEGURANÇA SOCIAL" at bounding box center [176, 92] width 63 height 14
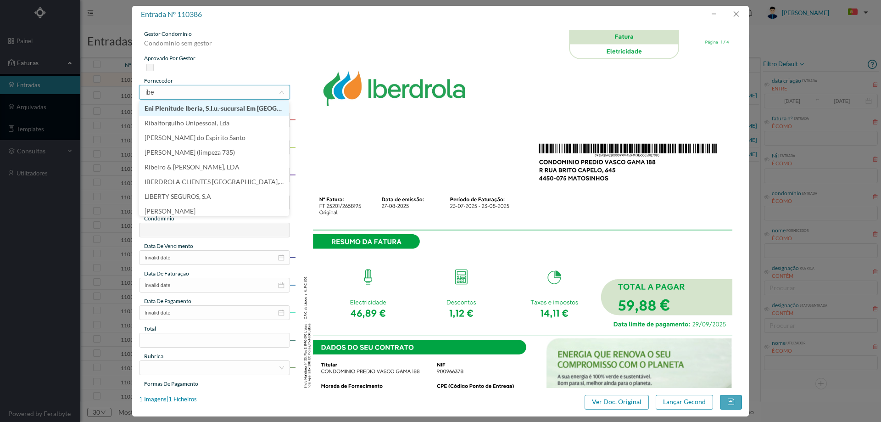
type input "iber"
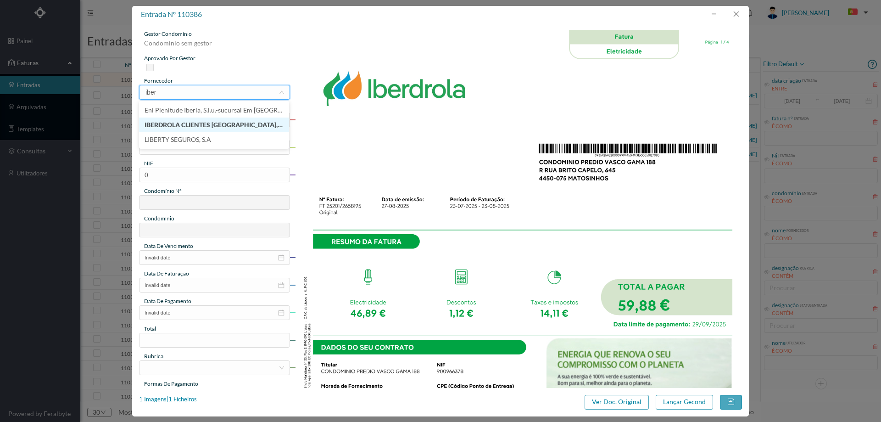
click at [187, 129] on li "IBERDROLA CLIENTES [GEOGRAPHIC_DATA], UNIPESSOAL, LDA" at bounding box center [214, 125] width 150 height 15
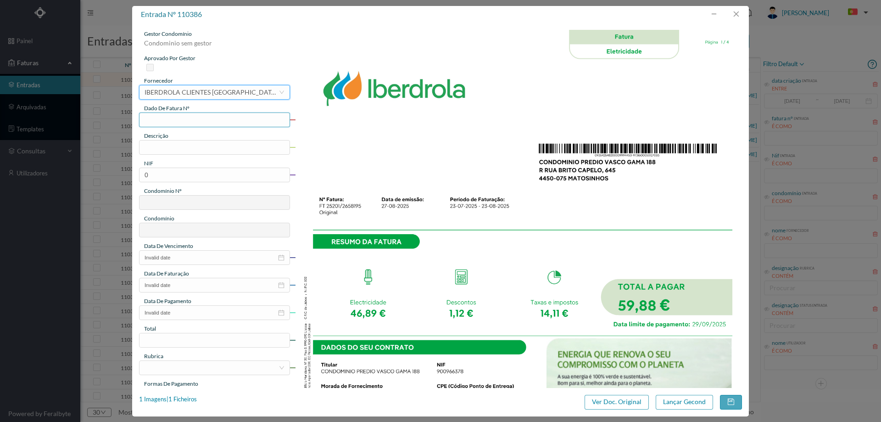
click at [198, 121] on input "text" at bounding box center [214, 119] width 151 height 15
type input "FT25201/2658195"
click at [198, 143] on input "text" at bounding box center [214, 147] width 151 height 15
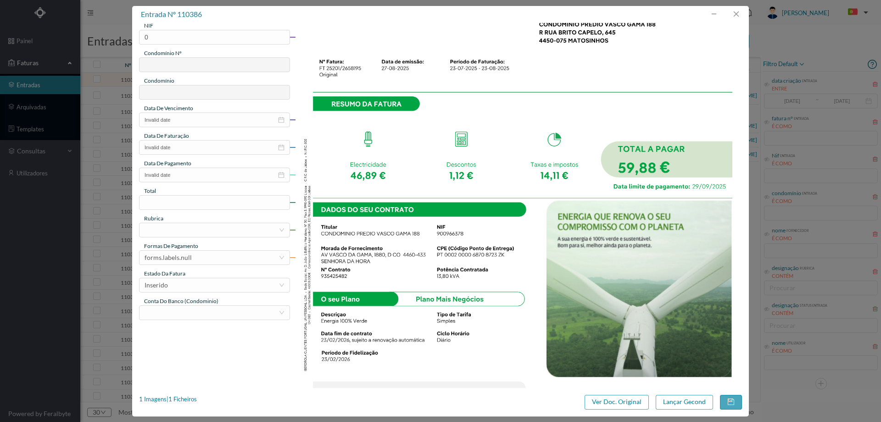
scroll to position [121, 0]
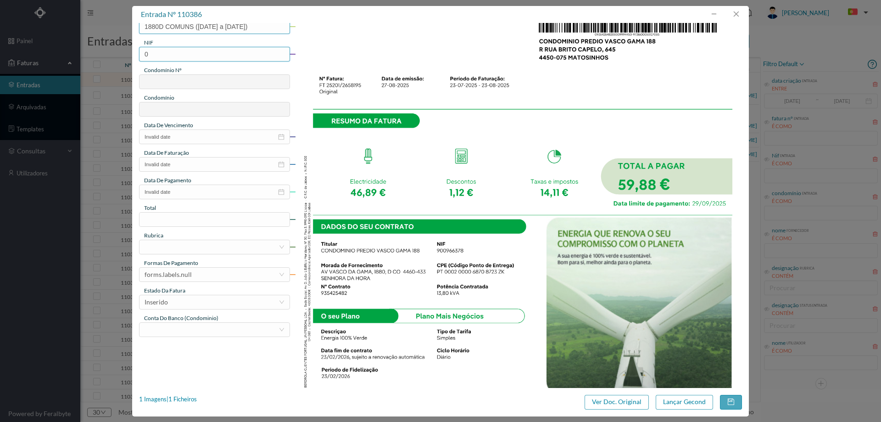
type input "1880D COMUNS ([DATE] a [DATE])"
click at [228, 55] on input "0" at bounding box center [214, 54] width 151 height 15
type input "900966378"
type input "773"
type input "ED. [PERSON_NAME] 1880"
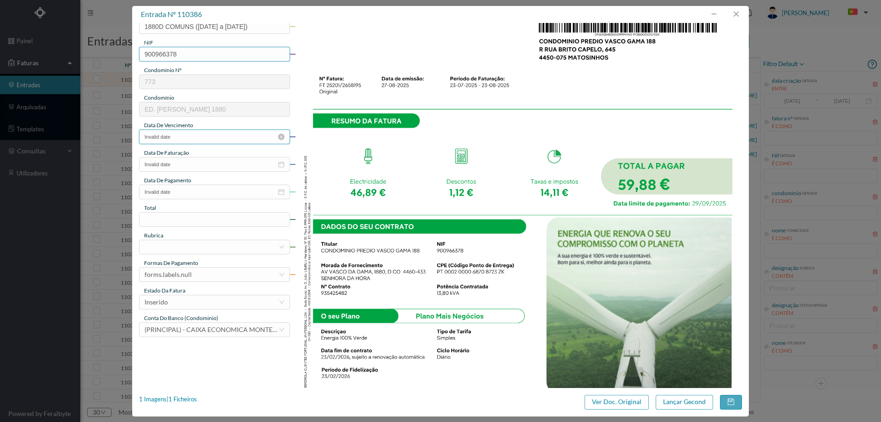
type input "900966378"
click at [197, 133] on input "Invalid date" at bounding box center [214, 136] width 151 height 15
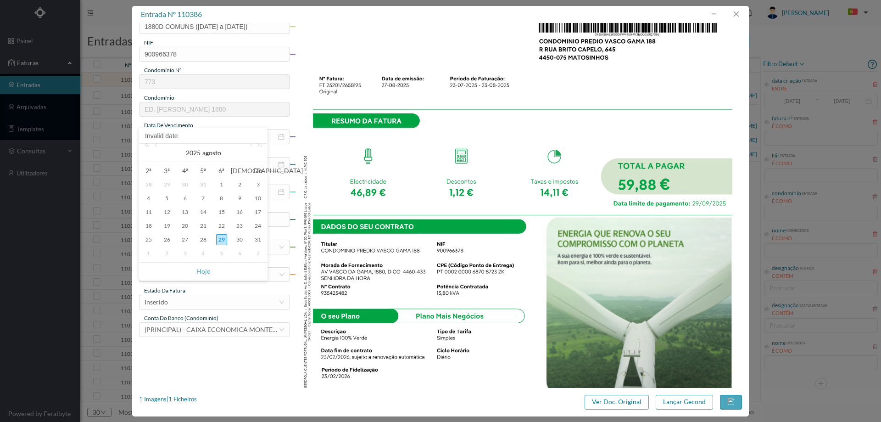
click at [249, 142] on div "Invalid date" at bounding box center [204, 136] width 128 height 16
click at [250, 147] on link at bounding box center [250, 153] width 8 height 18
click at [145, 241] on div "29" at bounding box center [148, 239] width 11 height 11
type input "[DATE]"
click at [200, 162] on input "Invalid date" at bounding box center [214, 164] width 151 height 15
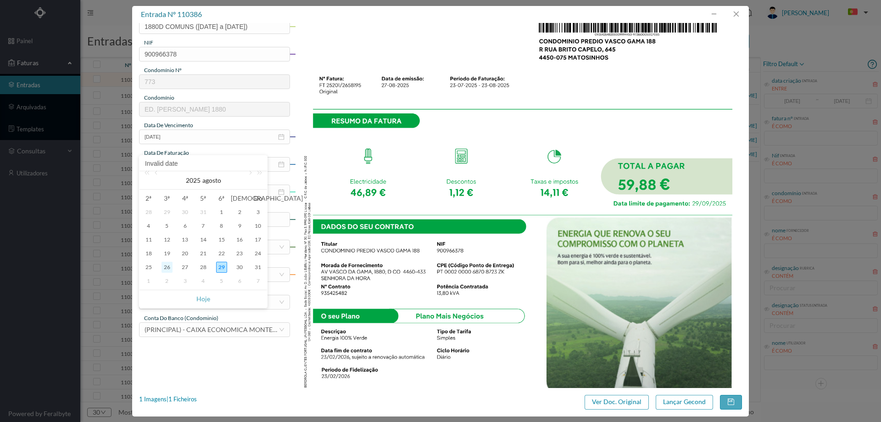
click at [169, 269] on div "26" at bounding box center [167, 267] width 11 height 11
type input "[DATE]"
click at [188, 197] on input "Invalid date" at bounding box center [214, 192] width 151 height 15
click at [249, 203] on link at bounding box center [250, 208] width 8 height 18
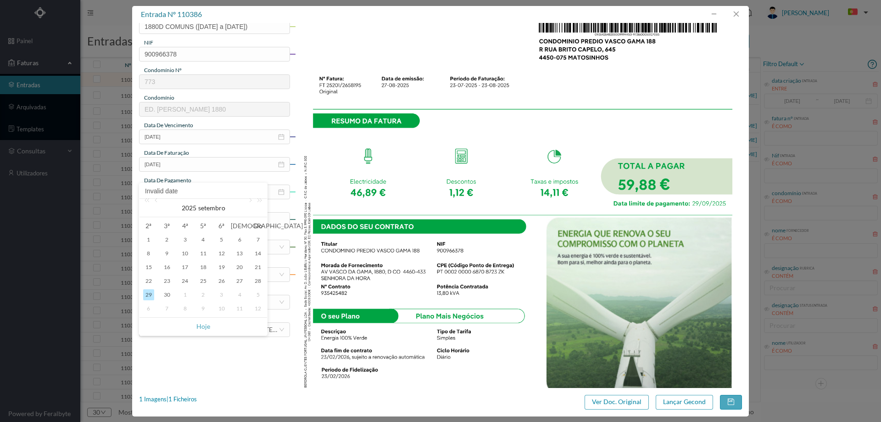
drag, startPoint x: 151, startPoint y: 293, endPoint x: 161, endPoint y: 290, distance: 10.2
click at [151, 294] on div "29" at bounding box center [148, 294] width 11 height 11
type input "[DATE]"
click at [205, 216] on input at bounding box center [215, 220] width 150 height 14
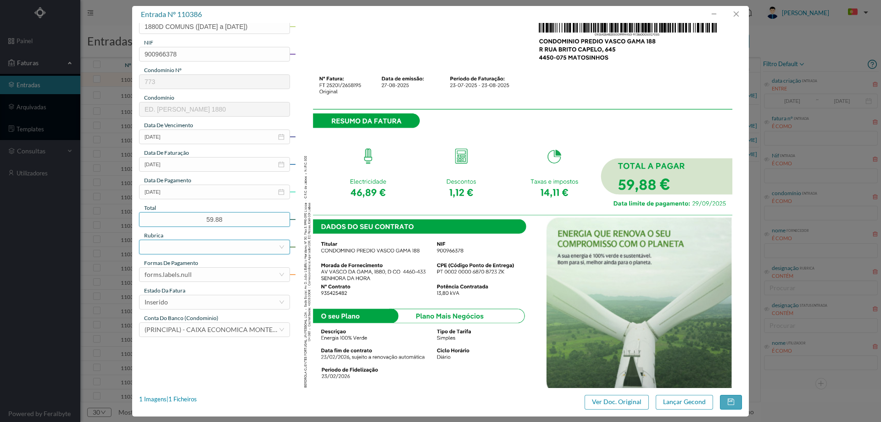
type input "59.88"
click at [211, 249] on div at bounding box center [212, 247] width 134 height 14
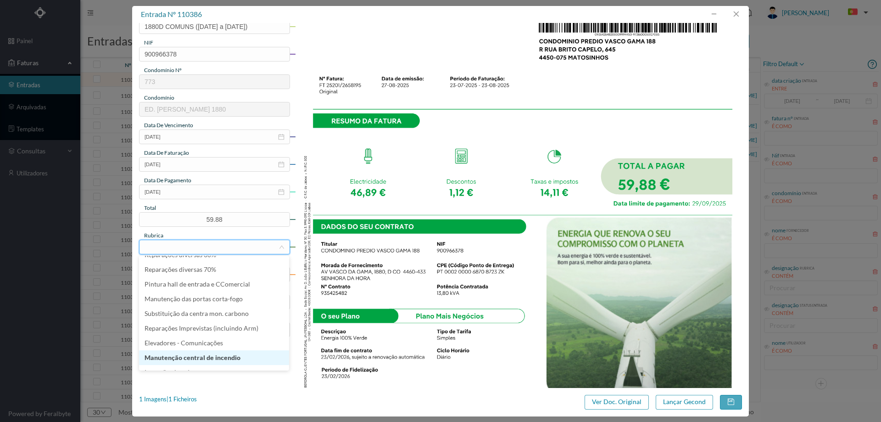
scroll to position [138, 0]
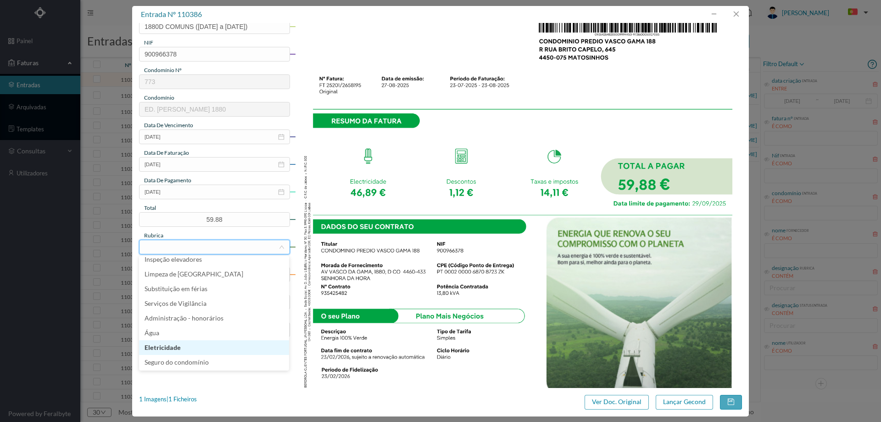
click at [175, 346] on li "Eletricidade" at bounding box center [214, 347] width 150 height 15
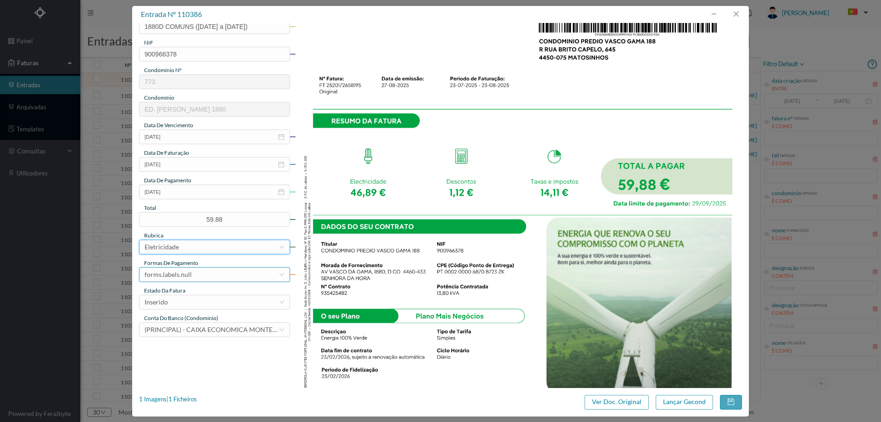
click at [190, 277] on div "forms.labels.null" at bounding box center [168, 275] width 47 height 14
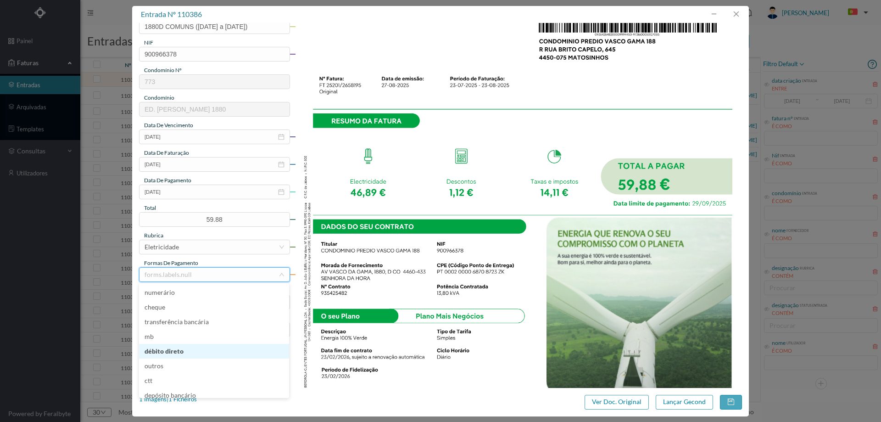
click at [184, 355] on li "débito direto" at bounding box center [214, 351] width 150 height 15
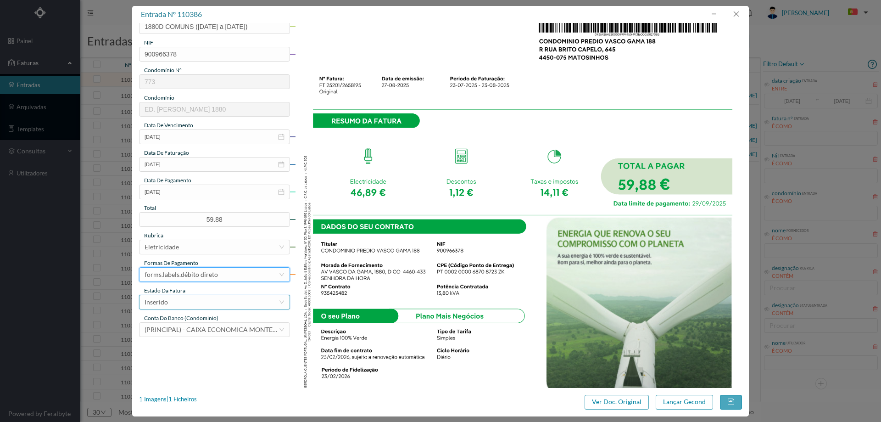
click at [196, 301] on div "Inserido" at bounding box center [212, 302] width 134 height 14
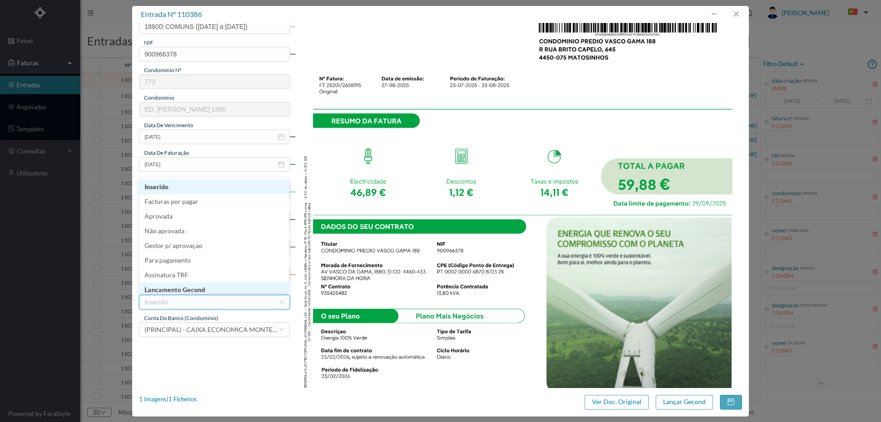
scroll to position [5, 0]
click at [205, 287] on li "Lançamento Gecond" at bounding box center [214, 285] width 150 height 15
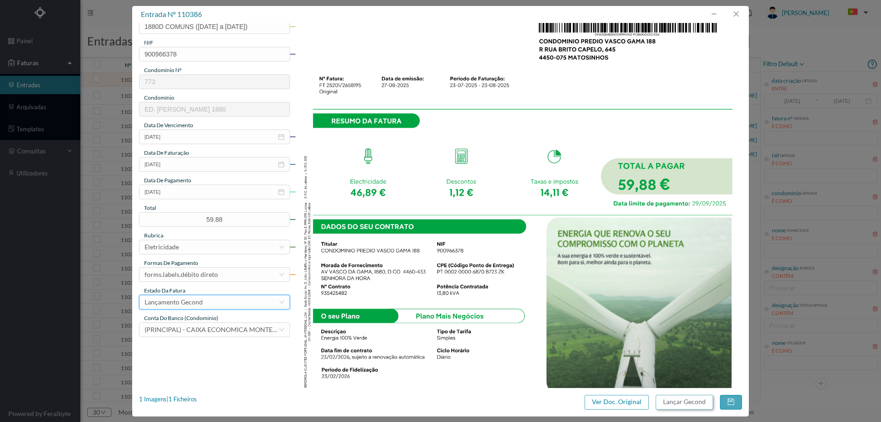
click at [686, 403] on button "Lançar Gecond" at bounding box center [684, 402] width 57 height 15
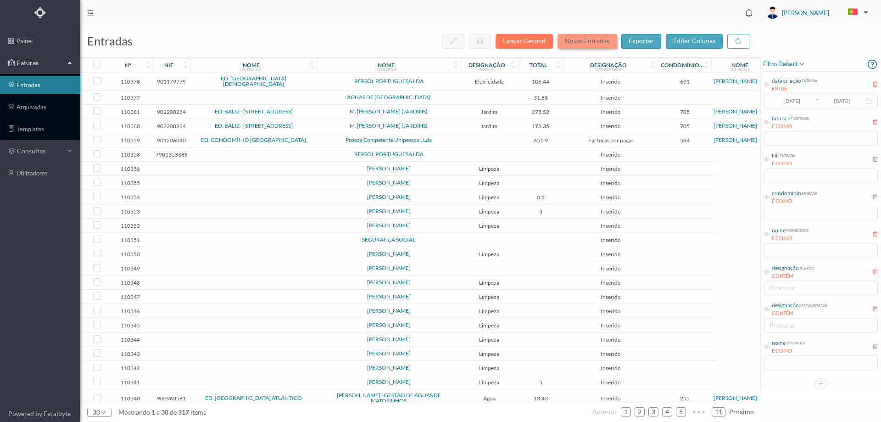
click at [571, 39] on button "Novas Entradas" at bounding box center [587, 41] width 59 height 15
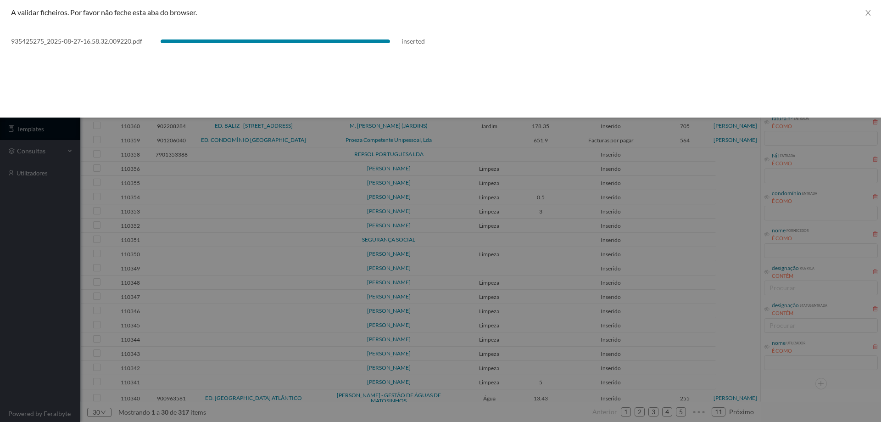
click at [66, 330] on div at bounding box center [440, 211] width 881 height 422
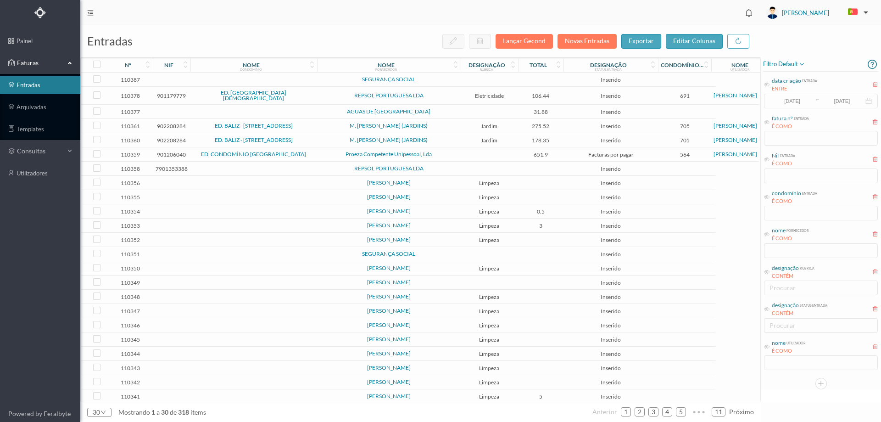
click at [324, 81] on span "SEGURANÇA SOCIAL" at bounding box center [388, 80] width 139 height 6
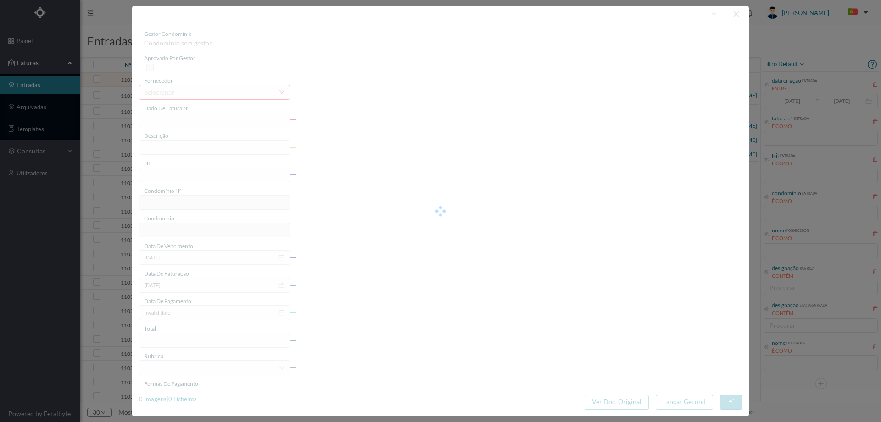
type input "0"
type input "Invalid date"
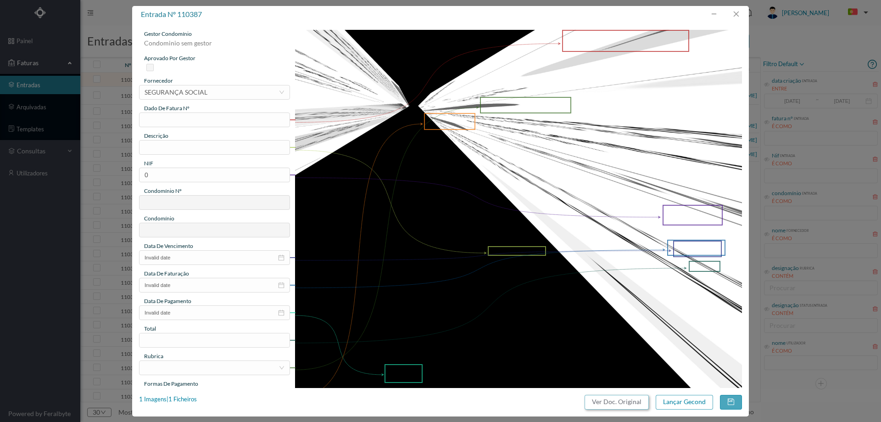
drag, startPoint x: 615, startPoint y: 404, endPoint x: 519, endPoint y: 62, distance: 354.6
click at [615, 404] on button "Ver Doc. Original" at bounding box center [617, 402] width 64 height 15
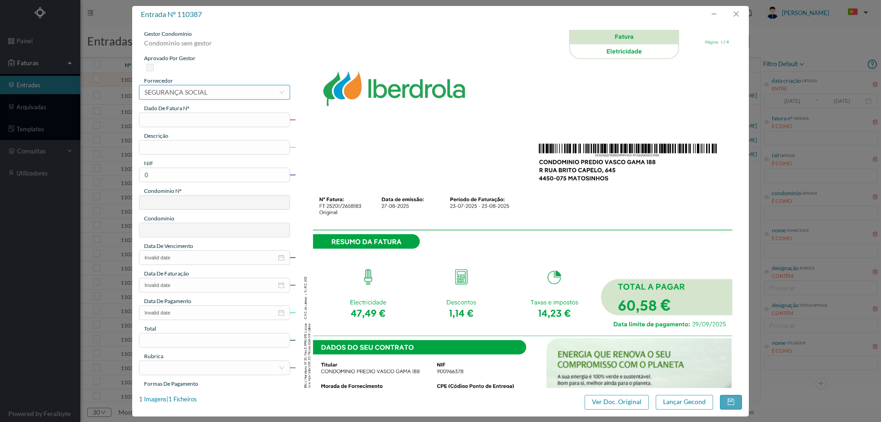
click at [207, 95] on div "SEGURANÇA SOCIAL" at bounding box center [176, 92] width 63 height 14
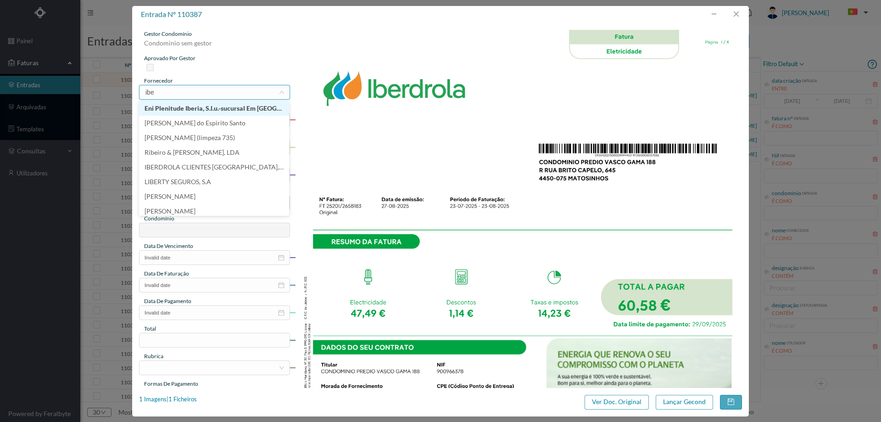
type input "iber"
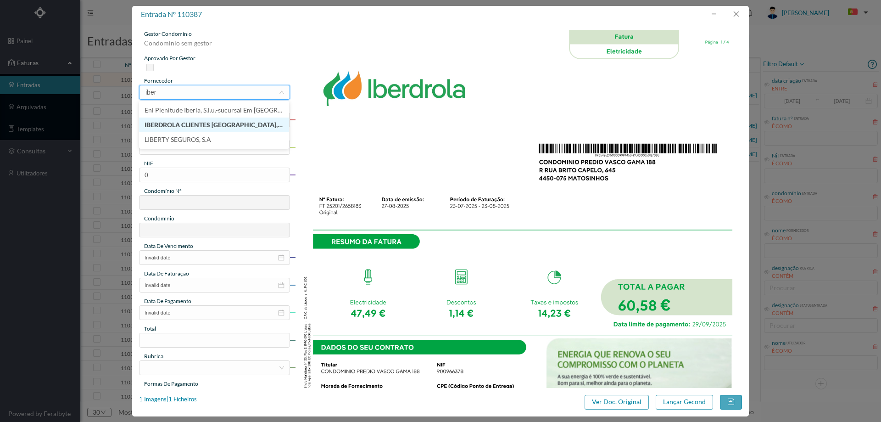
click at [218, 128] on li "IBERDROLA CLIENTES [GEOGRAPHIC_DATA], UNIPESSOAL, LDA" at bounding box center [214, 125] width 150 height 15
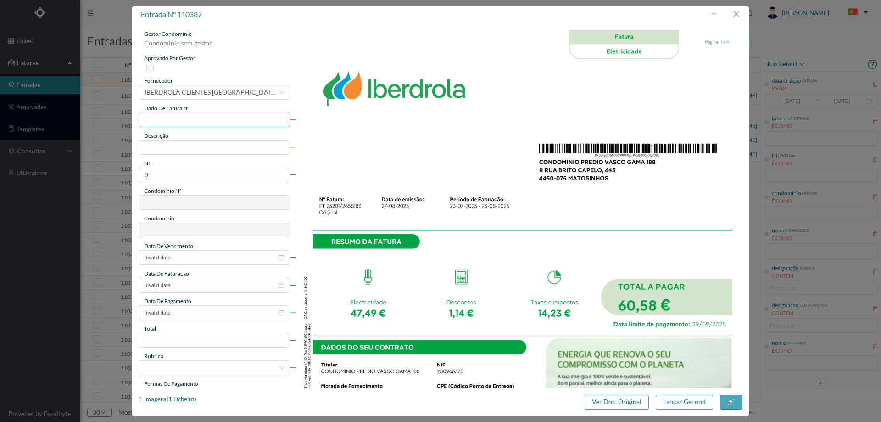
click at [215, 122] on input "text" at bounding box center [214, 119] width 151 height 15
type input "FT25201/265183"
click at [210, 155] on div "gestor condomínio Condominio sem gestor aprovado por gestor fornecedor selecion…" at bounding box center [214, 244] width 151 height 428
drag, startPoint x: 209, startPoint y: 149, endPoint x: 229, endPoint y: 154, distance: 20.8
click at [209, 149] on input "text" at bounding box center [214, 147] width 151 height 15
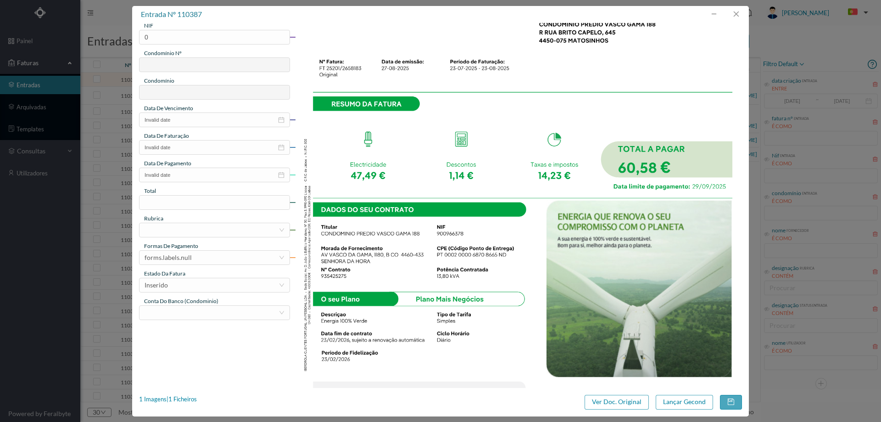
scroll to position [121, 0]
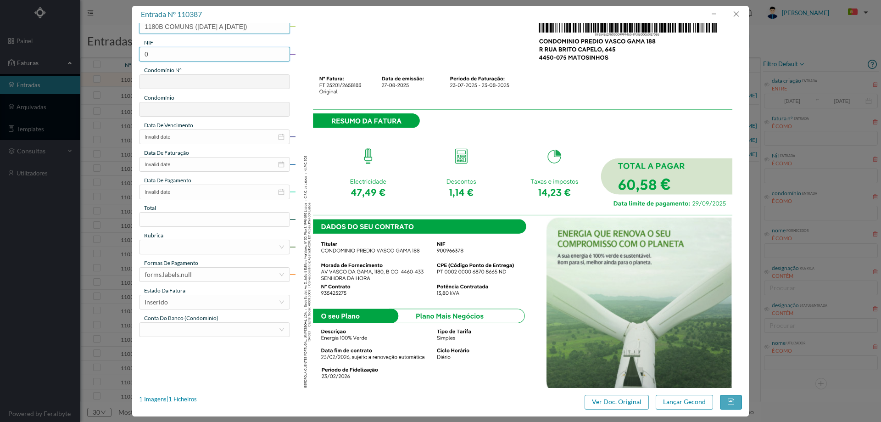
type input "1180B COMUNS ([DATE] A [DATE])"
click at [229, 48] on input "0" at bounding box center [214, 54] width 151 height 15
type input "900966378"
click at [194, 141] on input "Invalid date" at bounding box center [214, 136] width 151 height 15
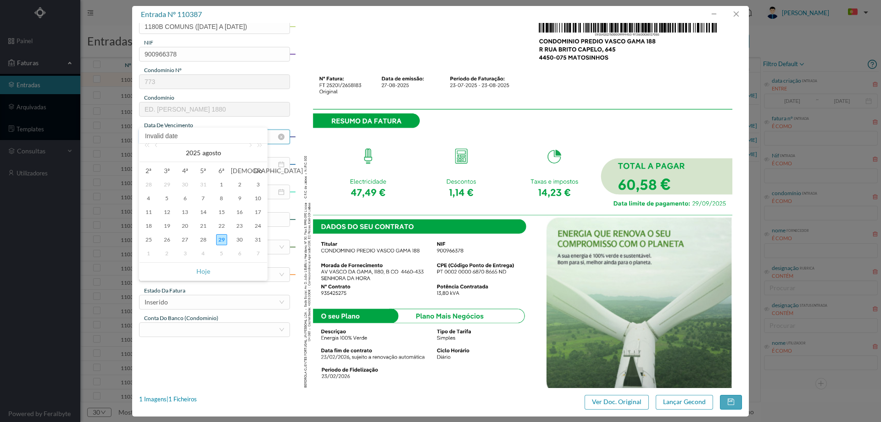
type input "773"
type input "ED. [PERSON_NAME] 1880"
click at [244, 149] on div "[DATE]" at bounding box center [204, 153] width 128 height 18
click at [246, 146] on link at bounding box center [250, 153] width 8 height 18
click at [150, 239] on div "29" at bounding box center [148, 239] width 11 height 11
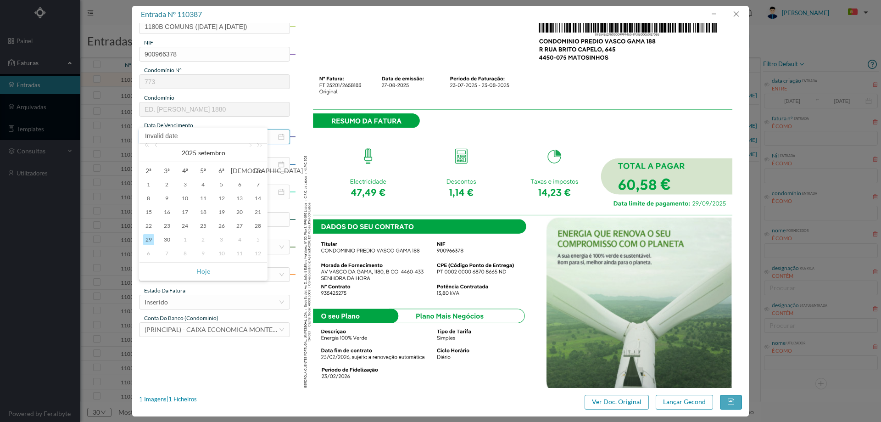
type input "[DATE]"
click at [201, 165] on input "Invalid date" at bounding box center [214, 164] width 151 height 15
click at [185, 267] on div "27" at bounding box center [184, 267] width 11 height 11
type input "[DATE]"
click at [207, 190] on input "Invalid date" at bounding box center [214, 192] width 151 height 15
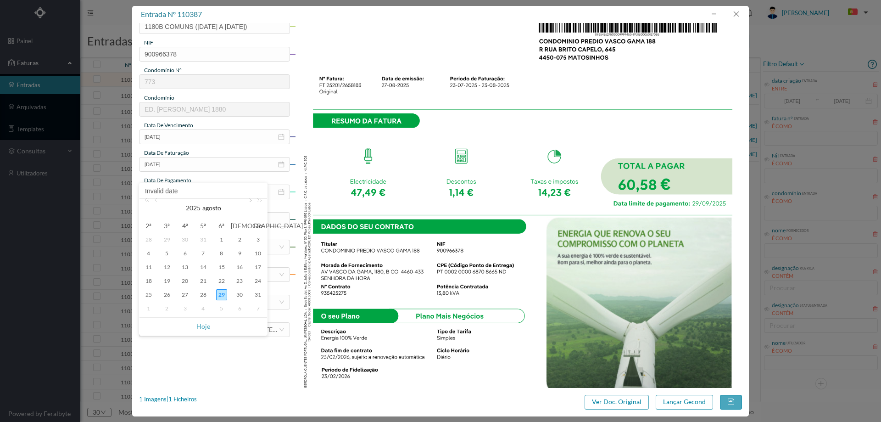
click at [252, 200] on link at bounding box center [250, 208] width 8 height 18
click at [151, 295] on div "29" at bounding box center [148, 294] width 11 height 11
type input "[DATE]"
click at [199, 223] on input at bounding box center [215, 220] width 150 height 14
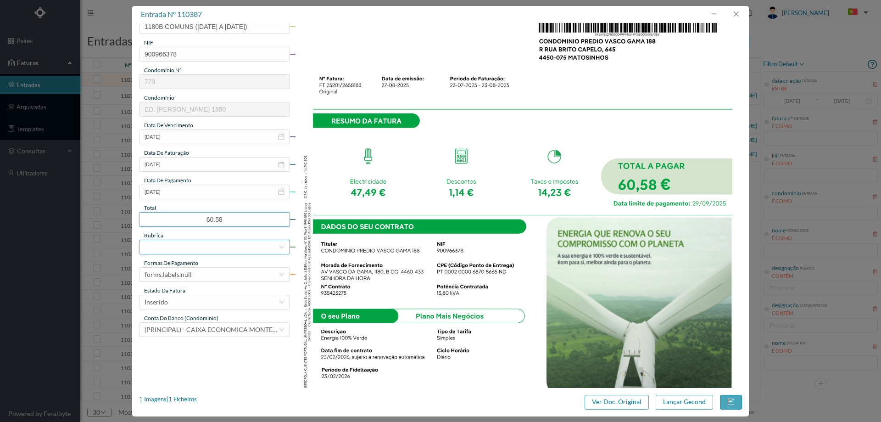
type input "60.58"
click at [186, 248] on div at bounding box center [212, 247] width 134 height 14
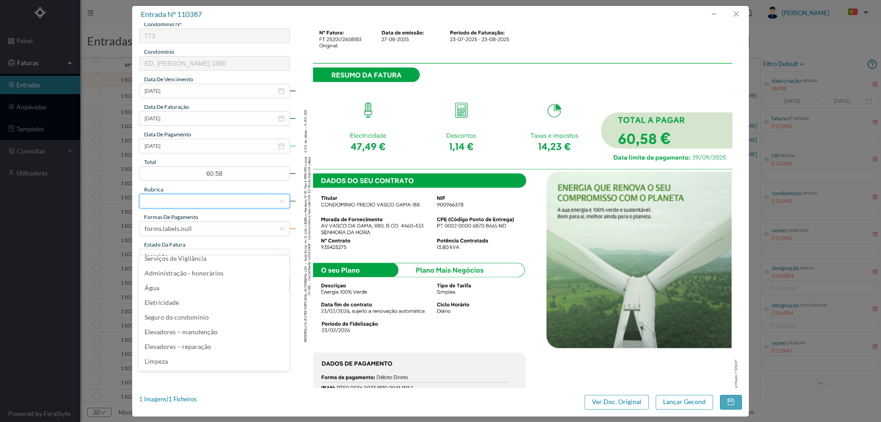
scroll to position [184, 0]
click at [187, 305] on li "Eletricidade" at bounding box center [214, 301] width 150 height 15
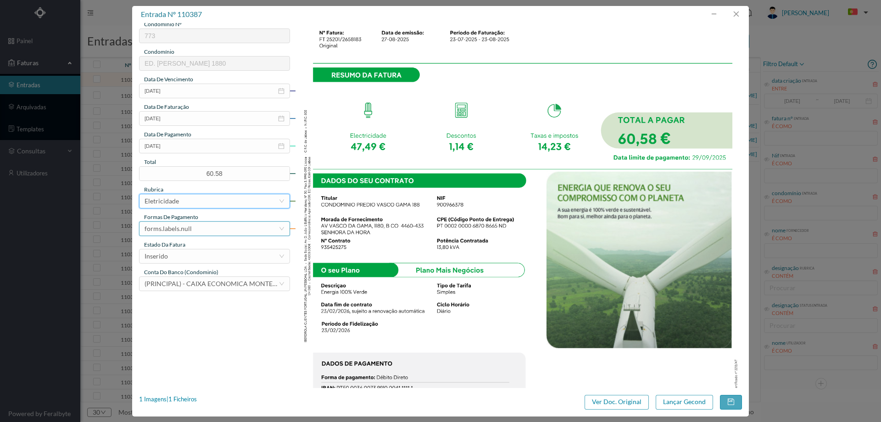
click at [191, 234] on div "forms.labels.null" at bounding box center [212, 229] width 134 height 14
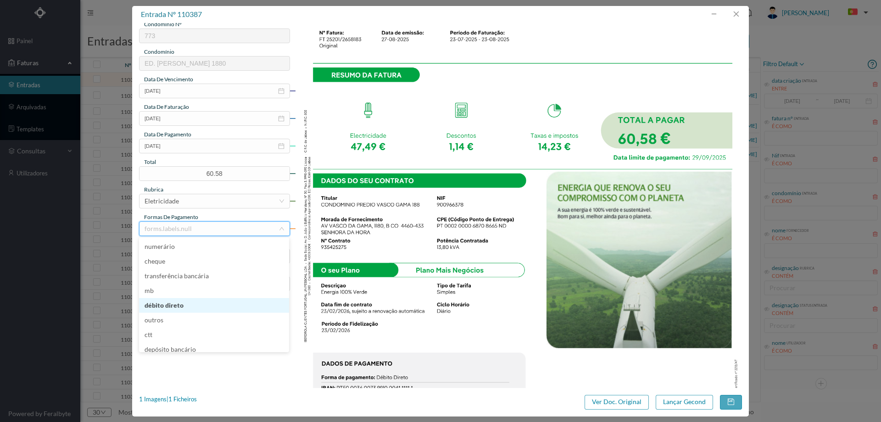
click at [190, 304] on li "débito direto" at bounding box center [214, 305] width 150 height 15
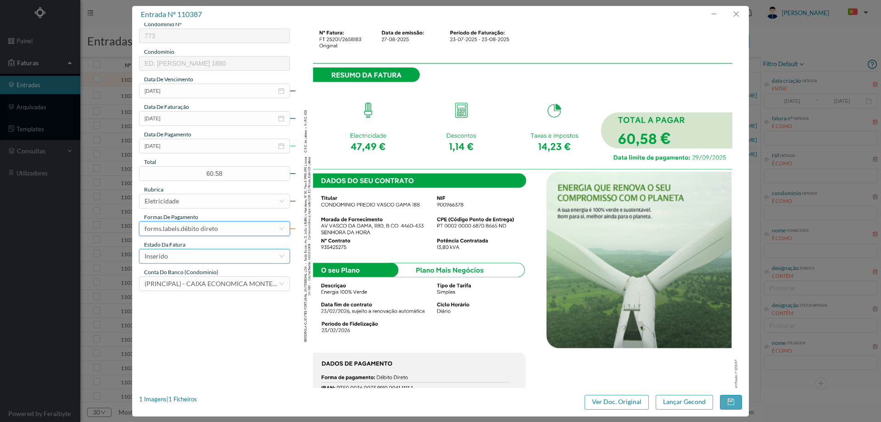
click at [183, 255] on div "Inserido" at bounding box center [212, 256] width 134 height 14
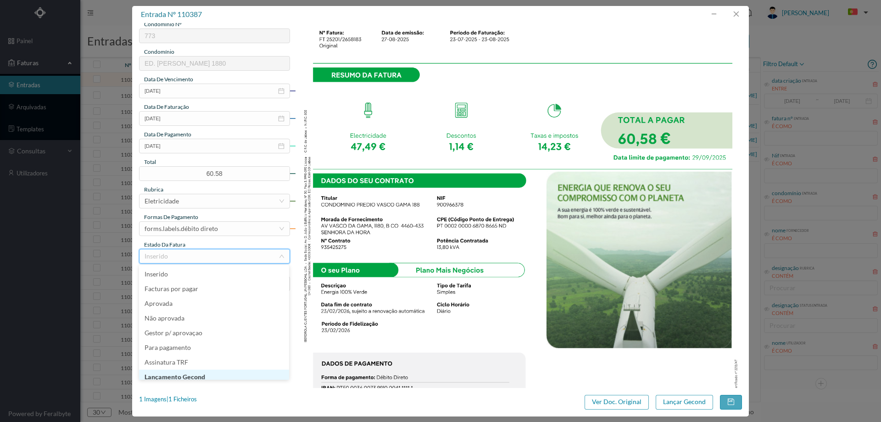
scroll to position [5, 0]
click at [206, 372] on li "Lançamento Gecond" at bounding box center [214, 372] width 150 height 15
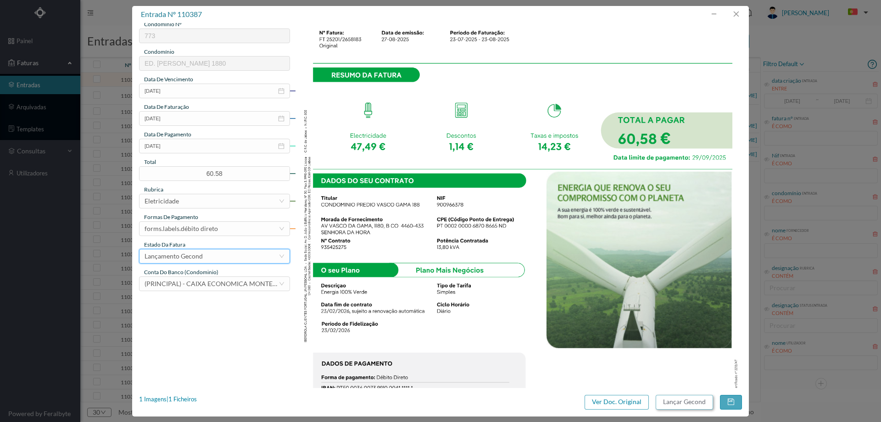
click at [680, 401] on button "Lançar Gecond" at bounding box center [684, 402] width 57 height 15
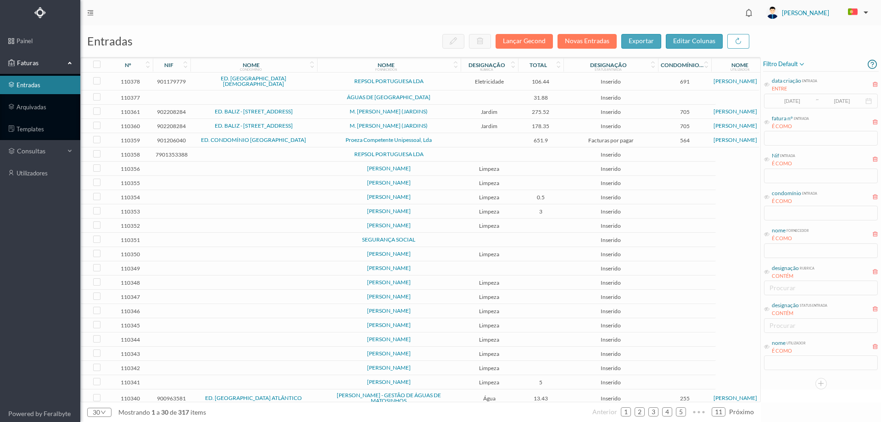
click at [307, 81] on span "ED. [GEOGRAPHIC_DATA][DEMOGRAPHIC_DATA]" at bounding box center [254, 81] width 122 height 11
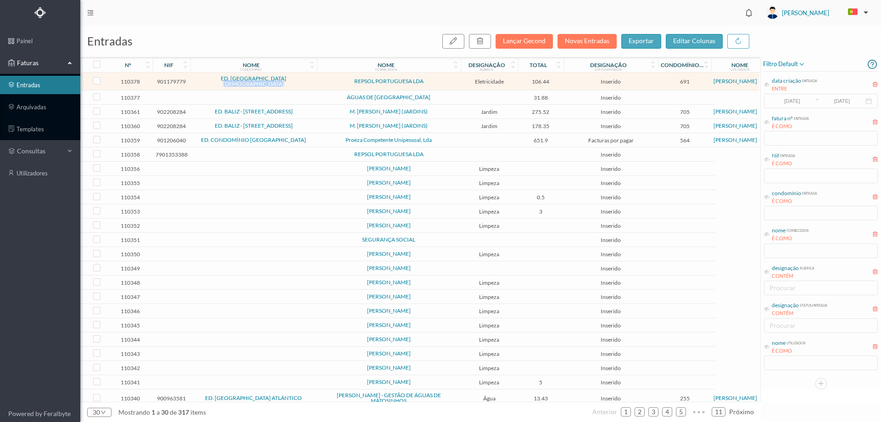
click at [307, 82] on span "ED. [GEOGRAPHIC_DATA][DEMOGRAPHIC_DATA]" at bounding box center [254, 81] width 122 height 11
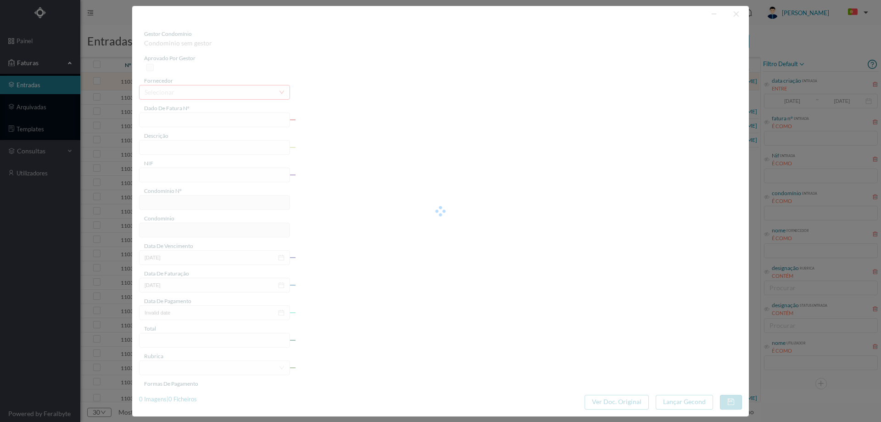
type input "FAC 0200762025/0045087567"
type input "[STREET_ADDRESS] GARAGE"
type input "901179779"
type input "[DATE]"
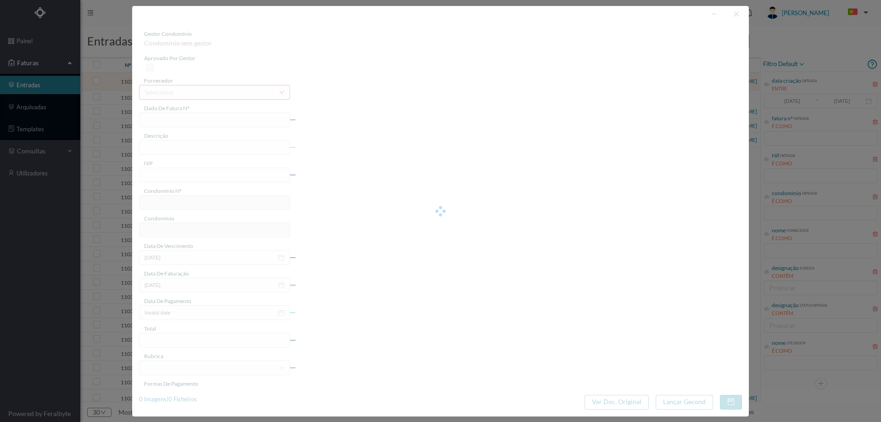
type input "[DATE]"
type input "106.44"
type input "691"
type input "ED. [GEOGRAPHIC_DATA][DEMOGRAPHIC_DATA]"
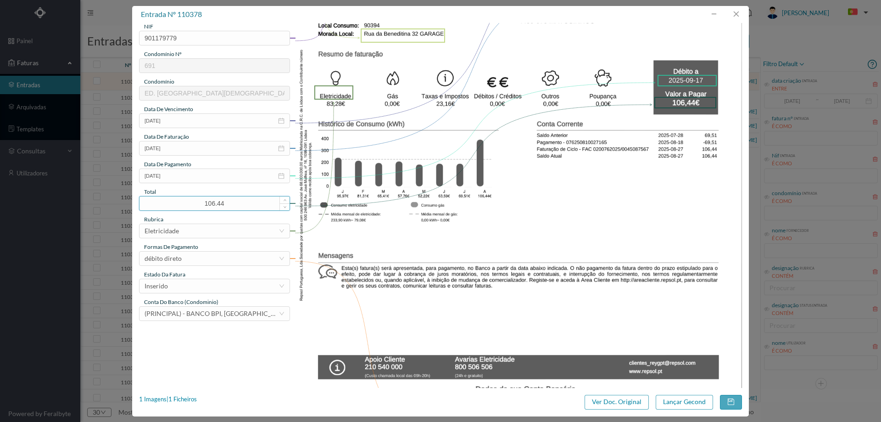
scroll to position [138, 0]
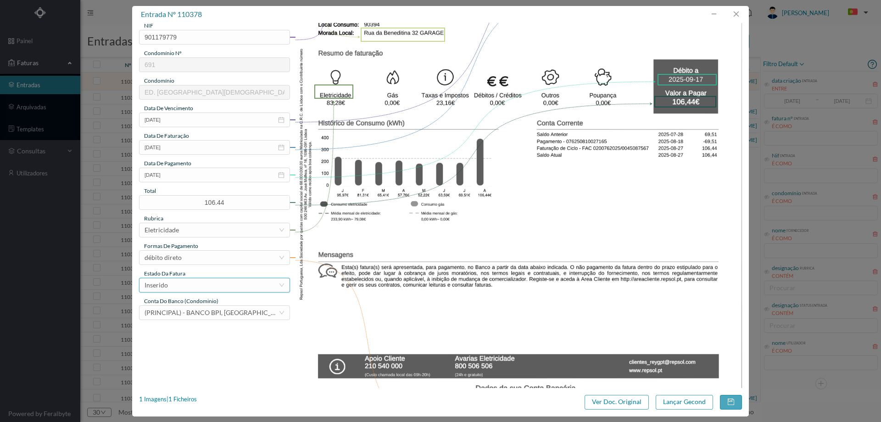
click at [232, 285] on div "Inserido" at bounding box center [212, 285] width 134 height 14
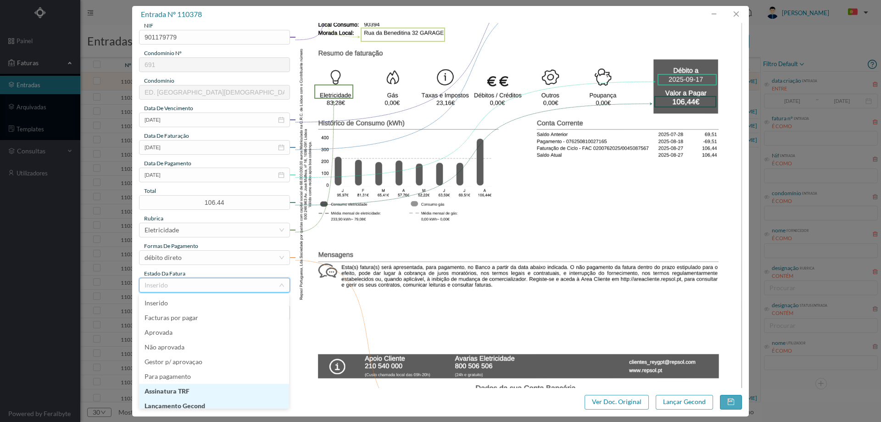
scroll to position [5, 0]
click at [208, 403] on li "Lançamento Gecond" at bounding box center [214, 401] width 150 height 15
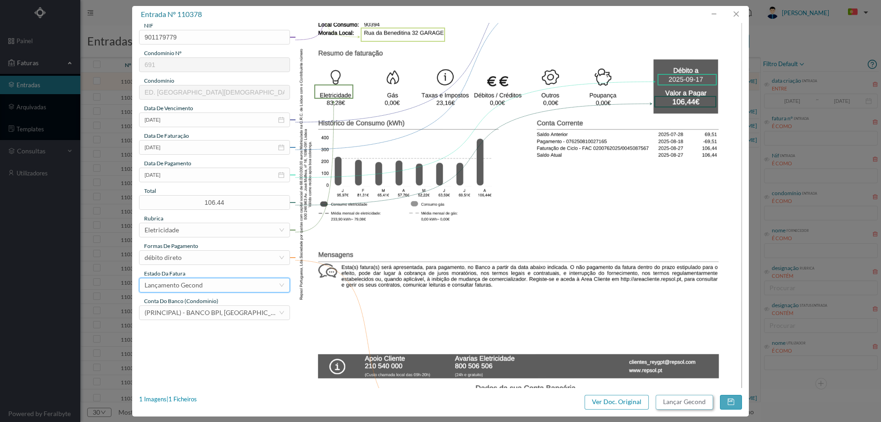
click at [671, 398] on button "Lançar Gecond" at bounding box center [684, 402] width 57 height 15
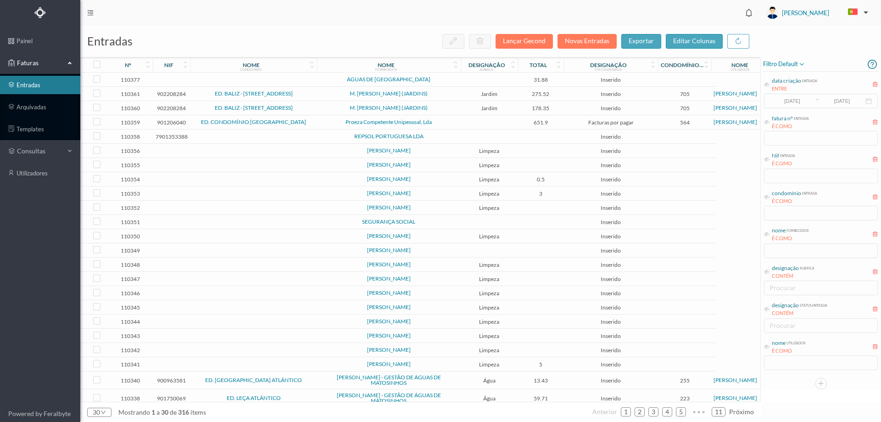
click at [440, 82] on span "ÁGUAS DE [GEOGRAPHIC_DATA]" at bounding box center [388, 80] width 139 height 6
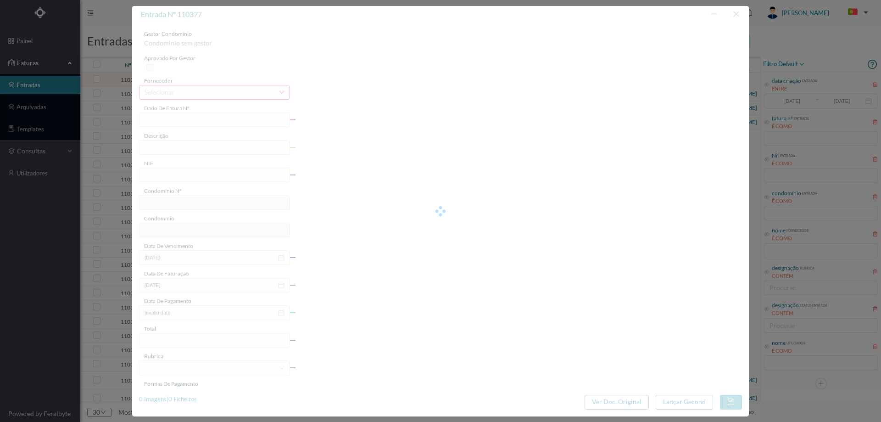
type input "a"
type input "E “[PERSON_NAME]"
type input "0"
type input "Invalid date"
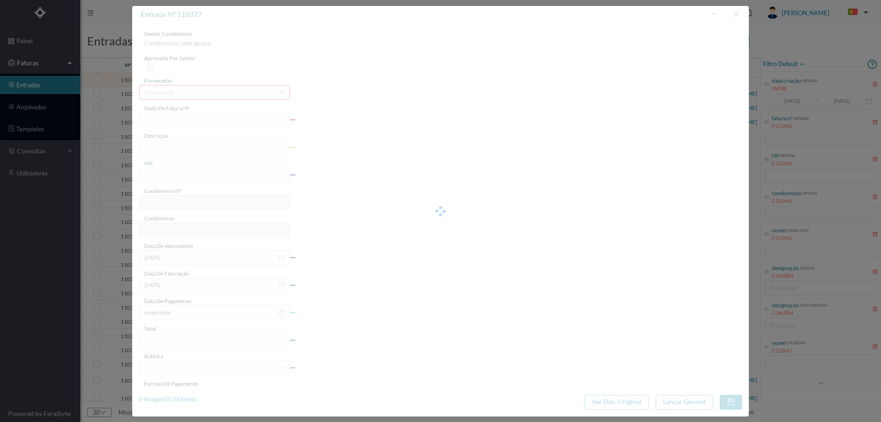
type input "[DATE]"
type input "31.88"
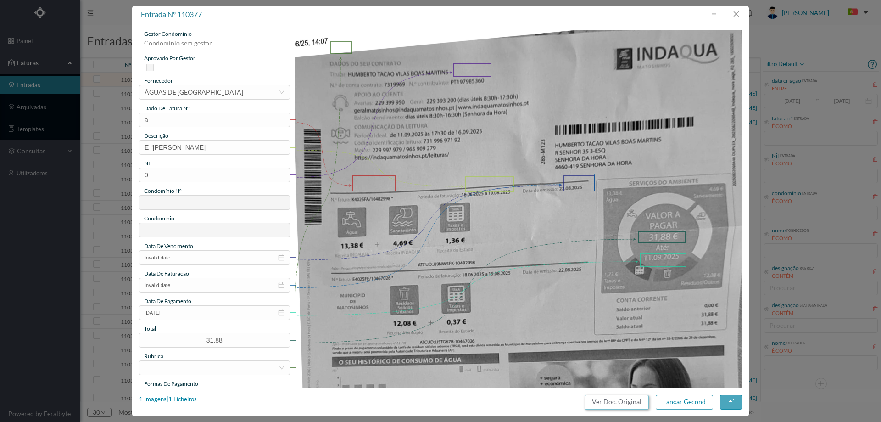
click at [641, 403] on button "Ver Doc. Original" at bounding box center [617, 402] width 64 height 15
